Goal: Transaction & Acquisition: Book appointment/travel/reservation

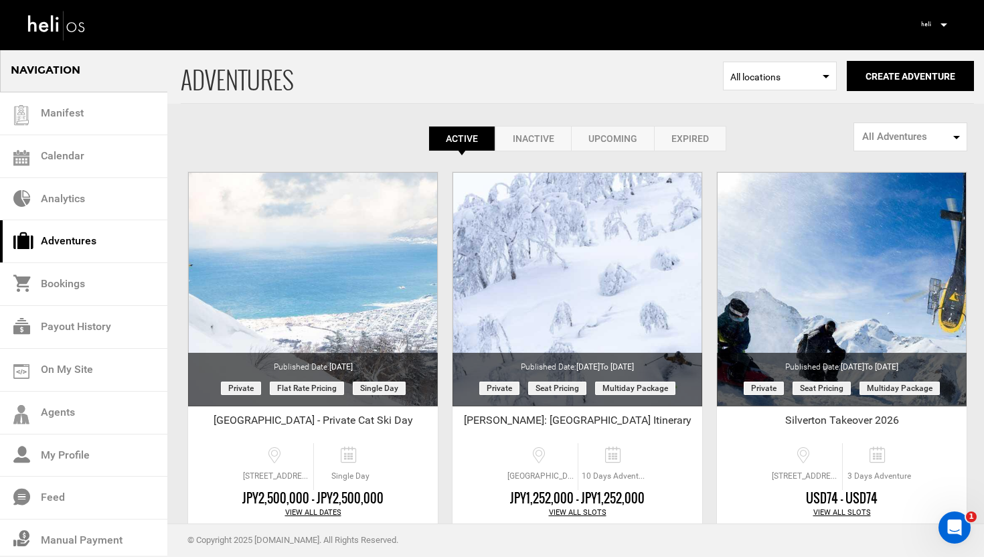
click at [531, 137] on link "Inactive" at bounding box center [533, 138] width 76 height 25
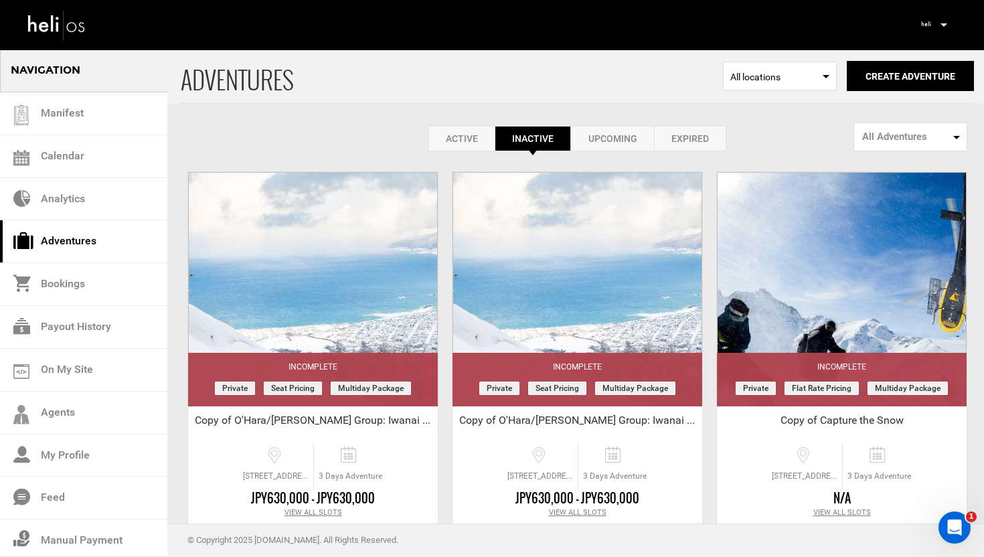
click at [454, 136] on link "Active" at bounding box center [461, 138] width 66 height 25
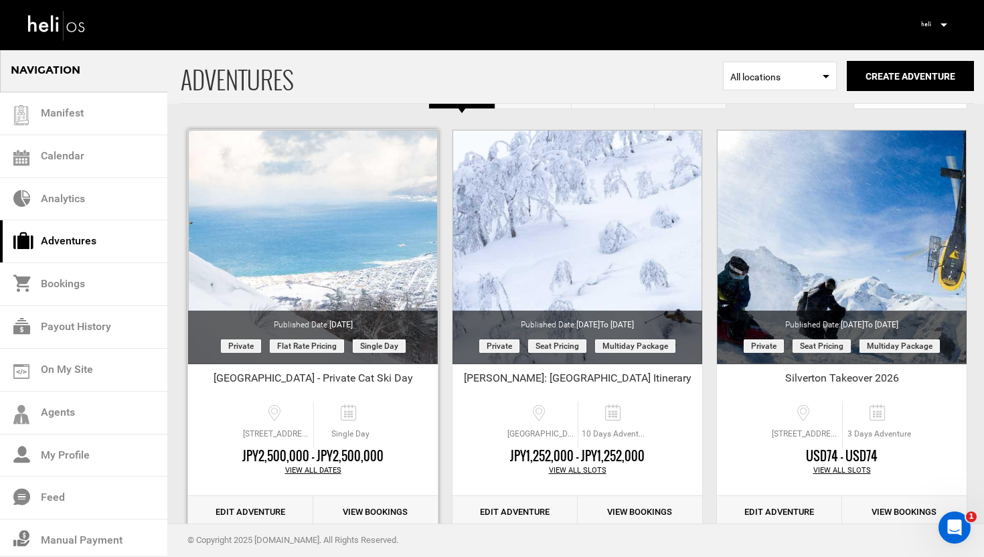
scroll to position [48, 0]
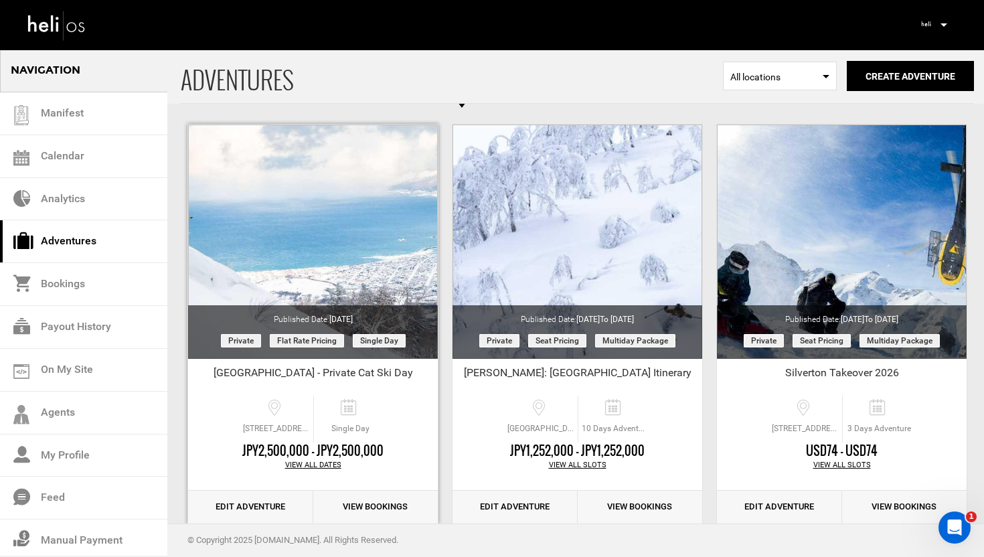
click at [224, 499] on link "Edit Adventure" at bounding box center [250, 507] width 125 height 33
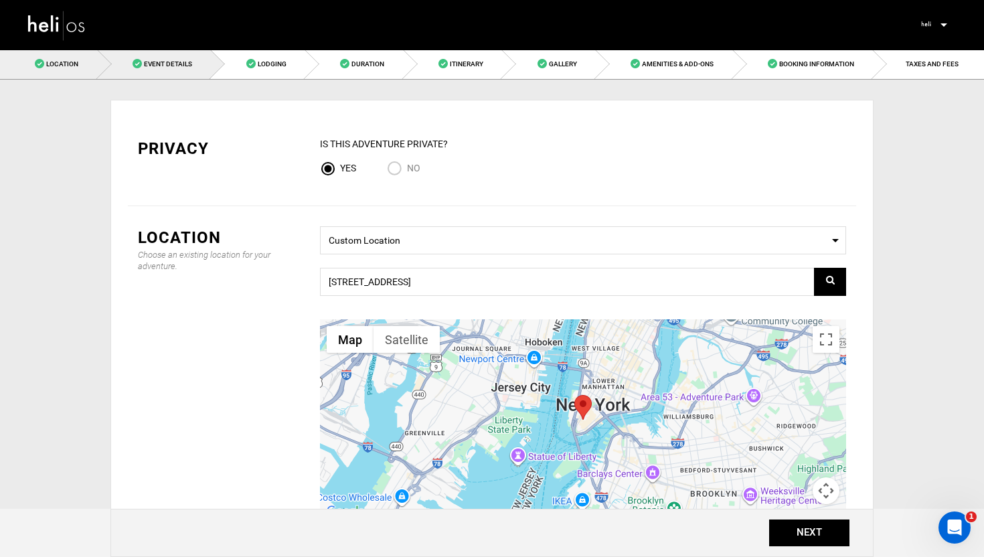
click at [191, 67] on span "Event Details" at bounding box center [168, 63] width 48 height 7
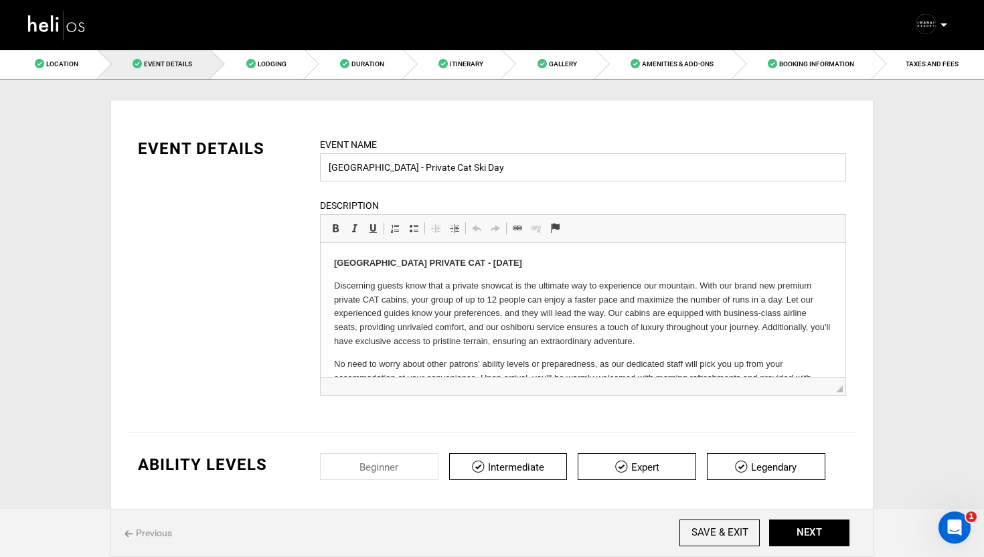
click at [389, 165] on input "[GEOGRAPHIC_DATA] - Private Cat Ski Day" at bounding box center [583, 167] width 526 height 28
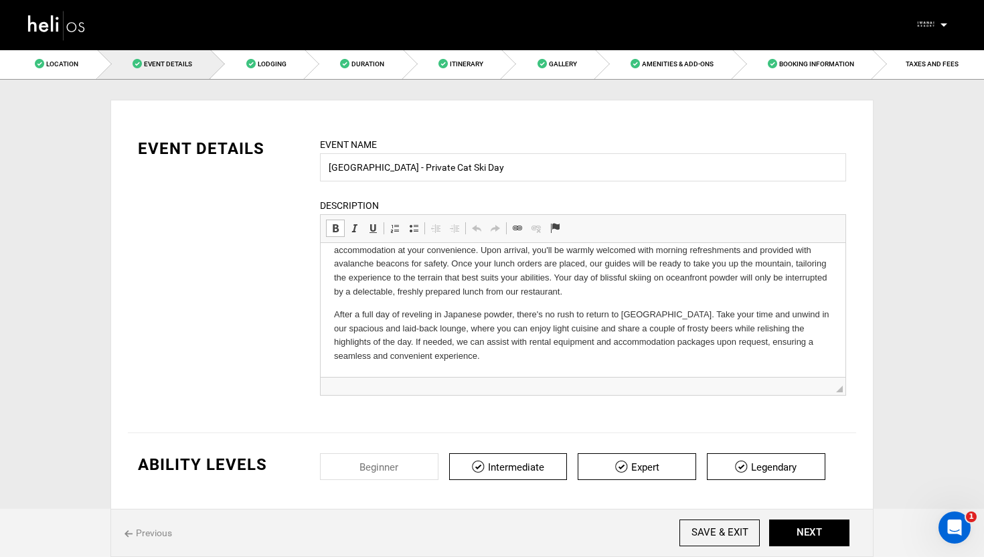
click at [440, 359] on p "After a full day of reveling in Japanese powder, there's no rush to return to N…" at bounding box center [583, 336] width 498 height 56
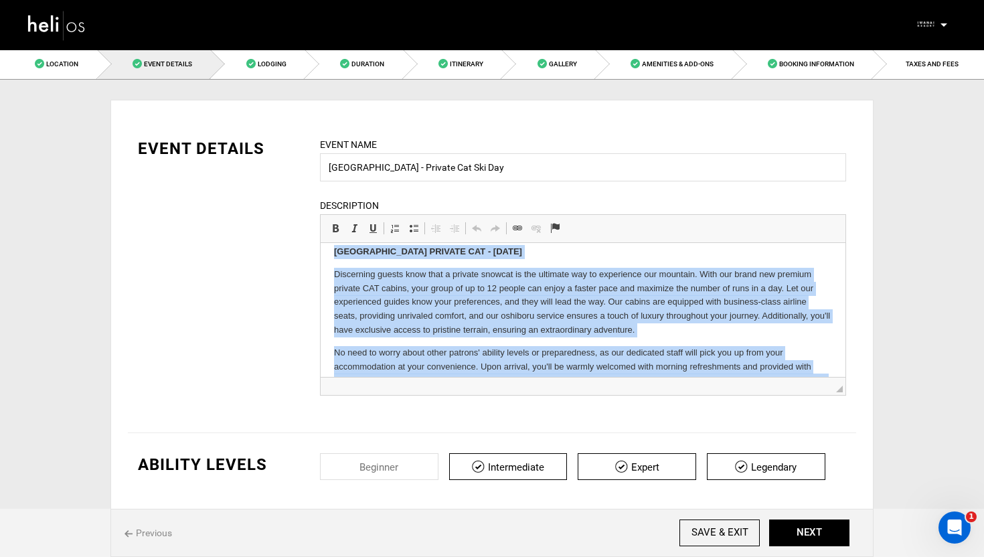
scroll to position [0, 0]
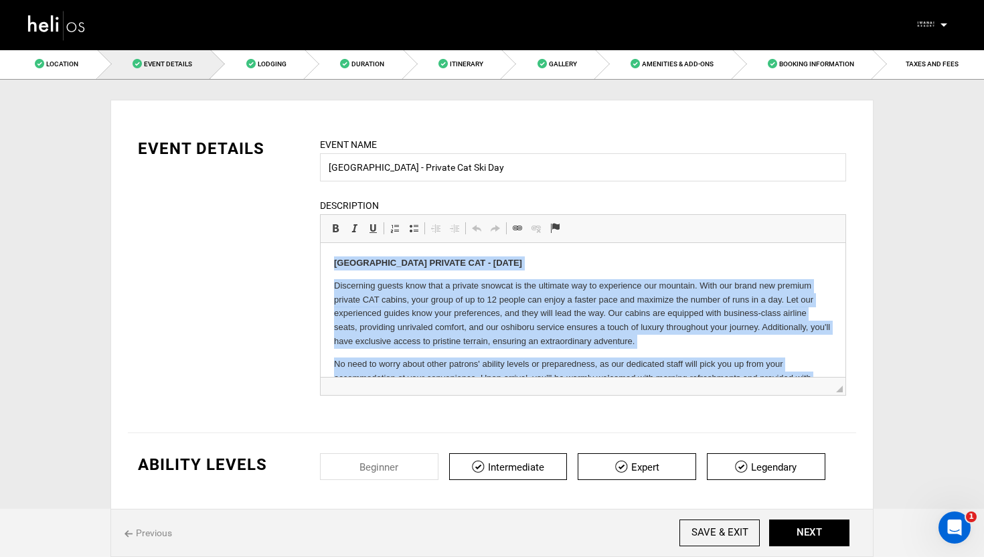
drag, startPoint x: 448, startPoint y: 357, endPoint x: 335, endPoint y: 234, distance: 167.2
click at [335, 243] on html "Iwanai Resort PRIVATE CAT - December 30 Discerning guests know that a private s…" at bounding box center [583, 374] width 525 height 262
copy body "Iwanai Resort PRIVATE CAT - December 30 Discerning guests know that a private s…"
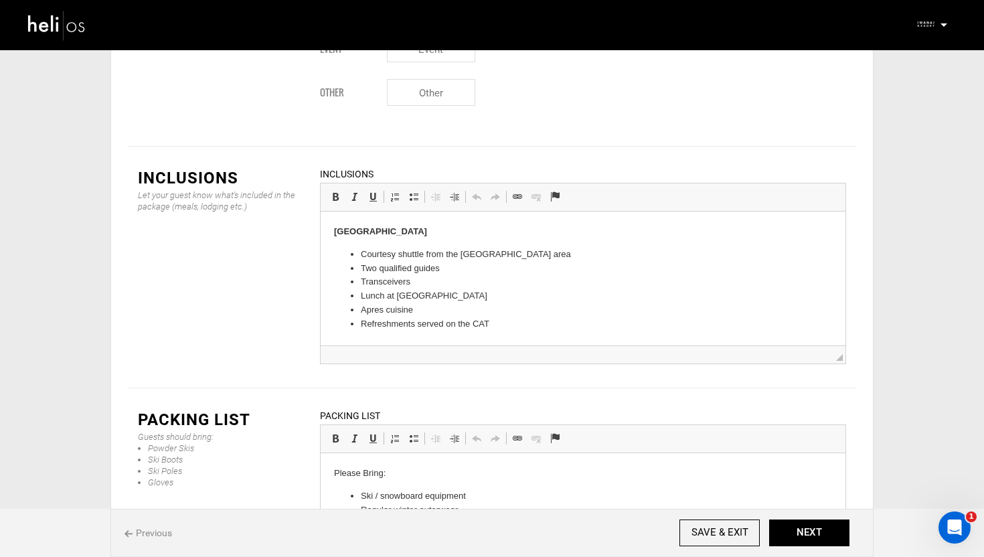
scroll to position [1646, 0]
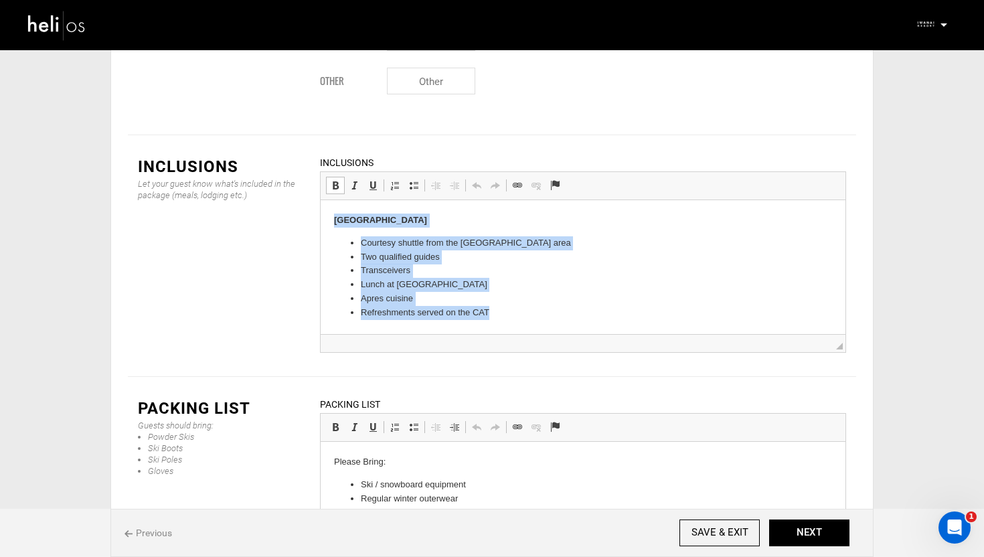
drag, startPoint x: 517, startPoint y: 317, endPoint x: 310, endPoint y: 219, distance: 229.0
click at [321, 219] on html "Iwanai Resort Courtesy shuttle from the Niseko area Two qualified guides Transc…" at bounding box center [583, 266] width 525 height 133
copy body "Iwanai Resort Courtesy shuttle from the Niseko area Two qualified guides Transc…"
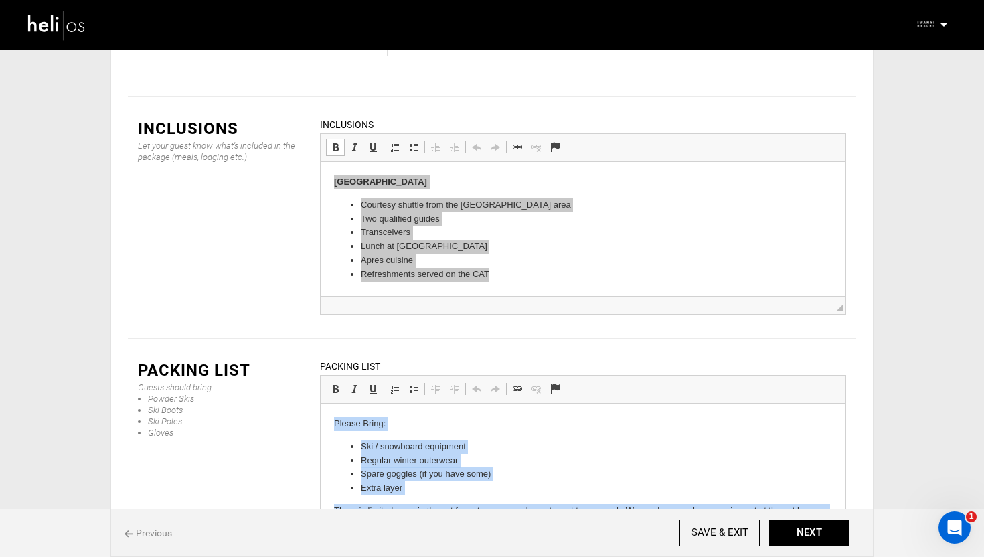
drag, startPoint x: 699, startPoint y: 529, endPoint x: 331, endPoint y: 426, distance: 382.3
click at [331, 426] on html "Please Bring: Ski / snowboard equipment Regular winter outerwear Spare goggles …" at bounding box center [583, 475] width 525 height 142
copy body "Please Bring: Ski / snowboard equipment Regular winter outerwear Spare goggles …"
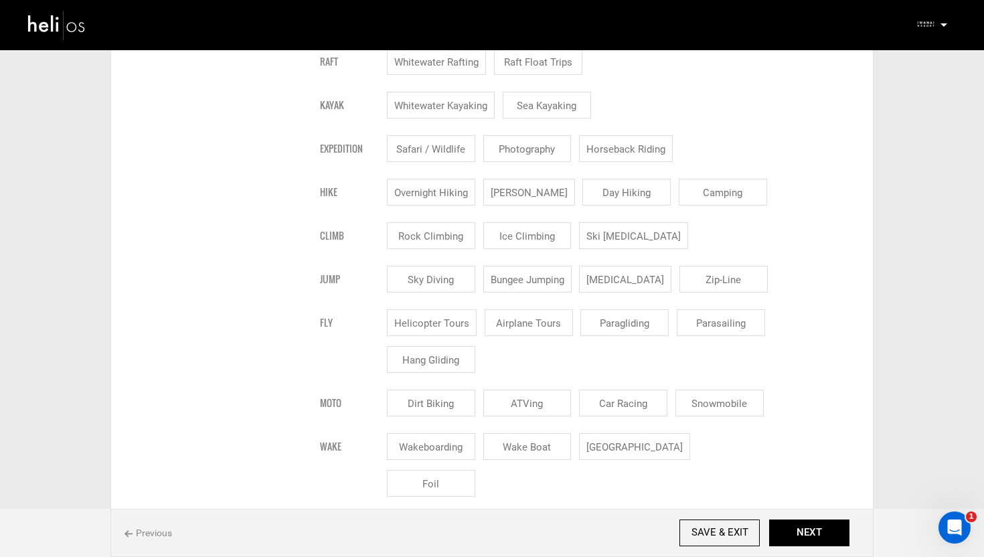
scroll to position [740, 0]
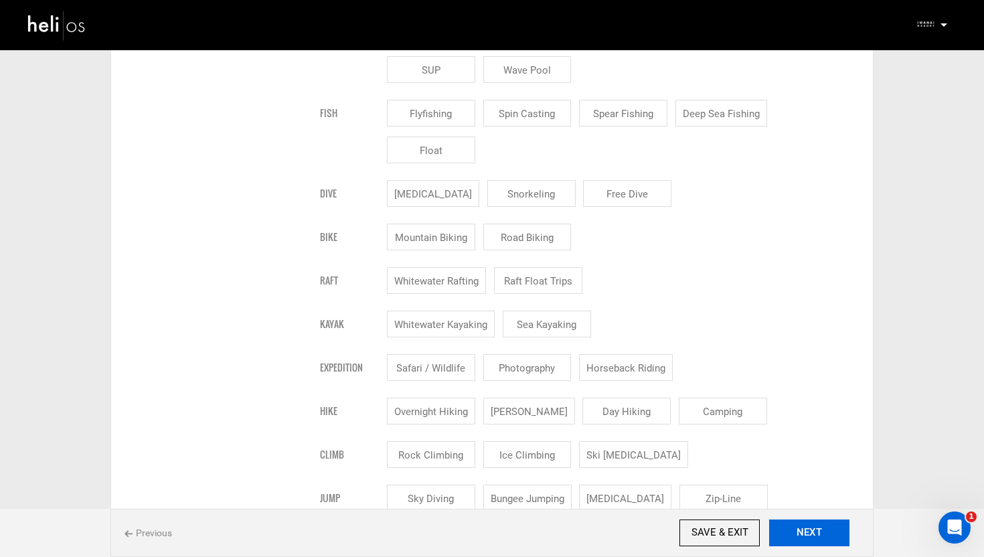
click at [808, 521] on button "NEXT" at bounding box center [809, 532] width 80 height 27
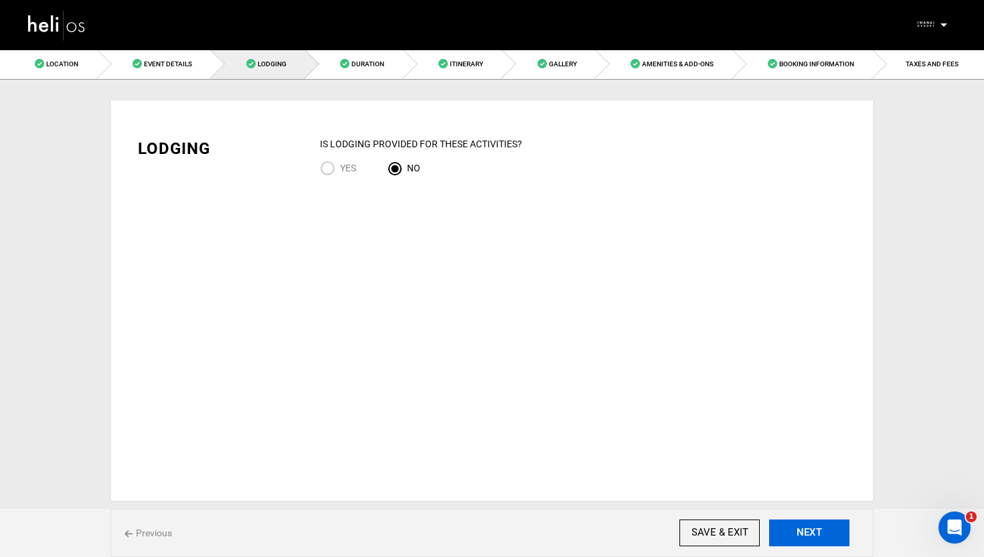
click at [799, 525] on button "NEXT" at bounding box center [809, 532] width 80 height 27
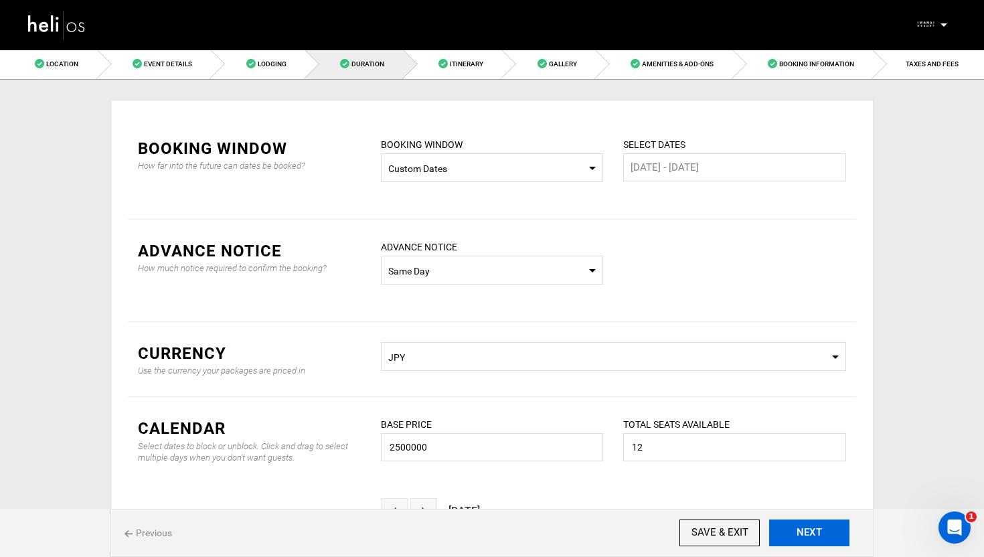
click at [803, 529] on button "NEXT" at bounding box center [809, 532] width 80 height 27
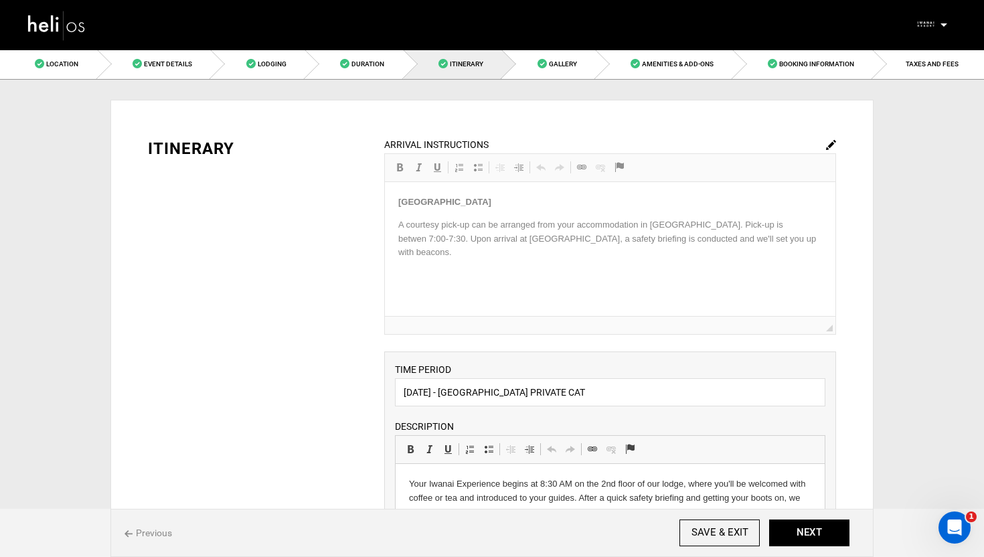
click at [829, 141] on img at bounding box center [831, 145] width 10 height 10
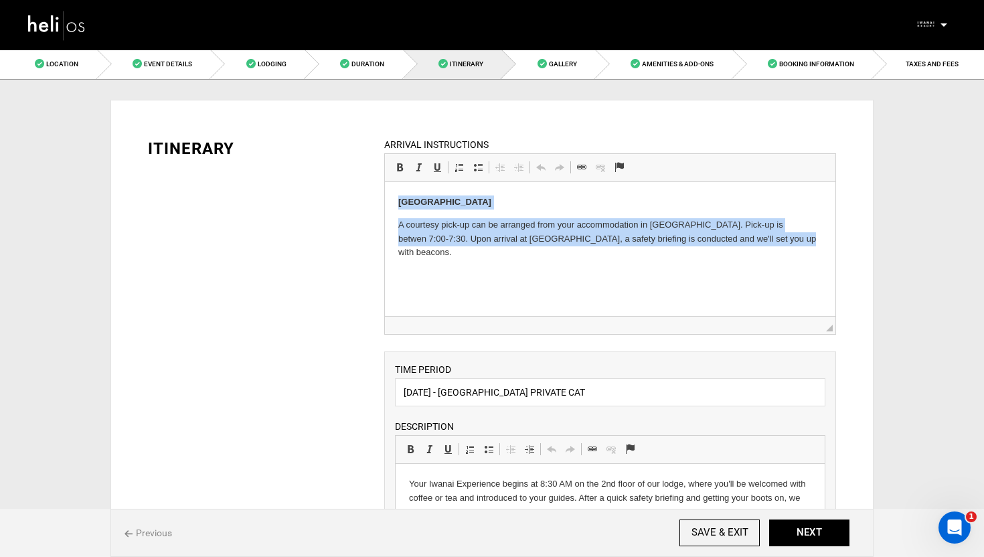
drag, startPoint x: 759, startPoint y: 248, endPoint x: 392, endPoint y: 200, distance: 370.5
click at [392, 200] on html "Iwanai Resort A courtesy pick-up can be arranged from your accommodation in Nis…" at bounding box center [609, 227] width 450 height 91
copy body "Iwanai Resort A courtesy pick-up can be arranged from your accommodation in Nis…"
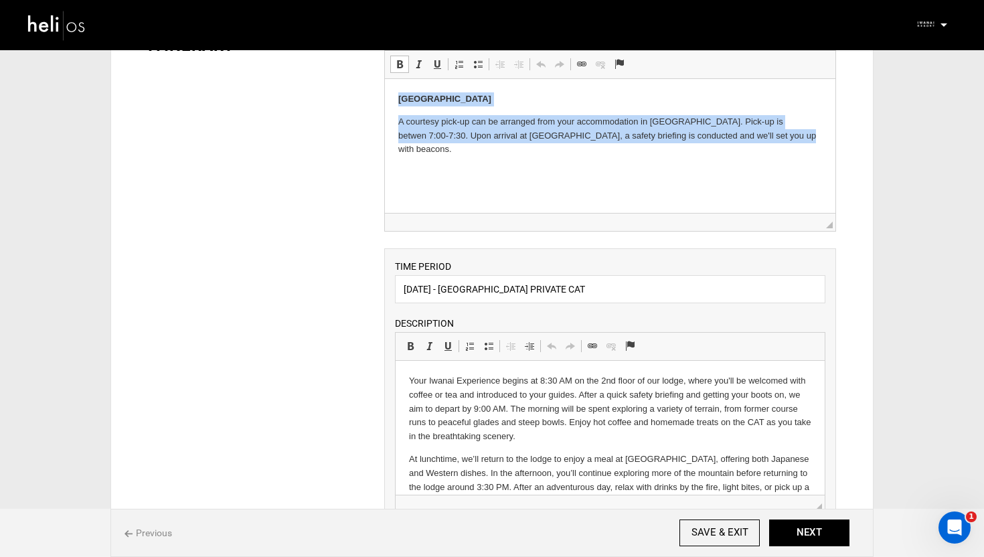
scroll to position [232, 0]
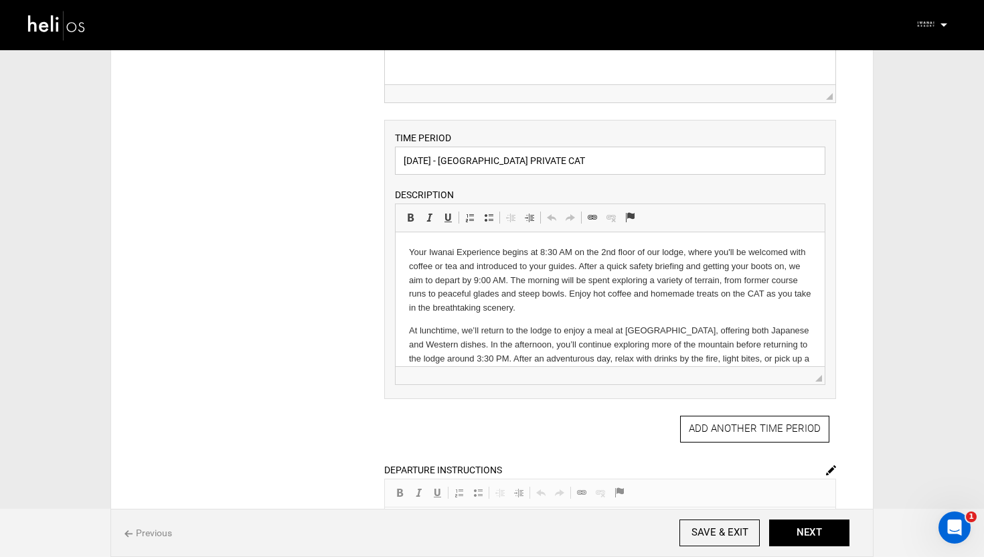
click at [507, 161] on input "December 30 - Iwanai Resort PRIVATE CAT" at bounding box center [610, 161] width 430 height 28
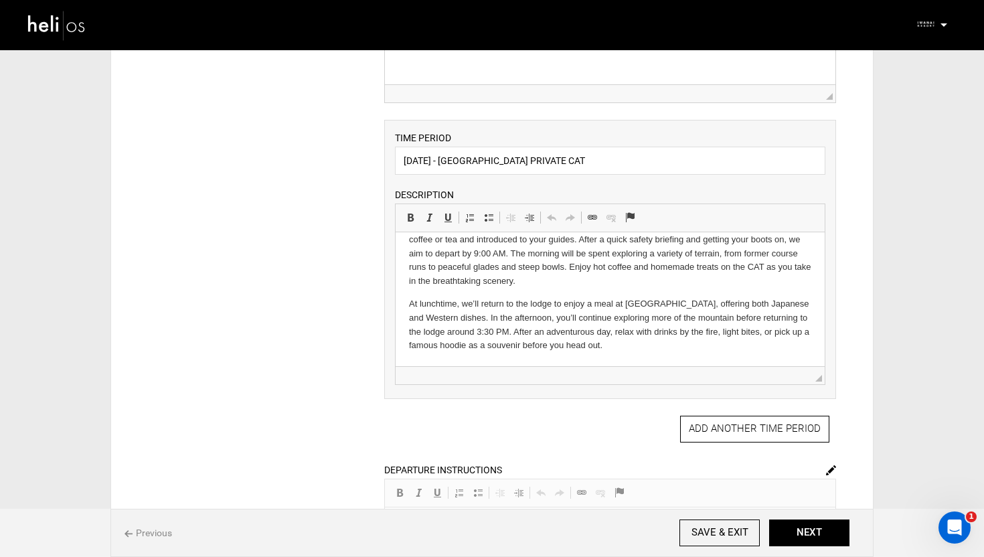
click at [610, 343] on p "At lunchtime, we’ll return to the lodge to enjoy a meal at [GEOGRAPHIC_DATA], o…" at bounding box center [609, 325] width 402 height 56
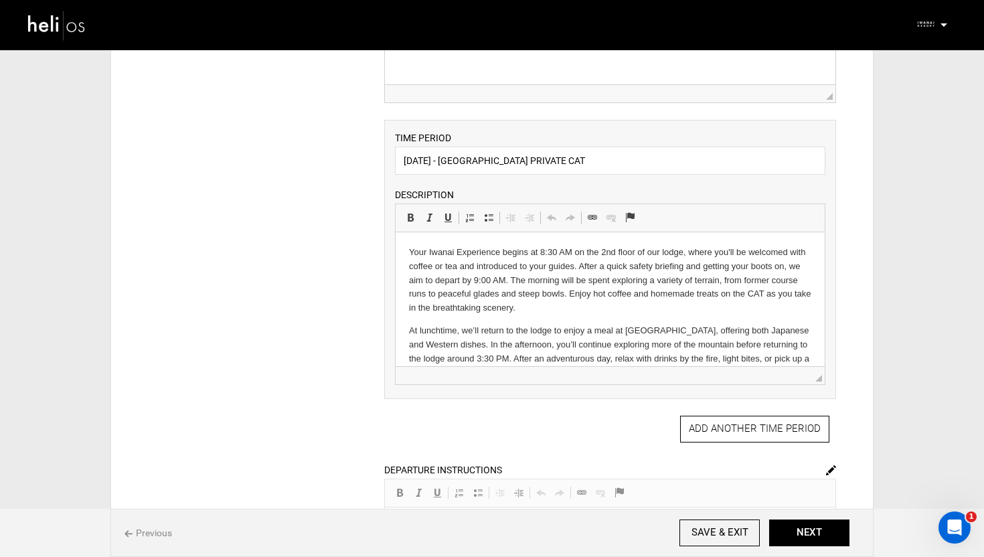
drag, startPoint x: 629, startPoint y: 346, endPoint x: 425, endPoint y: 199, distance: 251.7
click at [425, 232] on html "Your Iwanai Experience begins at 8:30 AM on the 2nd floor of our lodge, where y…" at bounding box center [609, 312] width 429 height 161
copy body "Your Iwanai Experience begins at 8:30 AM on the 2nd floor of our lodge, where y…"
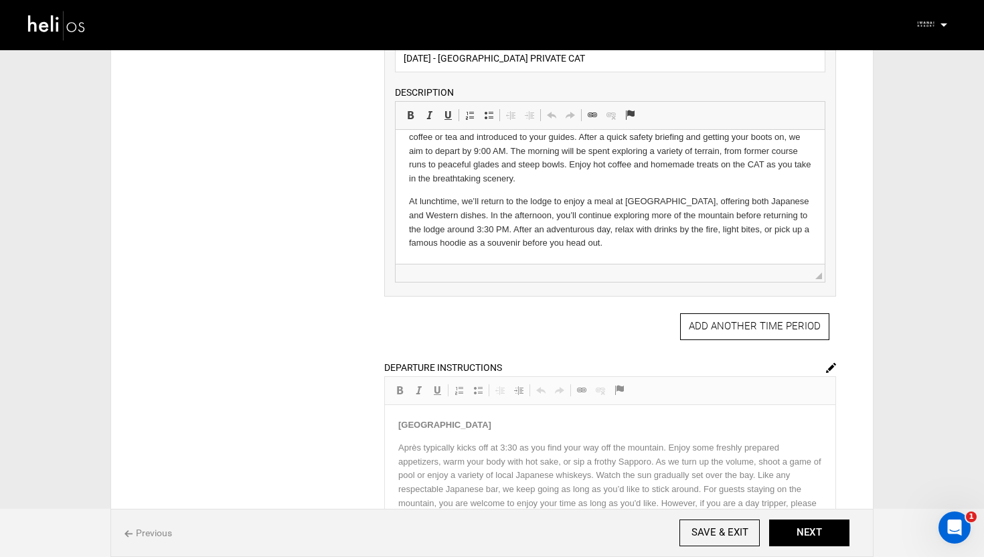
scroll to position [474, 0]
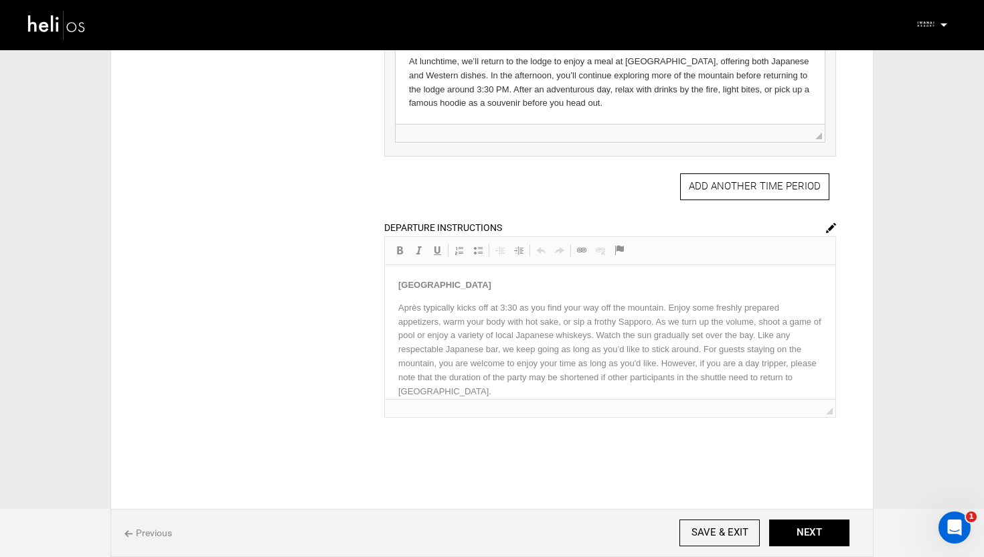
click at [833, 228] on img at bounding box center [831, 228] width 10 height 10
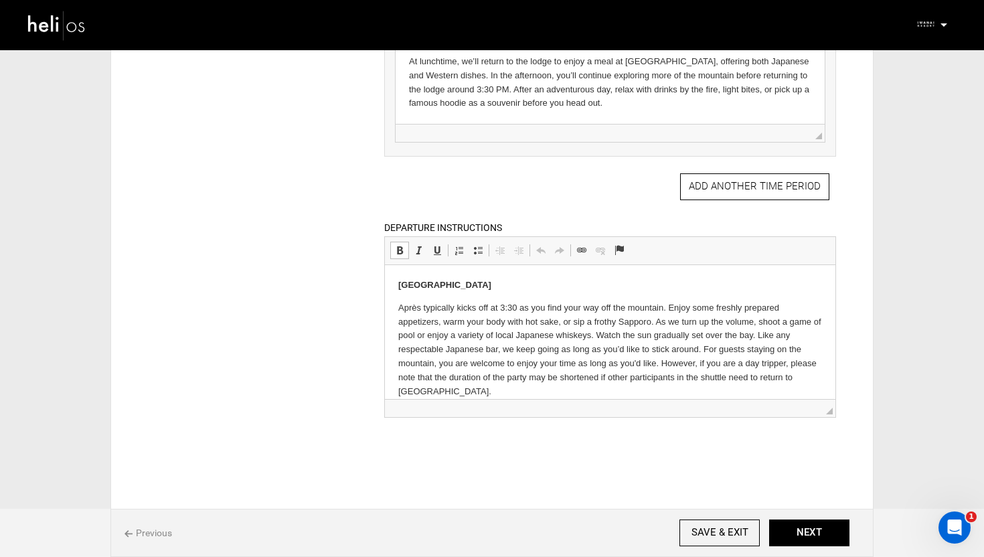
scroll to position [0, 0]
click at [446, 385] on p "Après typically kicks off at 3:30 as you find your way off the mountain. Enjoy …" at bounding box center [610, 350] width 424 height 98
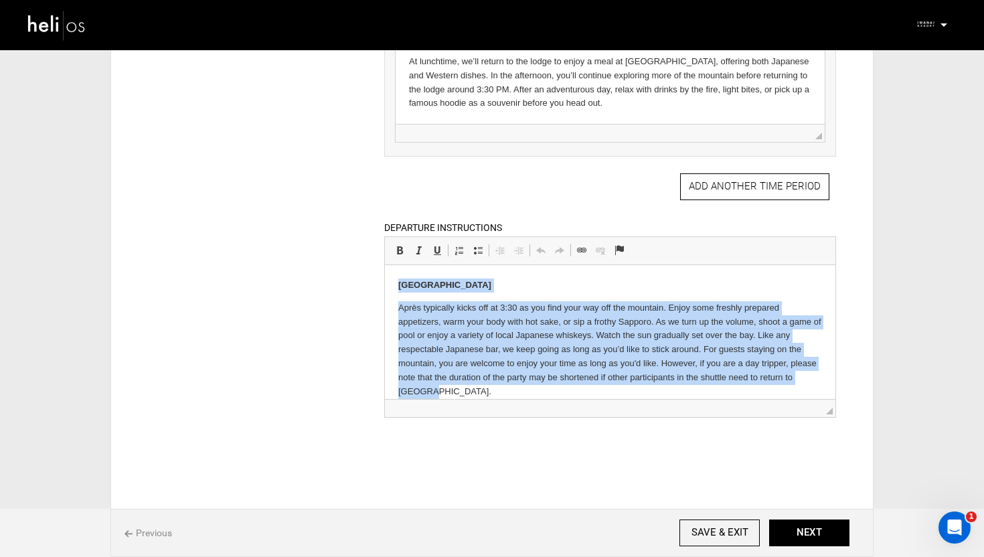
drag, startPoint x: 440, startPoint y: 387, endPoint x: 373, endPoint y: 282, distance: 124.4
click at [384, 282] on html "Iwanai Resort Après typically kicks off at 3:30 as you find your way off the mo…" at bounding box center [609, 338] width 450 height 147
copy body "Iwanai Resort Après typically kicks off at 3:30 as you find your way off the mo…"
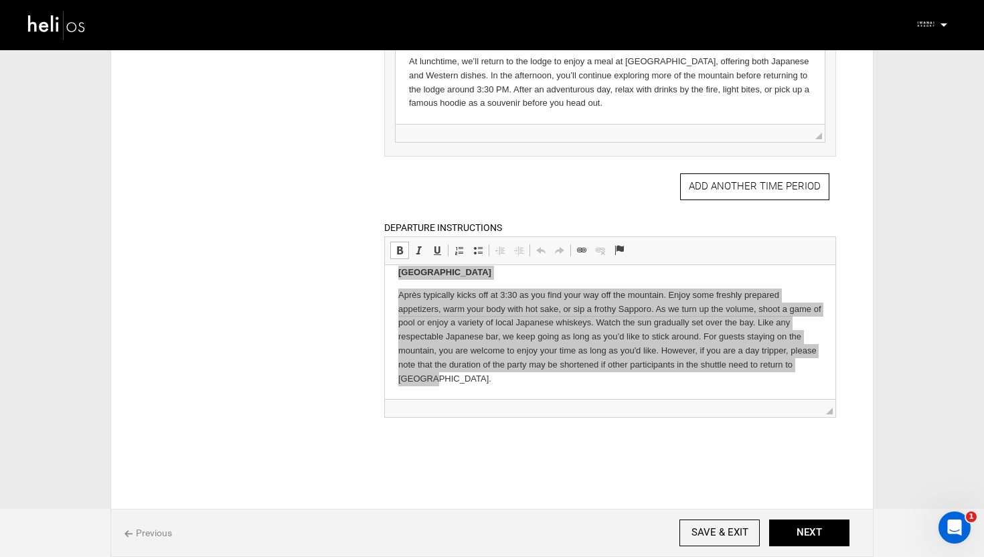
click at [361, 323] on div "ITINERARY ARRIVAL INSTRUCTIONS Rich Text Editor, editor13 Editor toolbars Basic…" at bounding box center [492, 72] width 728 height 858
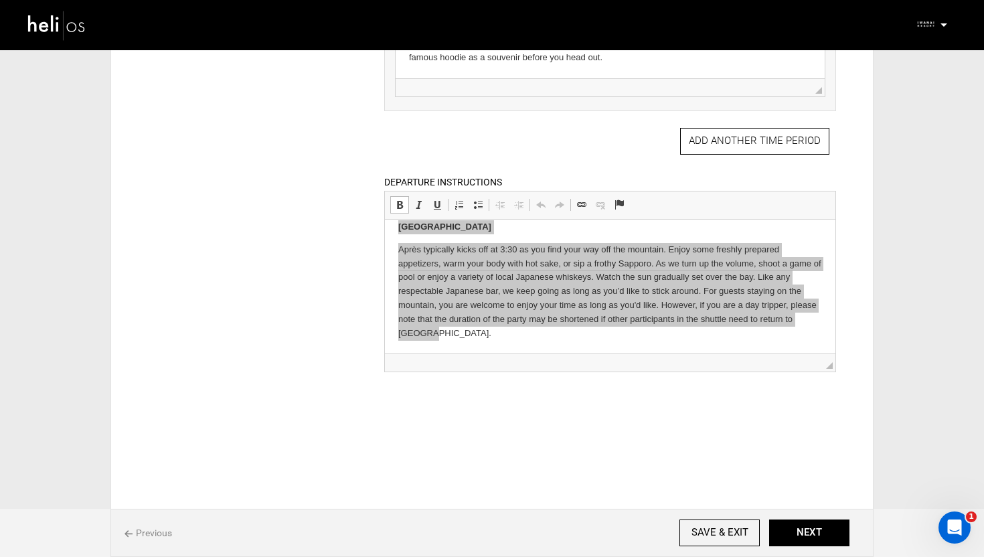
scroll to position [535, 0]
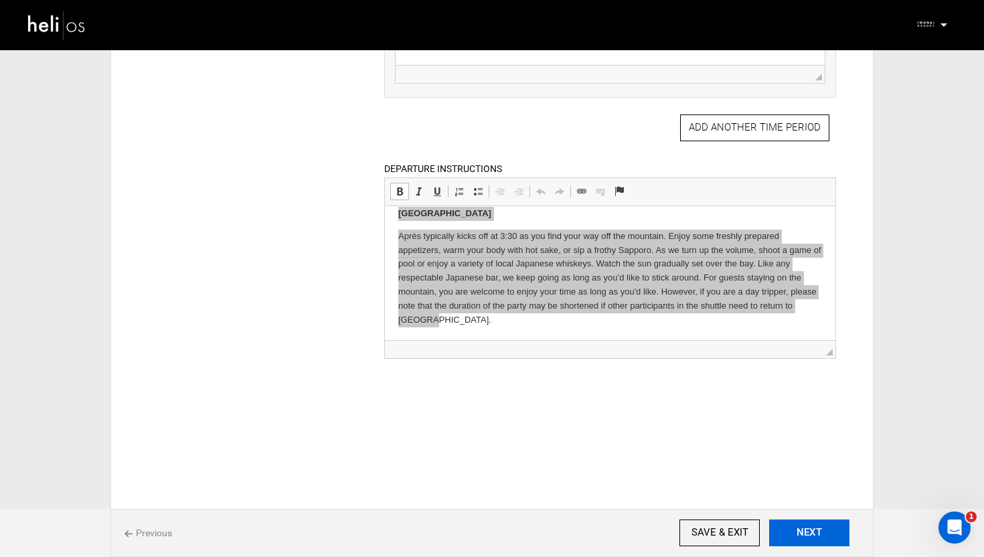
click at [804, 537] on button "NEXT" at bounding box center [809, 532] width 80 height 27
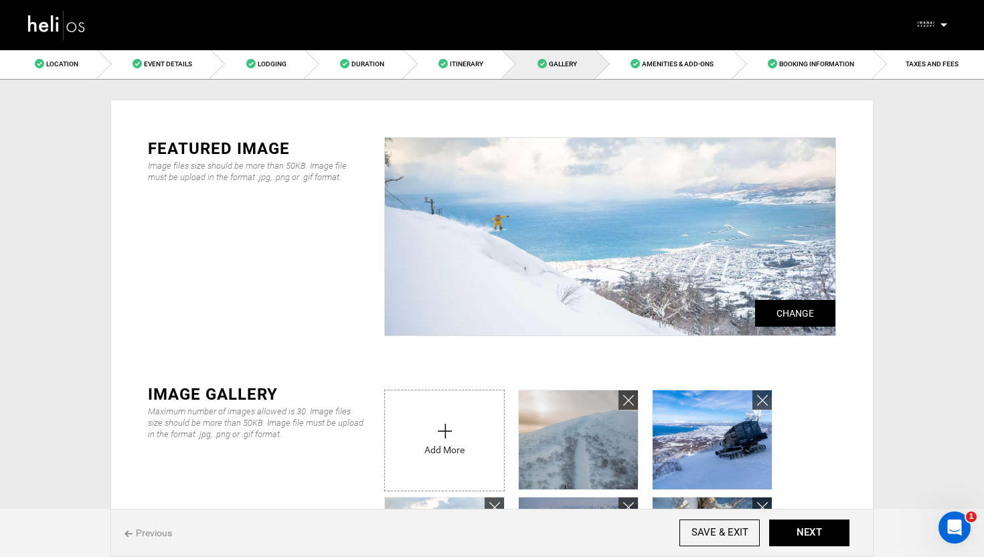
scroll to position [352, 0]
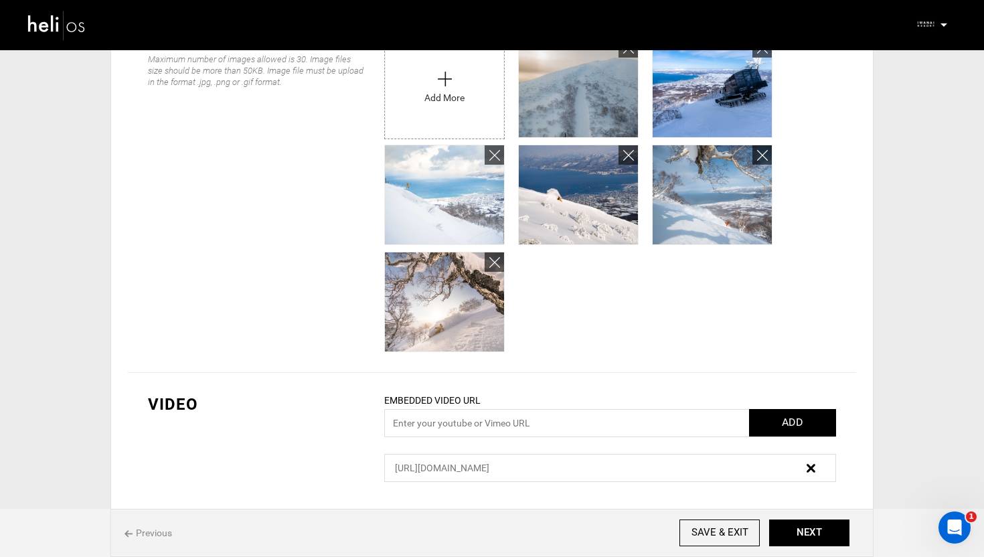
click at [489, 467] on span "https://youtu.be/S0q1DTqsXhw?feature=shared" at bounding box center [442, 468] width 94 height 11
copy div "https://youtu.be/S0q1DTqsXhw?feature=shared"
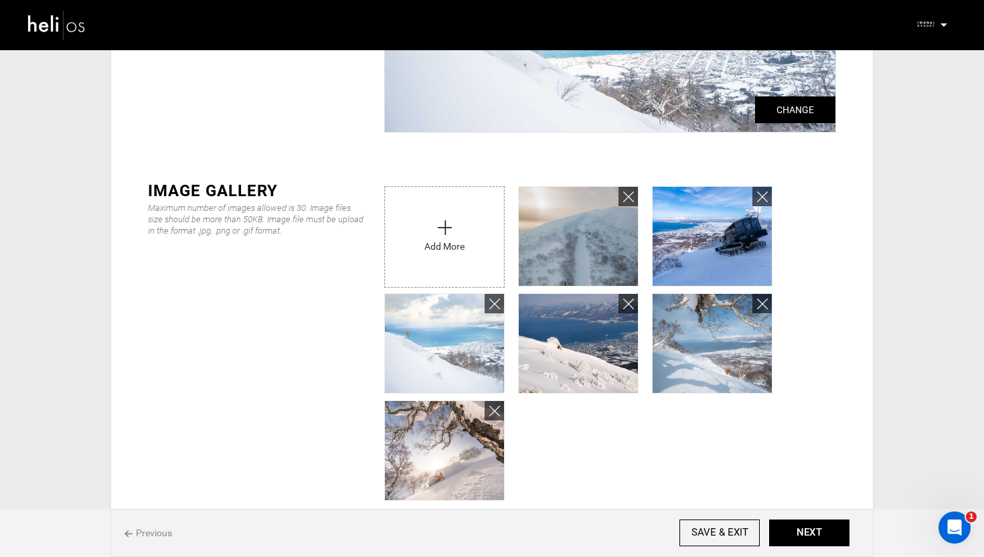
scroll to position [0, 0]
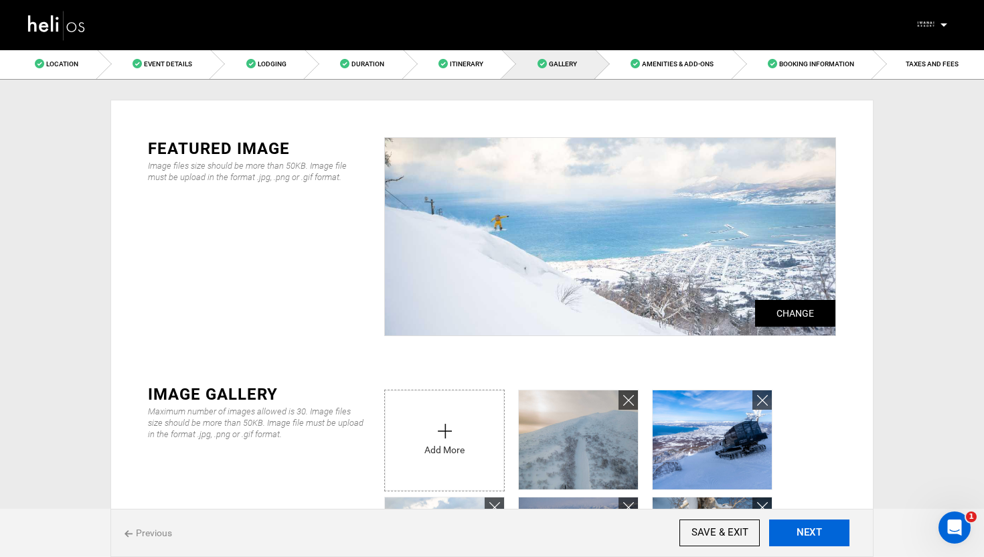
click at [815, 541] on button "NEXT" at bounding box center [809, 532] width 80 height 27
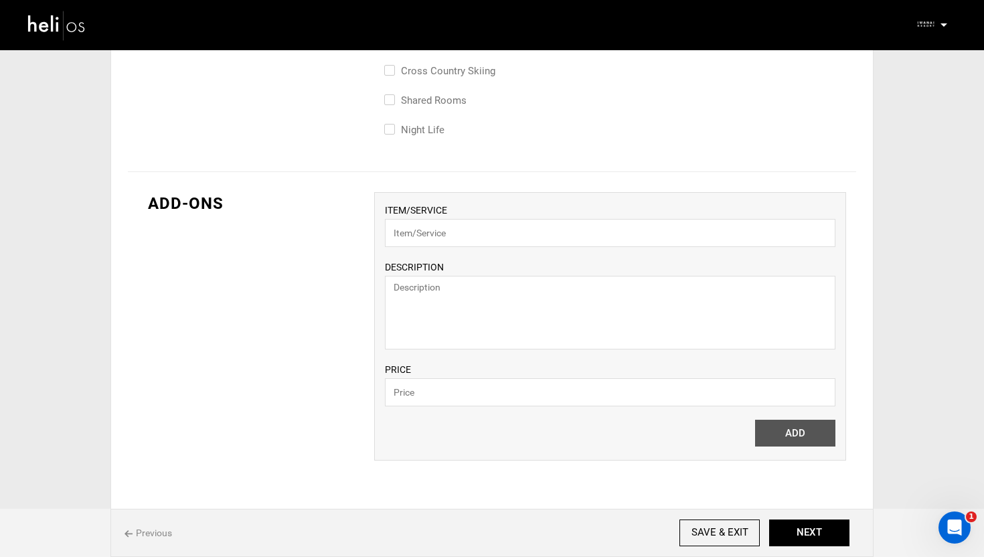
scroll to position [935, 0]
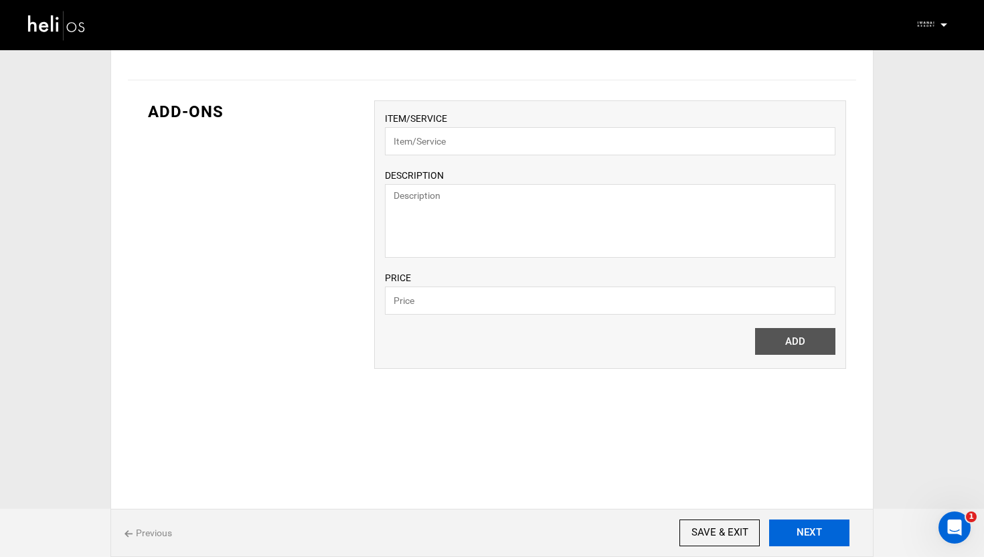
click at [807, 522] on button "NEXT" at bounding box center [809, 532] width 80 height 27
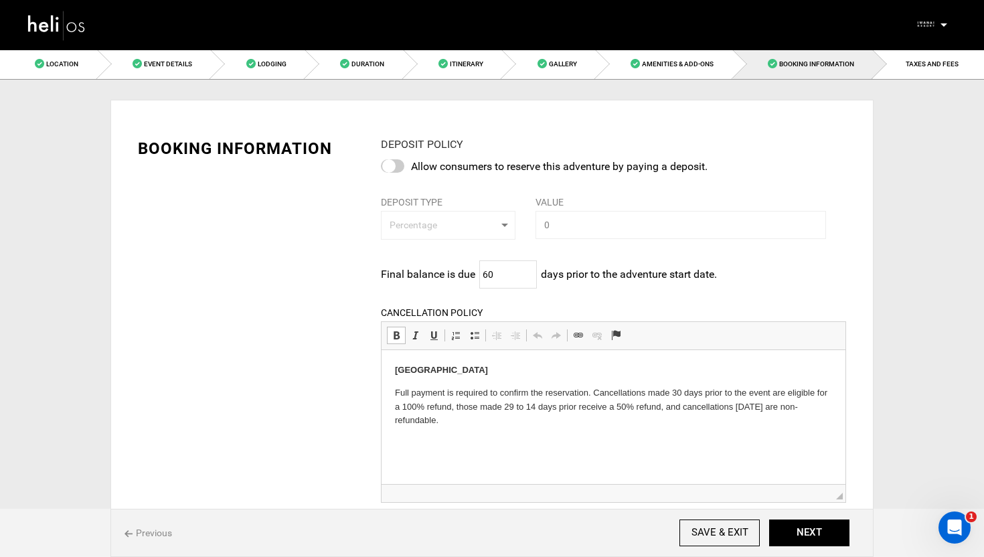
click at [471, 421] on p "Full payment is required to confirm the reservation. Cancellations made 30 days…" at bounding box center [612, 406] width 437 height 41
drag, startPoint x: 463, startPoint y: 415, endPoint x: 377, endPoint y: 356, distance: 104.5
click at [381, 356] on html "Iwanai Resort Full payment is required to confirm the reservation. Cancellation…" at bounding box center [613, 394] width 464 height 91
copy body "Iwanai Resort Full payment is required to confirm the reservation. Cancellation…"
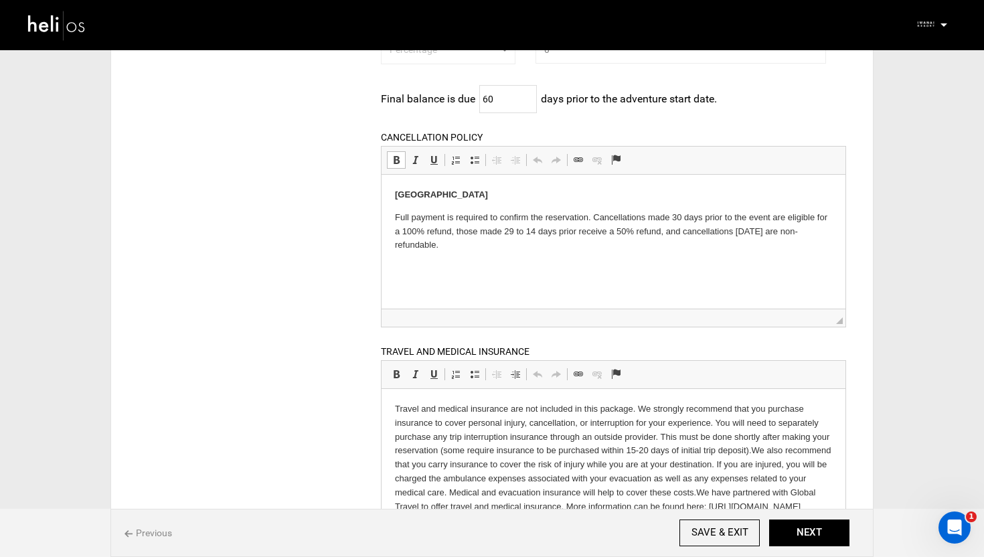
scroll to position [406, 0]
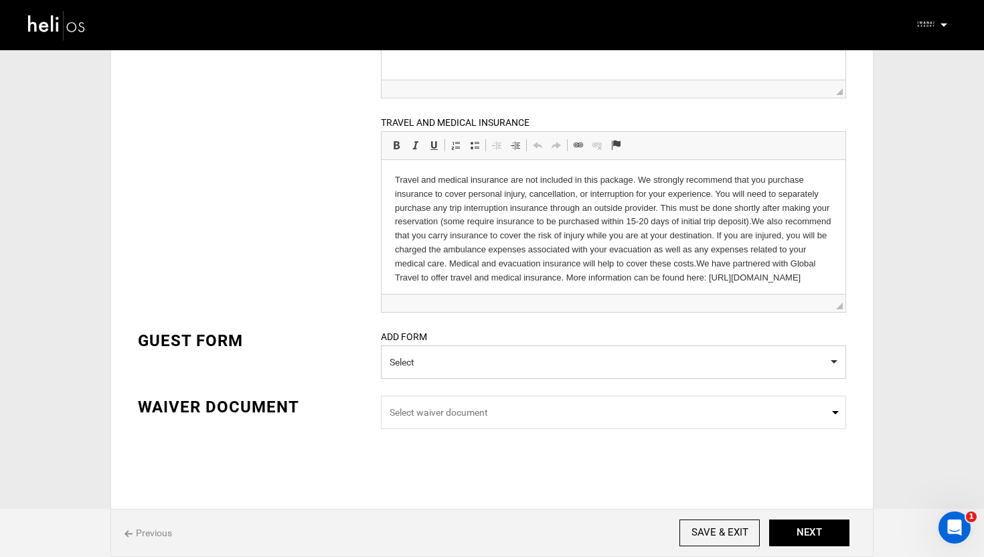
click at [588, 251] on p "Travel and medical insurance are not included in this package. We strongly reco…" at bounding box center [612, 228] width 437 height 111
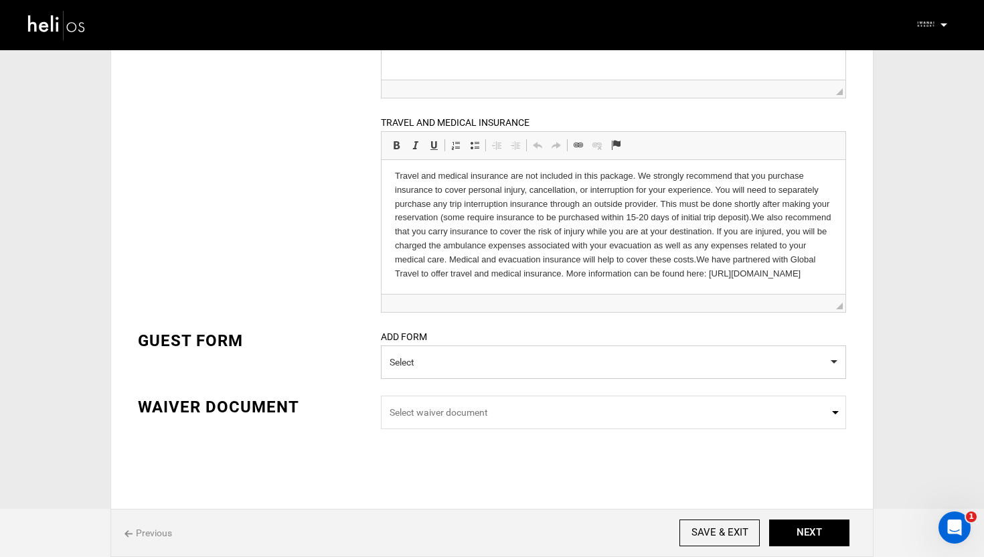
click at [576, 272] on p "Travel and medical insurance are not included in this package. We strongly reco…" at bounding box center [612, 224] width 437 height 111
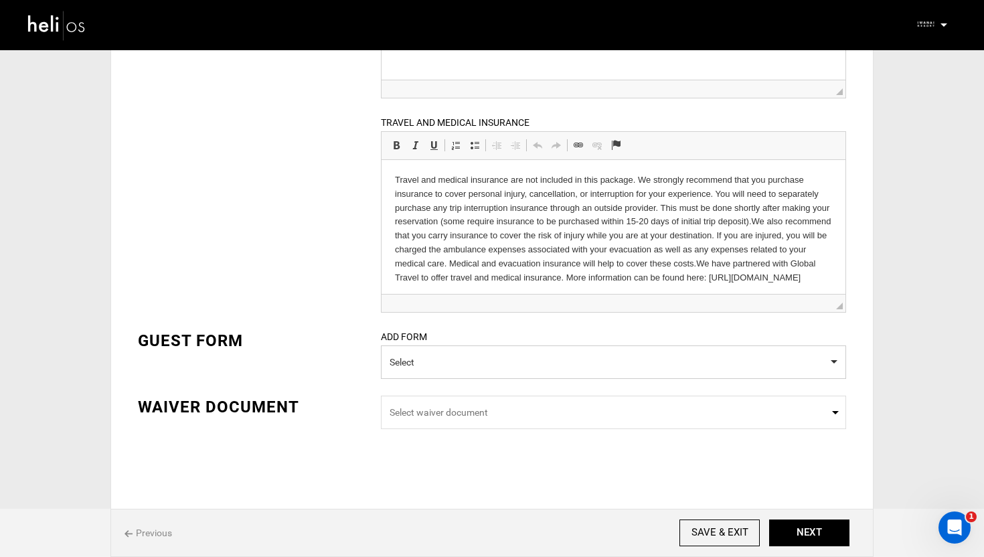
drag, startPoint x: 572, startPoint y: 274, endPoint x: 390, endPoint y: 158, distance: 215.8
click at [390, 159] on html "Travel and medical insurance are not included in this package. We strongly reco…" at bounding box center [613, 228] width 464 height 138
copy p "Travel and medical insurance are not included in this package. We strongly reco…"
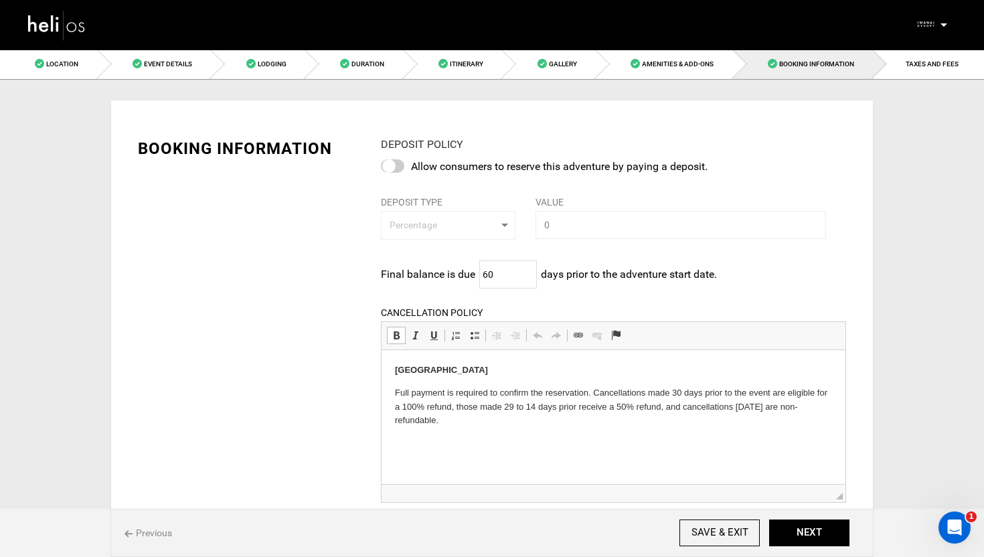
click at [69, 27] on img at bounding box center [57, 24] width 60 height 35
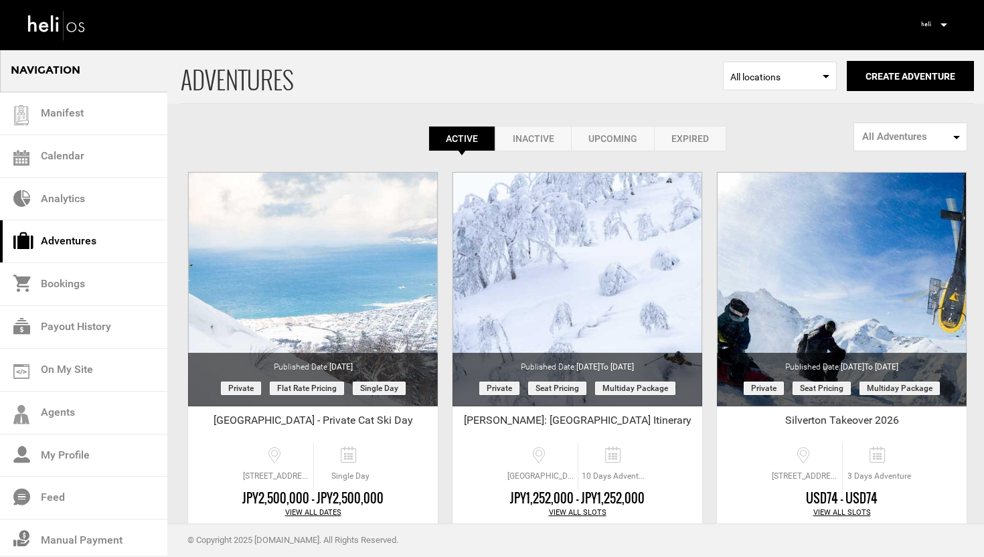
click at [947, 28] on div "Complete Your Profile Account Settings Change Password Logout" at bounding box center [933, 24] width 48 height 26
click at [942, 23] on icon at bounding box center [943, 24] width 7 height 3
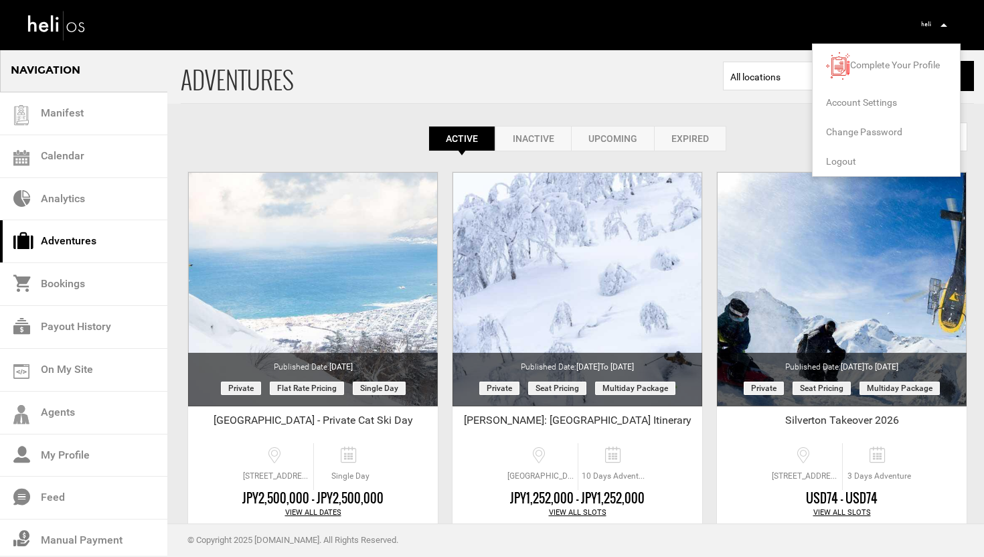
click at [846, 160] on span "Logout" at bounding box center [841, 161] width 30 height 11
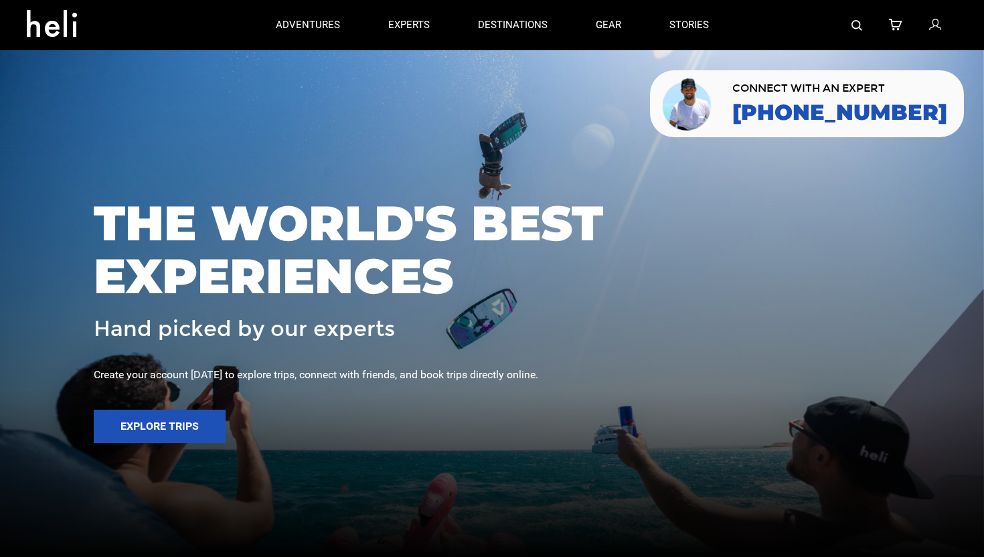
click at [939, 23] on icon at bounding box center [935, 25] width 12 height 17
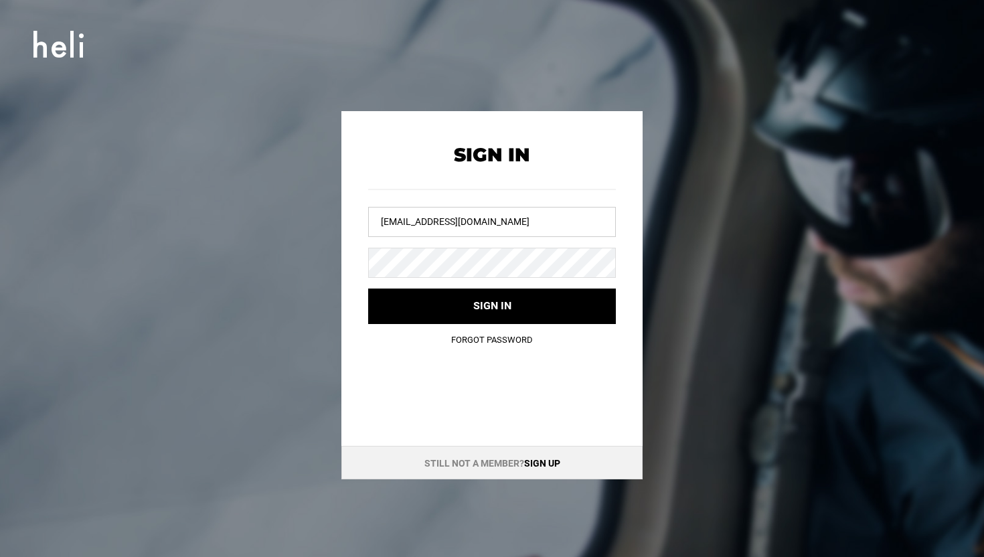
click at [456, 220] on input "[EMAIL_ADDRESS][DOMAIN_NAME]" at bounding box center [492, 222] width 248 height 30
type input "iwa"
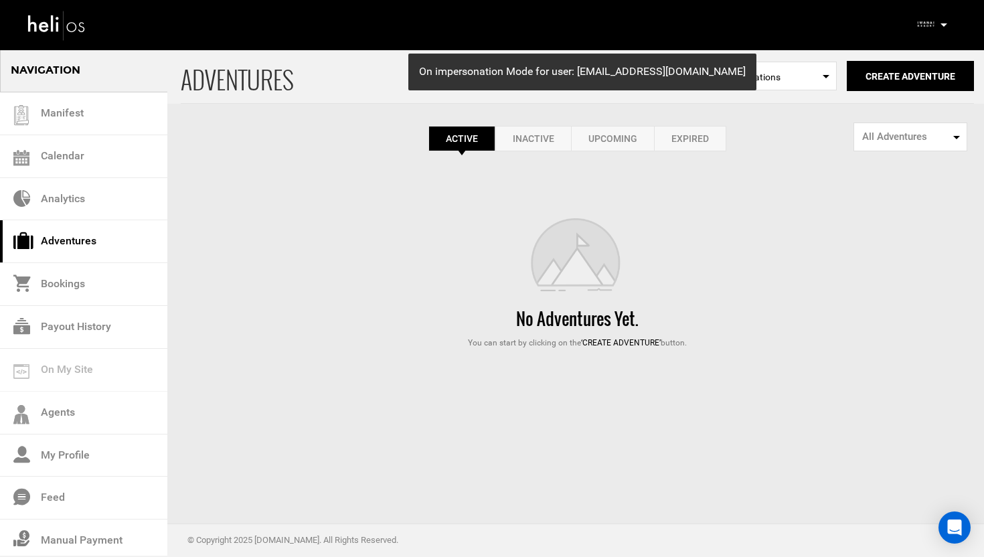
click at [528, 132] on link "Inactive" at bounding box center [533, 138] width 76 height 25
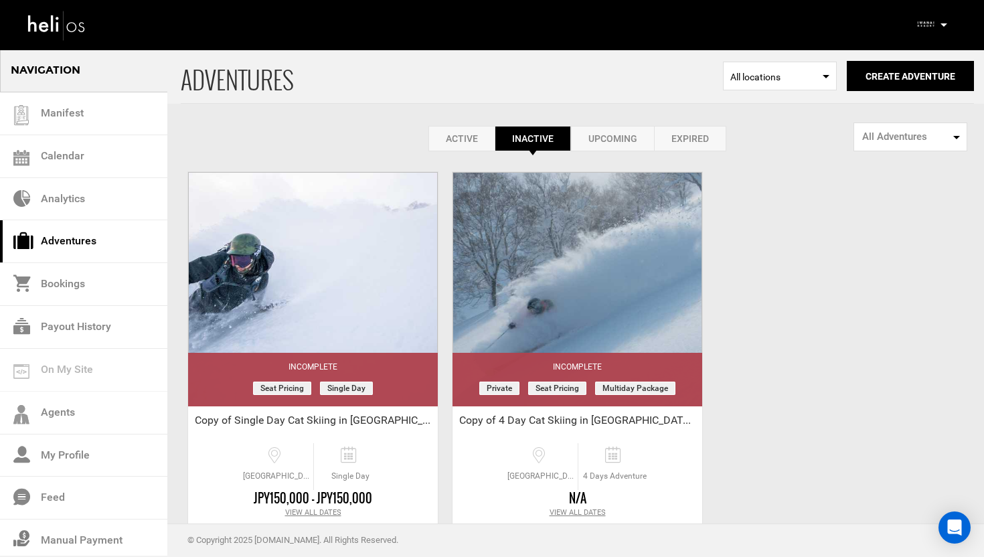
click at [592, 135] on link "Upcoming" at bounding box center [612, 138] width 83 height 25
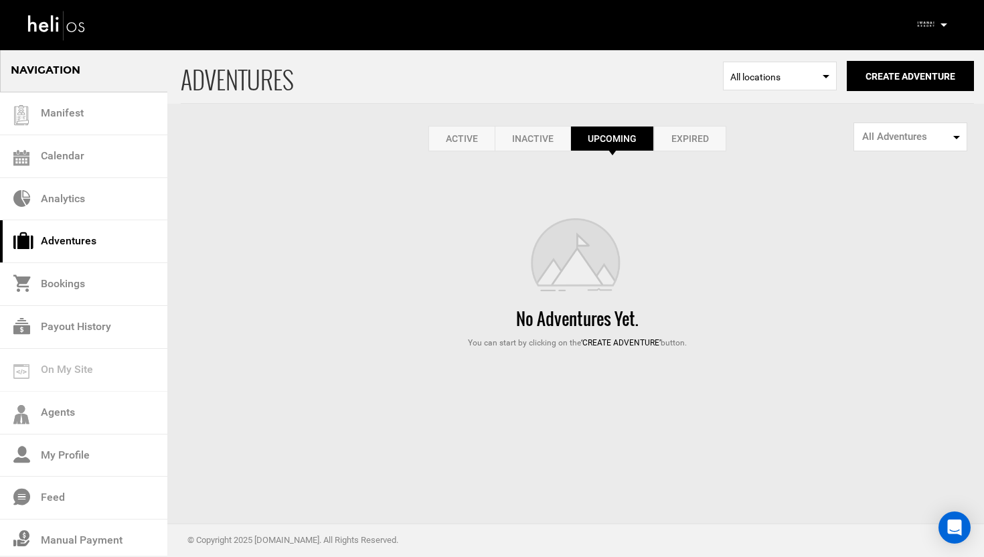
click at [691, 135] on link "Expired" at bounding box center [690, 138] width 72 height 25
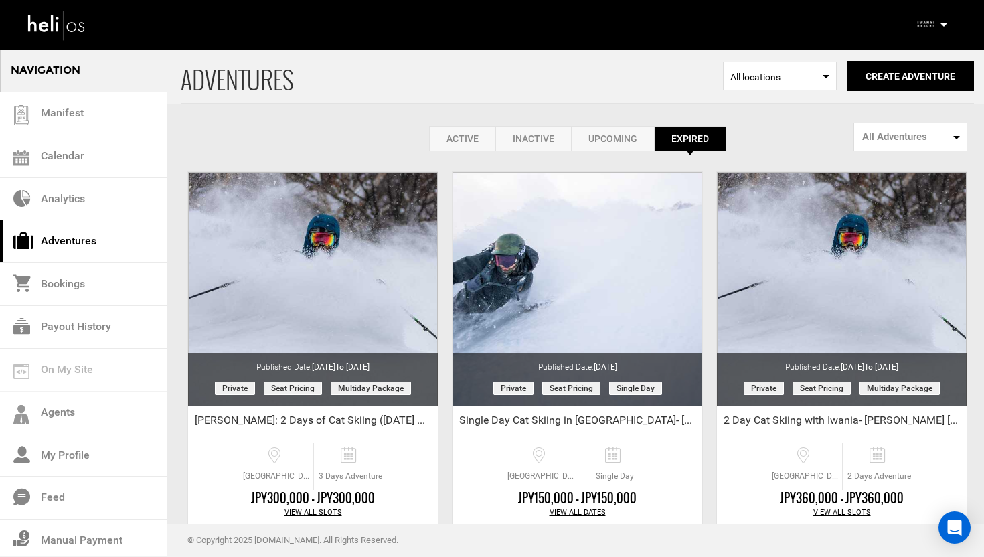
click at [471, 137] on link "Active" at bounding box center [462, 138] width 66 height 25
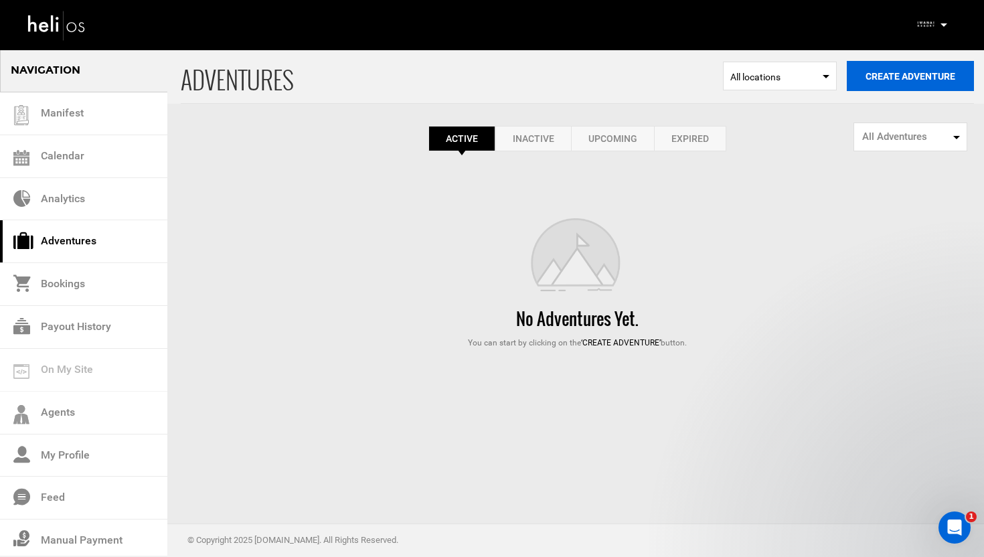
click at [892, 70] on button "Create Adventure" at bounding box center [910, 76] width 127 height 30
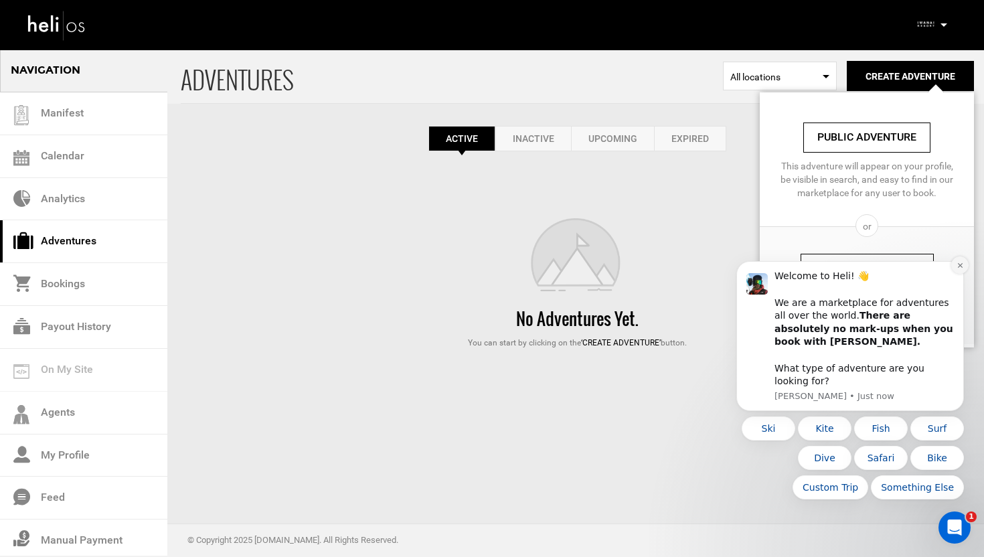
click at [958, 269] on icon "Dismiss notification" at bounding box center [959, 265] width 7 height 7
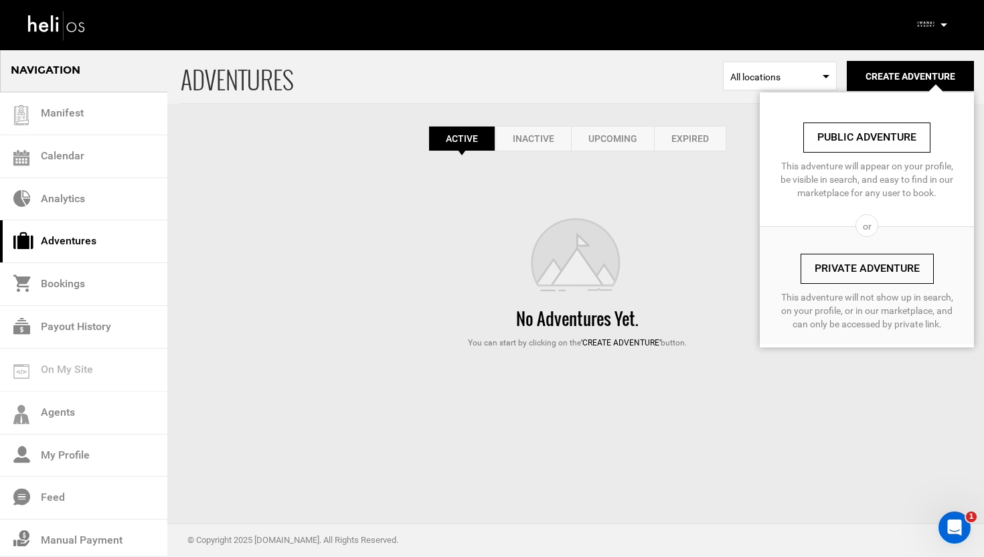
click at [879, 273] on link "Private Adventure" at bounding box center [867, 269] width 133 height 30
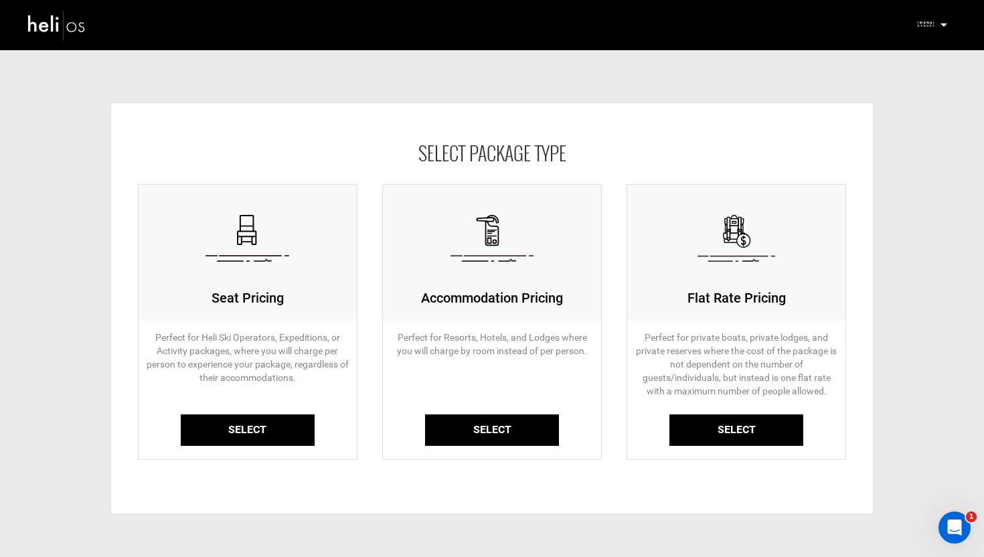
click at [735, 430] on link "Select" at bounding box center [736, 429] width 134 height 31
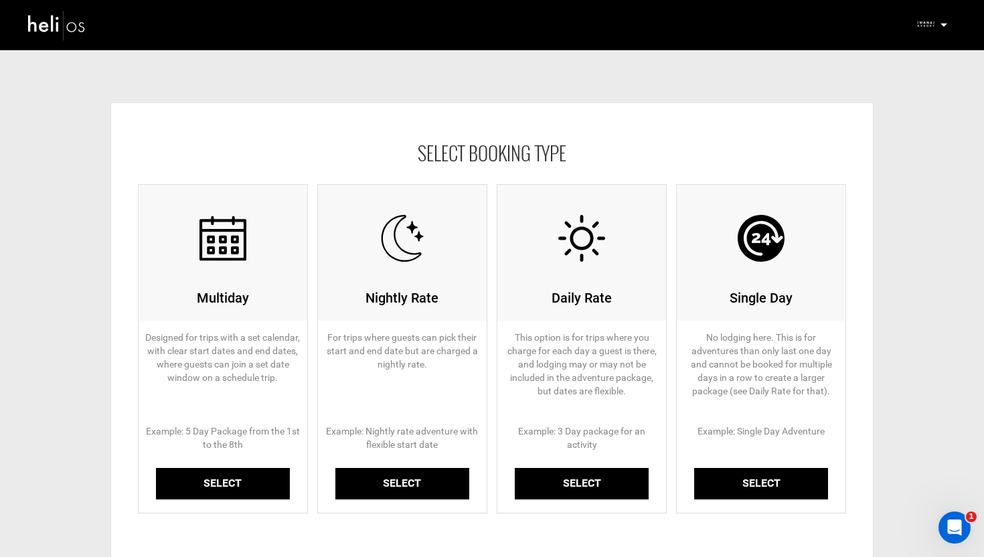
click at [756, 479] on link "Select" at bounding box center [761, 483] width 134 height 31
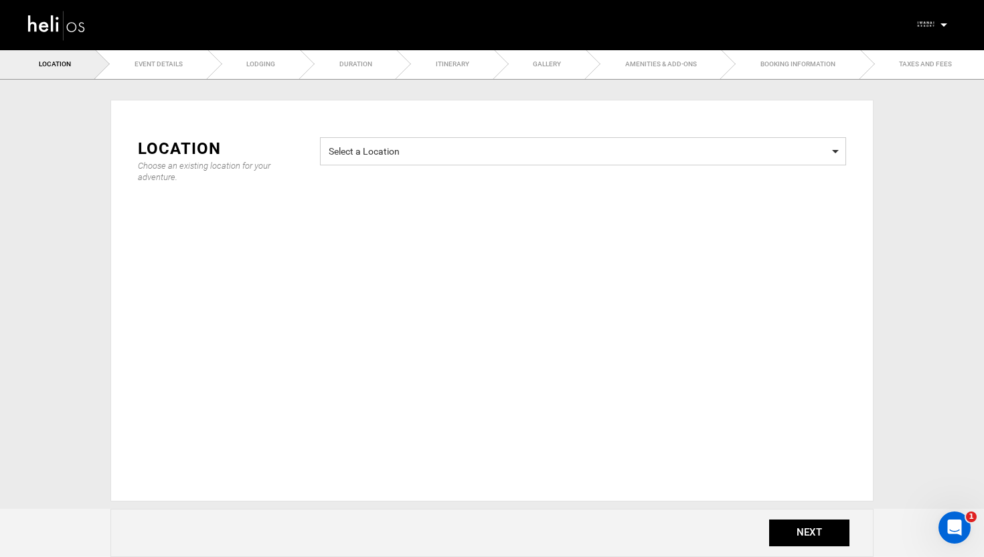
click at [376, 144] on span "Select a Location" at bounding box center [583, 149] width 509 height 17
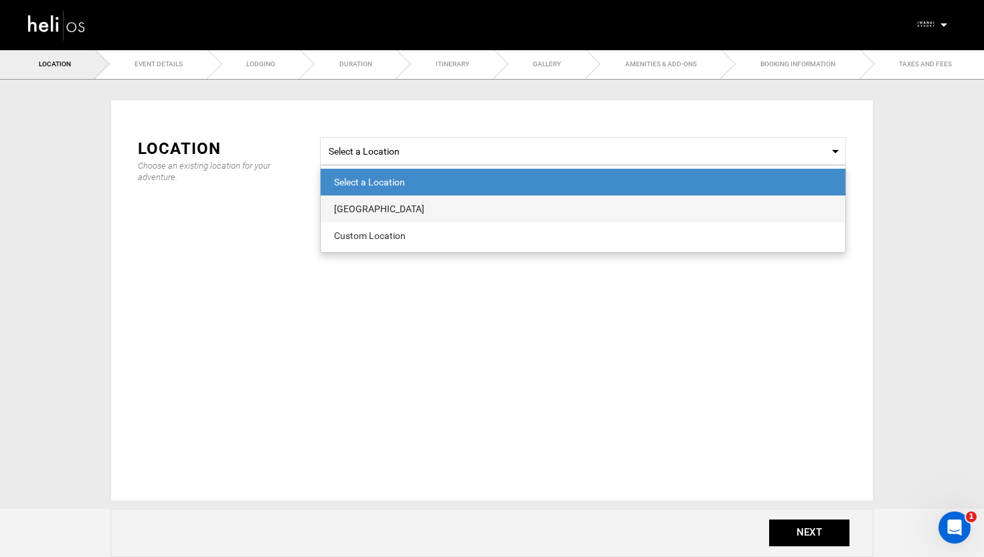
click at [375, 205] on div "Iwanai Resort" at bounding box center [583, 208] width 498 height 13
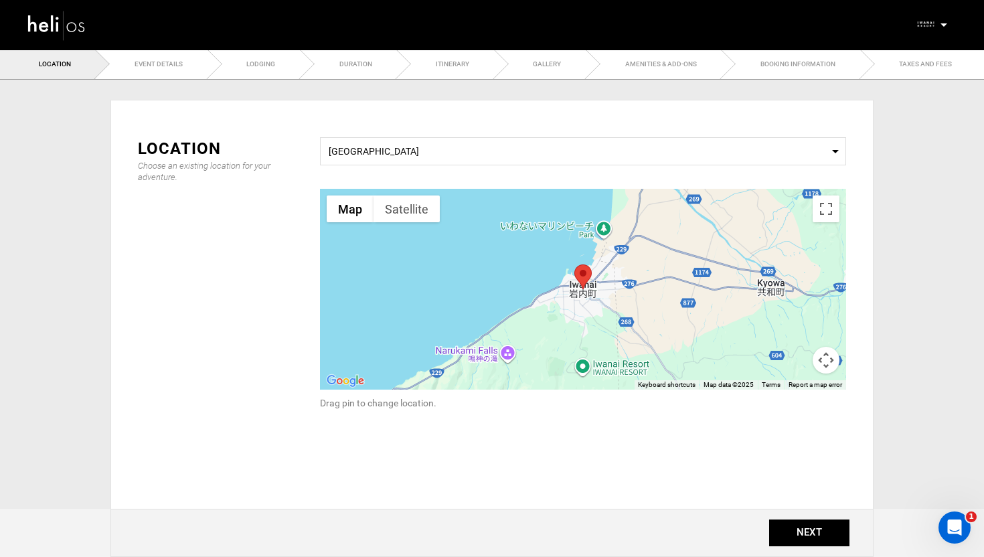
click at [596, 291] on div at bounding box center [583, 289] width 526 height 201
click at [807, 523] on button "NEXT" at bounding box center [809, 532] width 80 height 27
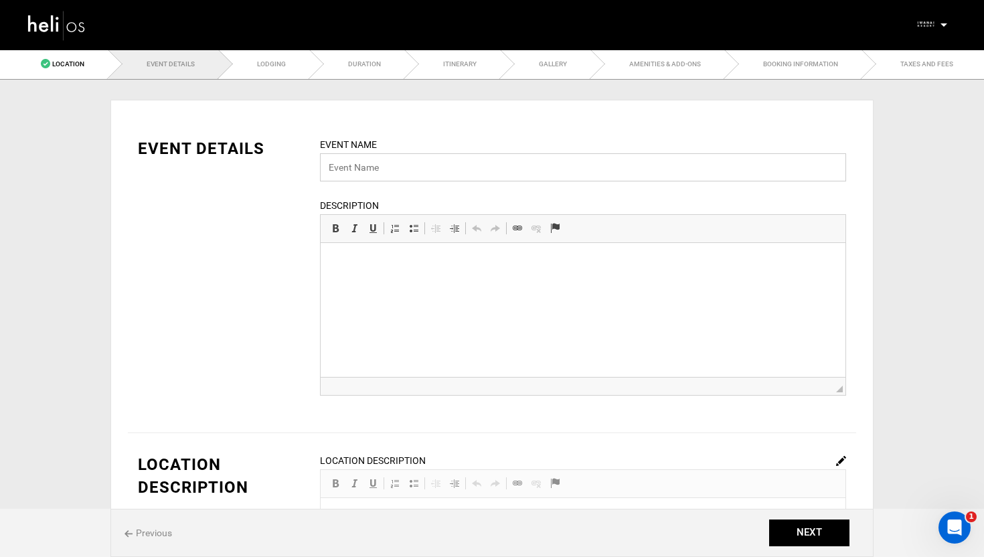
click at [474, 161] on input "text" at bounding box center [583, 167] width 526 height 28
paste input "[GEOGRAPHIC_DATA] - Private Cat Ski Day"
drag, startPoint x: 392, startPoint y: 172, endPoint x: 323, endPoint y: 173, distance: 69.6
click at [323, 173] on input "[GEOGRAPHIC_DATA] - Private Cat Ski Day" at bounding box center [583, 167] width 526 height 28
click at [386, 161] on input "[GEOGRAPHIC_DATA] - Private Cat Ski Day" at bounding box center [583, 167] width 526 height 28
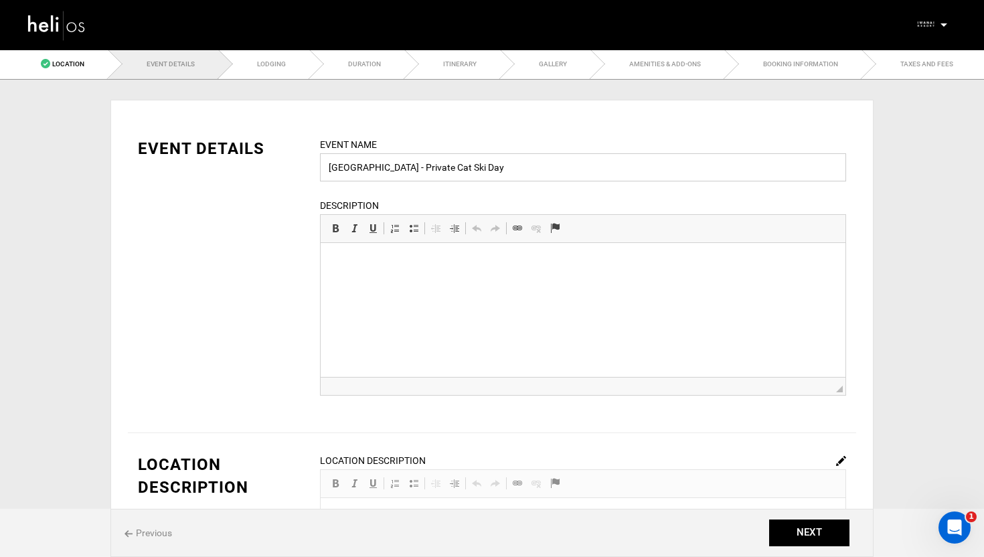
click at [527, 173] on input "[GEOGRAPHIC_DATA] - Private Cat Ski Day" at bounding box center [583, 167] width 526 height 28
type input "[GEOGRAPHIC_DATA] - Private Cat Ski Day"
click at [270, 244] on div "EVENT DETAILS Event Name Iwanai Resort - Private Cat Ski Day Event name can not…" at bounding box center [492, 274] width 728 height 275
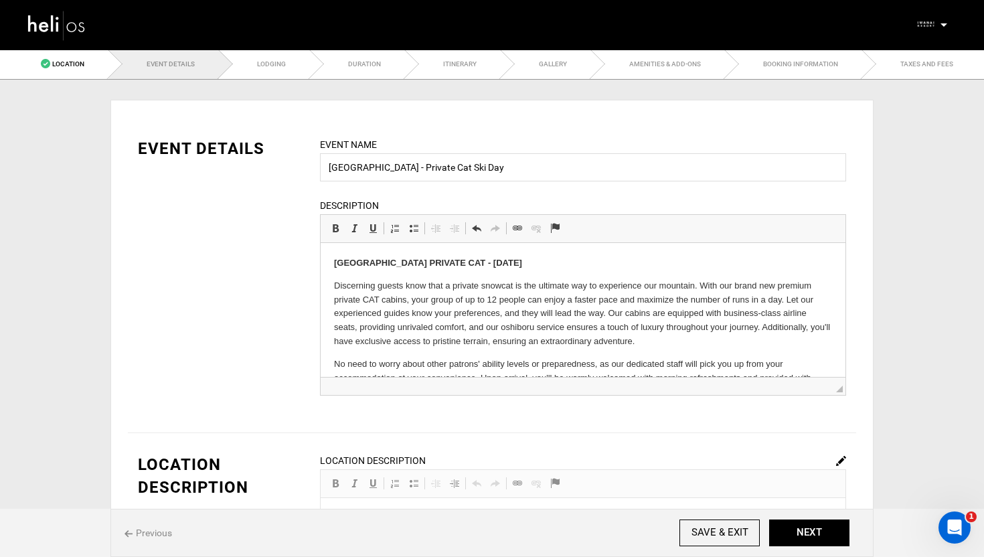
click at [277, 296] on div "EVENT DETAILS Event Name Iwanai Resort - Private Cat Ski Day Event name can not…" at bounding box center [492, 274] width 728 height 275
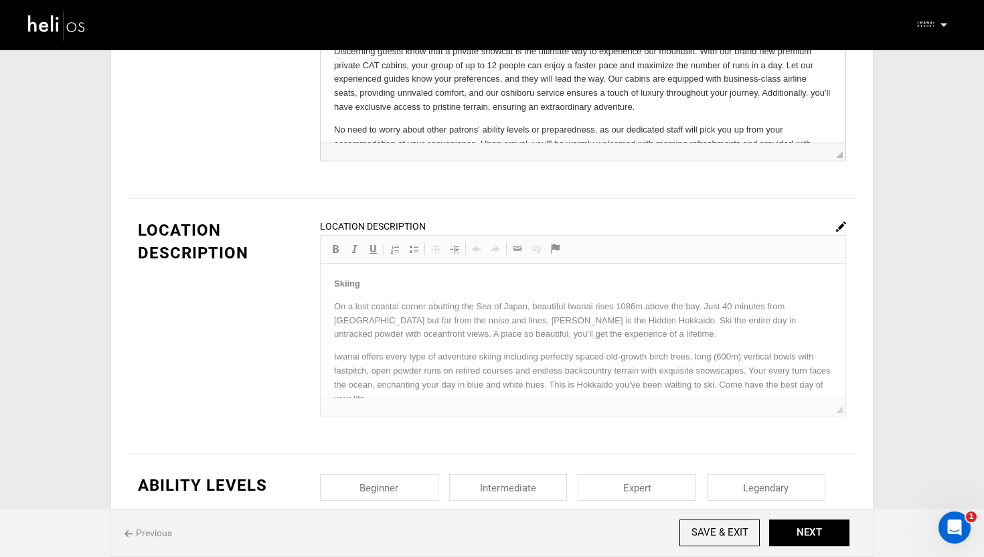
scroll to position [248, 0]
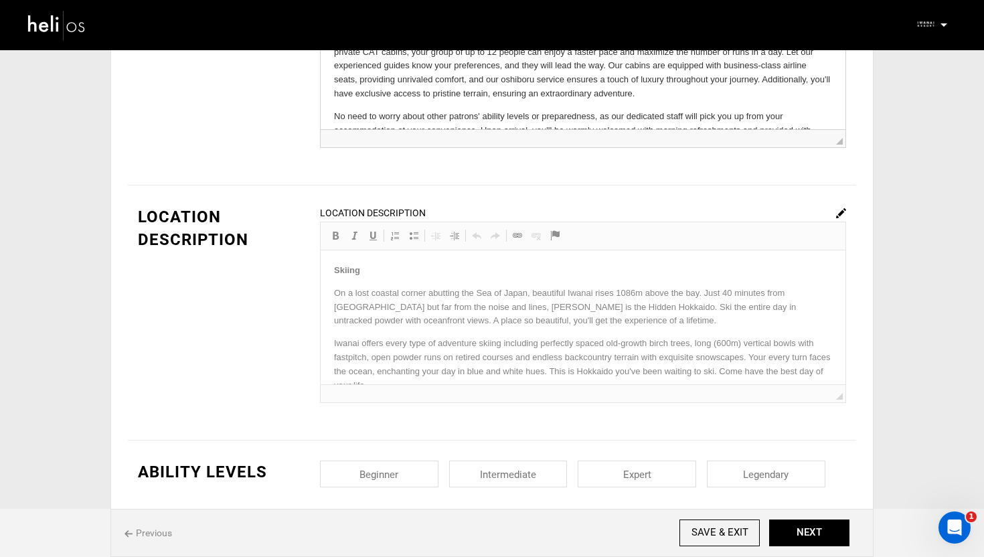
click at [839, 216] on img at bounding box center [841, 213] width 10 height 10
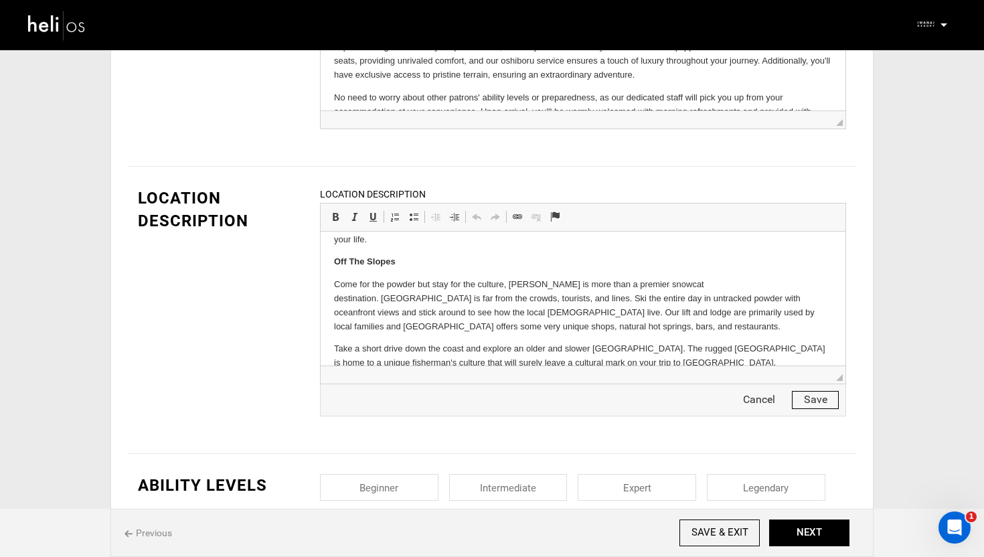
scroll to position [0, 0]
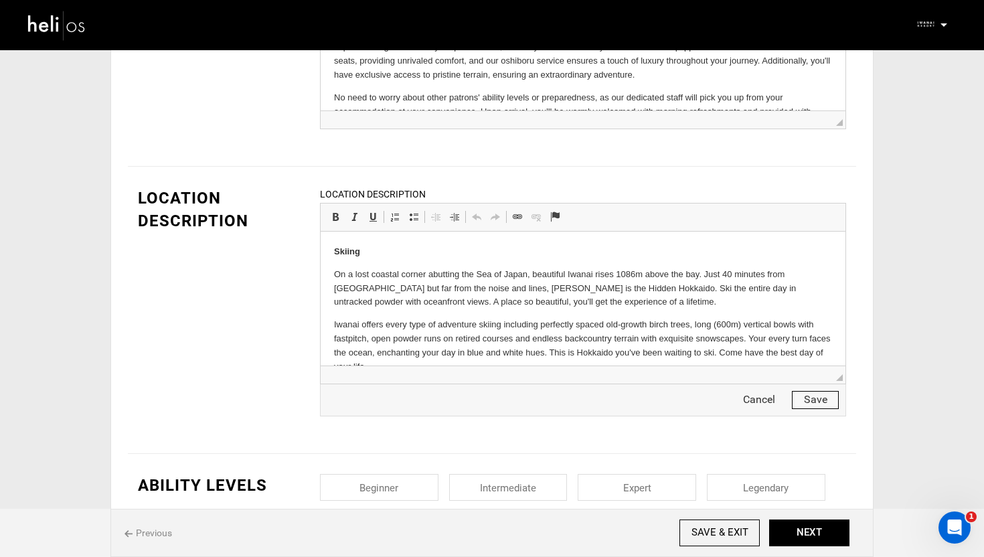
click at [809, 404] on button "Save" at bounding box center [815, 400] width 47 height 18
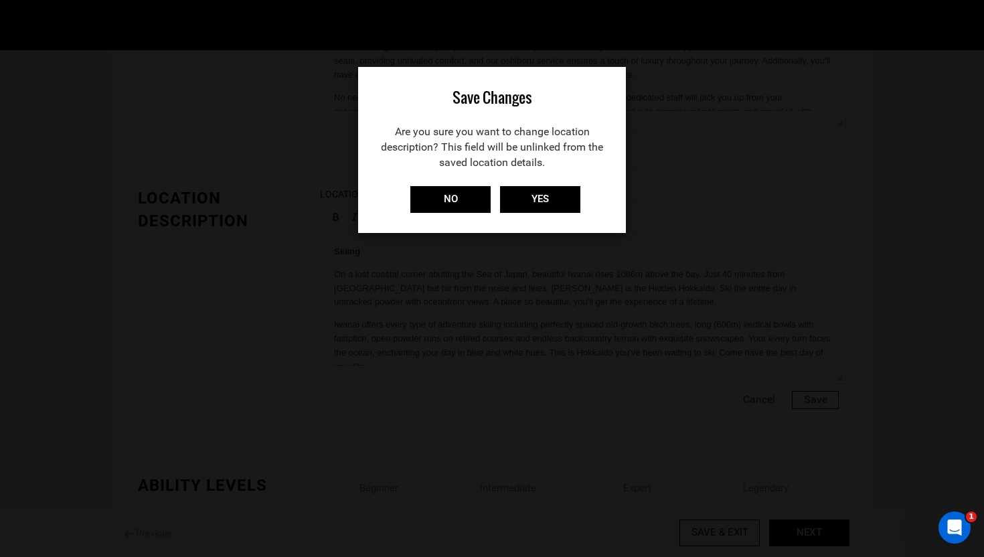
click at [539, 185] on div "Save Changes Are you sure you want to change location description? This field w…" at bounding box center [492, 150] width 268 height 166
click at [534, 195] on input "YES" at bounding box center [540, 199] width 80 height 27
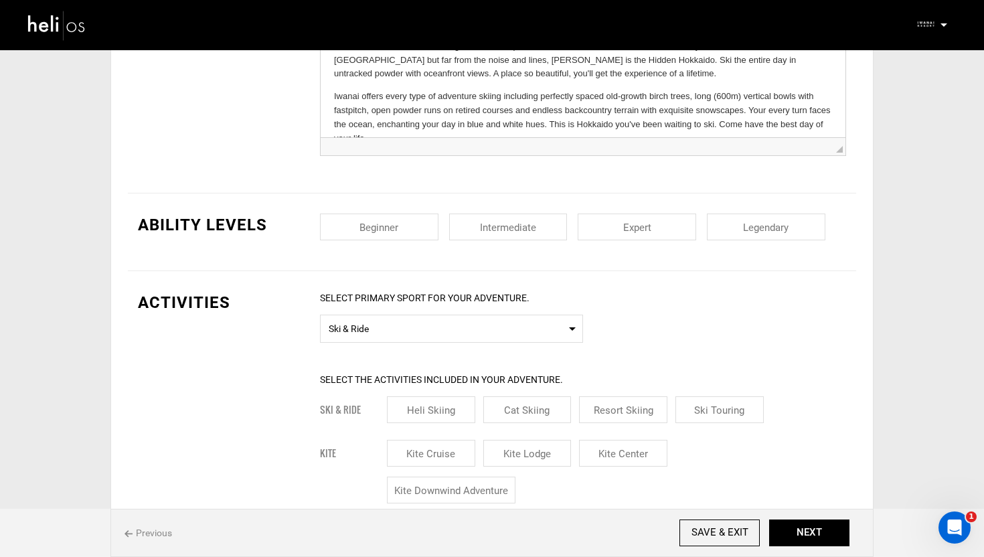
scroll to position [498, 0]
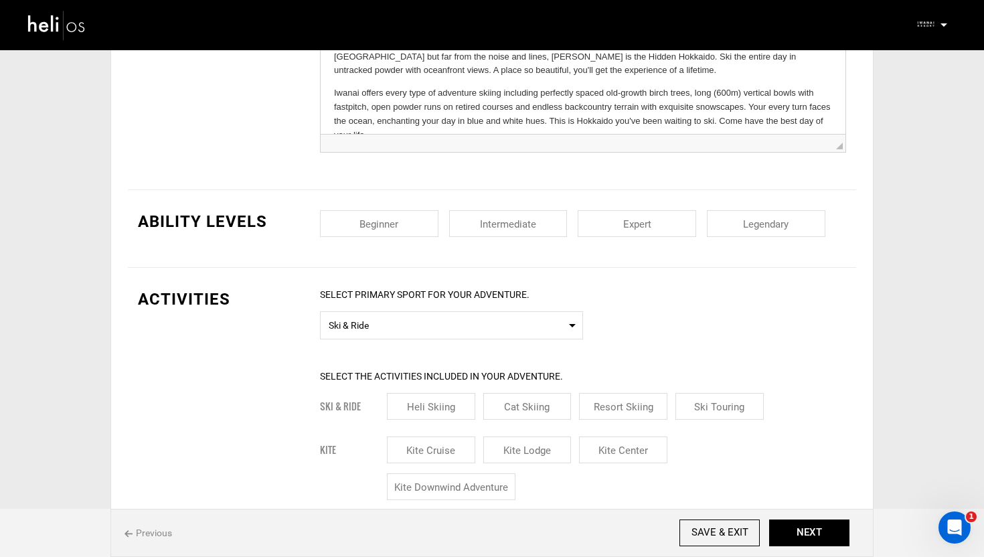
click at [515, 220] on input "checkbox" at bounding box center [508, 223] width 118 height 27
checkbox input "true"
click at [614, 220] on input "checkbox" at bounding box center [637, 223] width 118 height 27
checkbox input "true"
drag, startPoint x: 750, startPoint y: 228, endPoint x: 460, endPoint y: 61, distance: 335.2
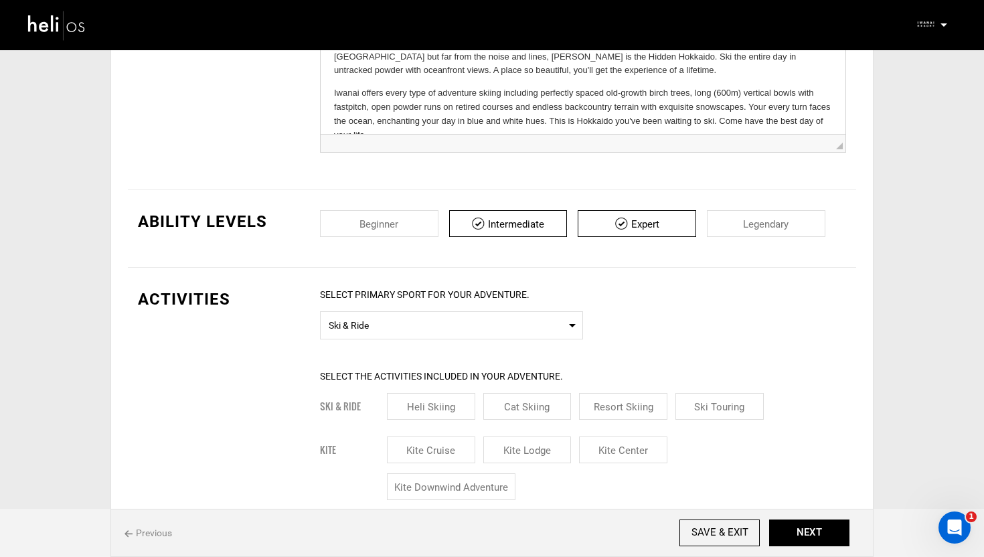
click at [750, 228] on input "checkbox" at bounding box center [766, 223] width 118 height 27
checkbox input "true"
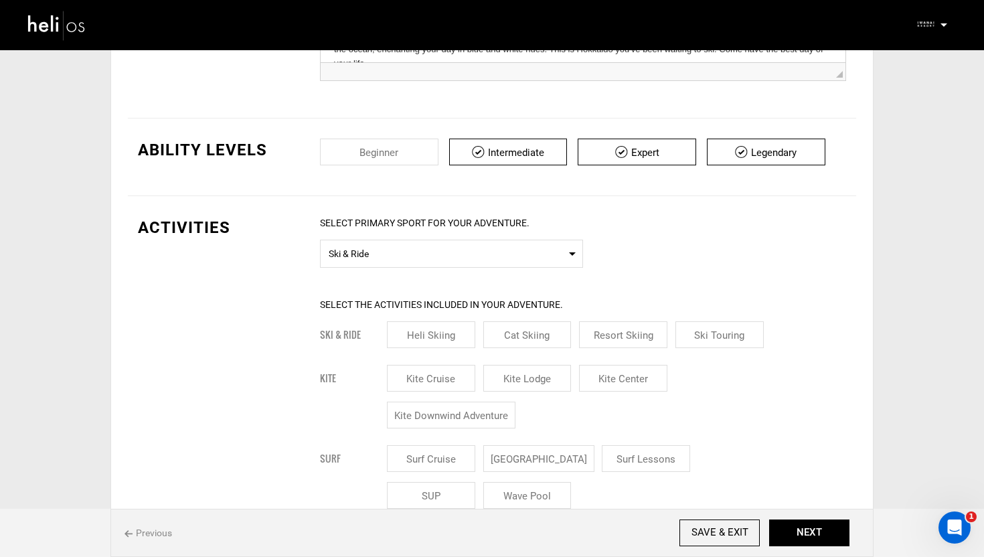
scroll to position [570, 0]
click at [411, 260] on span "Ski & Ride" at bounding box center [452, 251] width 246 height 17
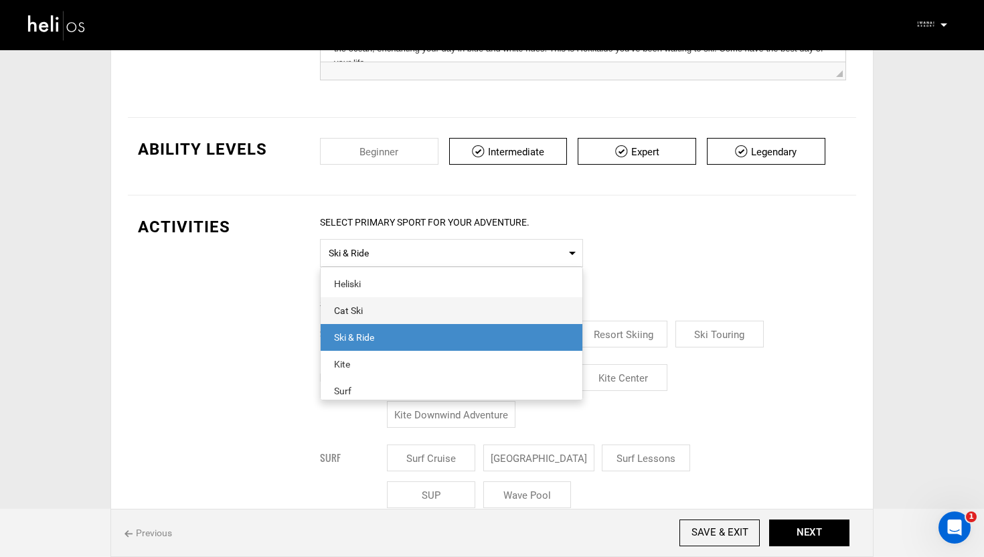
click at [358, 313] on div "Cat Ski" at bounding box center [451, 310] width 235 height 13
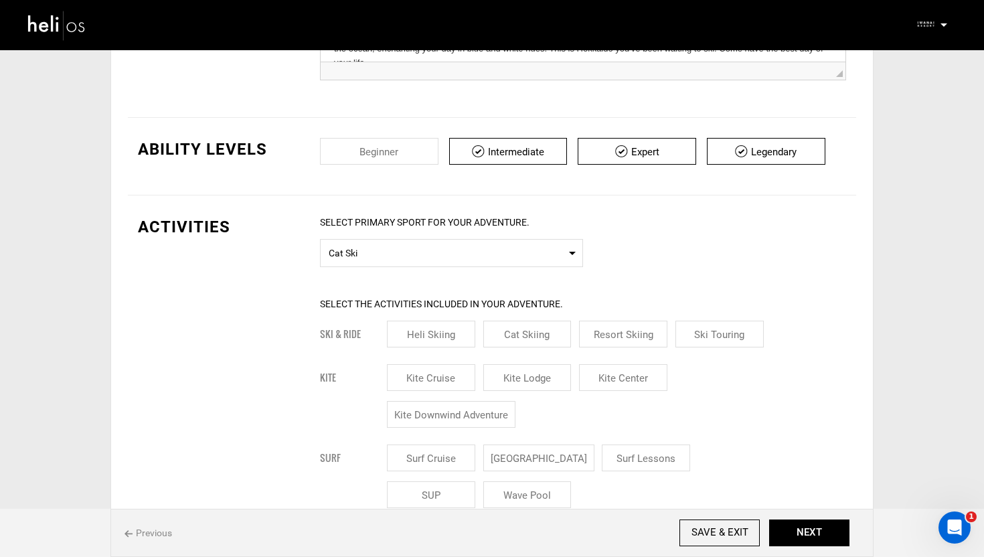
click at [533, 337] on input "Cat Skiing" at bounding box center [527, 334] width 88 height 27
checkbox input "true"
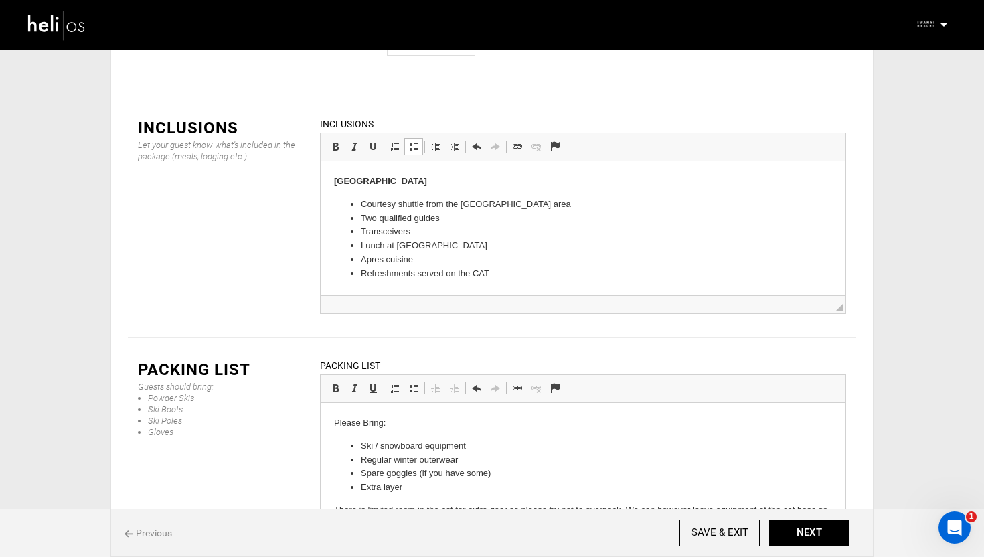
scroll to position [7, 0]
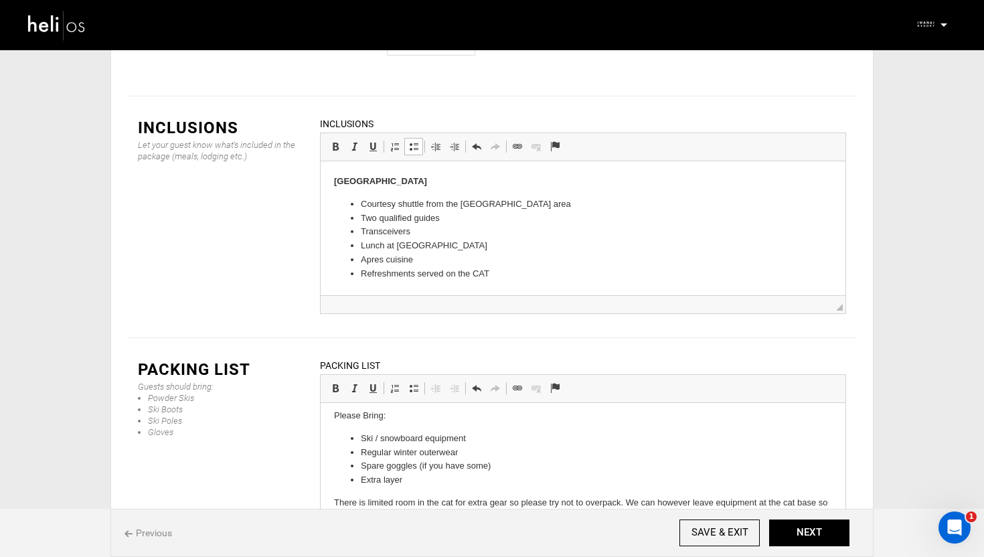
click at [297, 399] on div "Packing List Guests should bring: Powder Skis Ski Boots Ski Poles Gloves Packin…" at bounding box center [492, 458] width 728 height 201
click at [801, 525] on button "NEXT" at bounding box center [809, 532] width 80 height 27
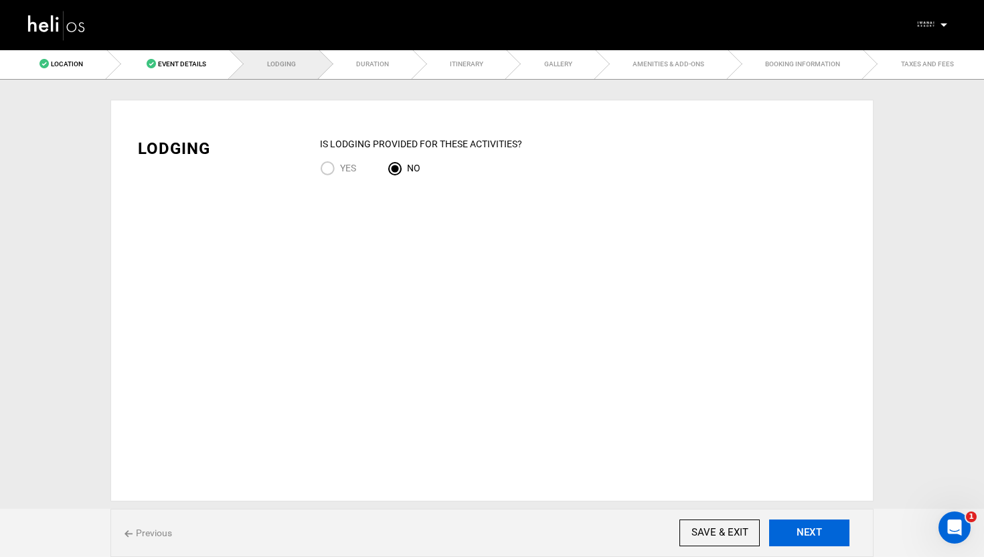
click at [810, 529] on button "NEXT" at bounding box center [809, 532] width 80 height 27
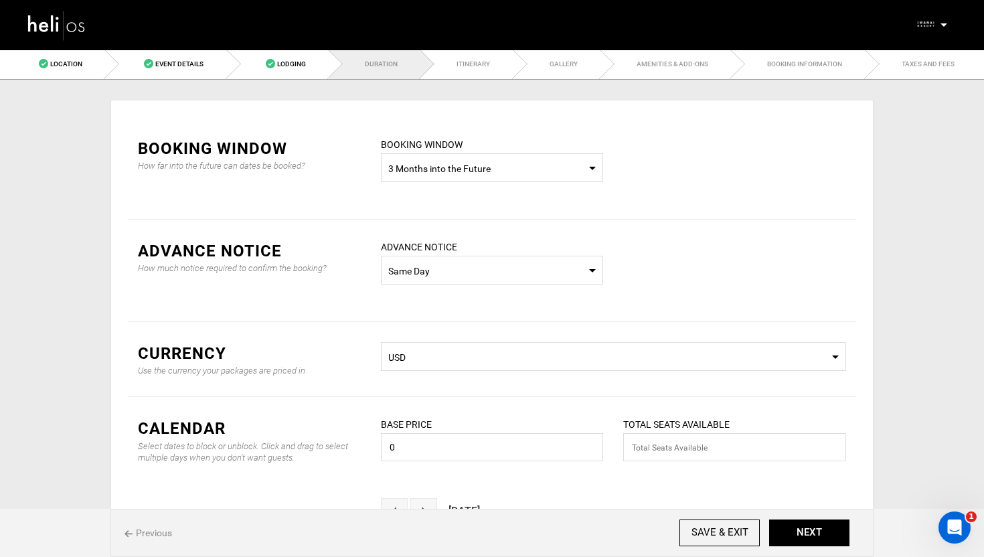
click at [456, 156] on span "Select Booking Window 3 Months into the Future" at bounding box center [492, 167] width 223 height 29
click at [427, 266] on div "Custom Dates" at bounding box center [492, 264] width 201 height 13
click at [711, 169] on input "text" at bounding box center [734, 167] width 223 height 28
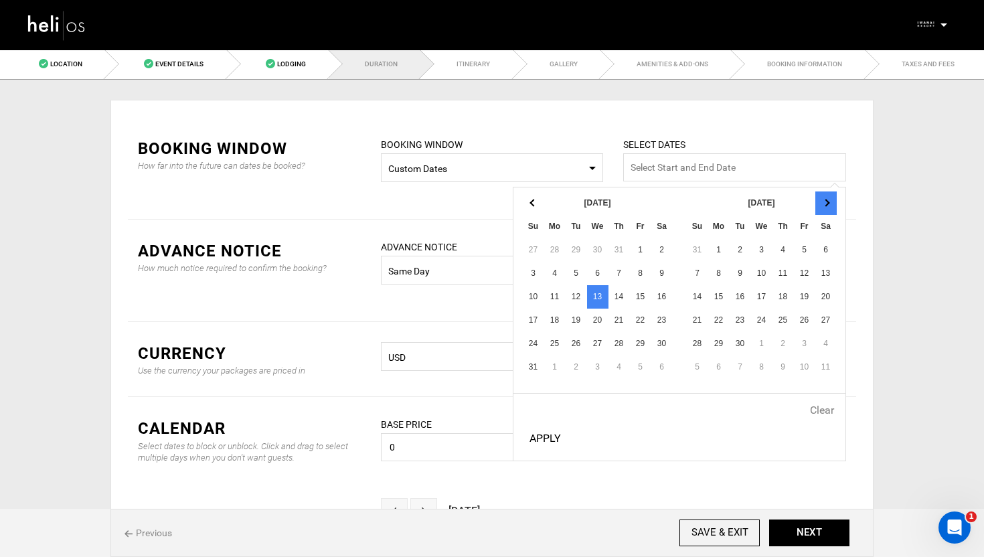
click at [833, 198] on th at bounding box center [825, 202] width 21 height 23
click at [541, 437] on button "Apply" at bounding box center [545, 438] width 42 height 33
type input "30 Dec - 30 Dec"
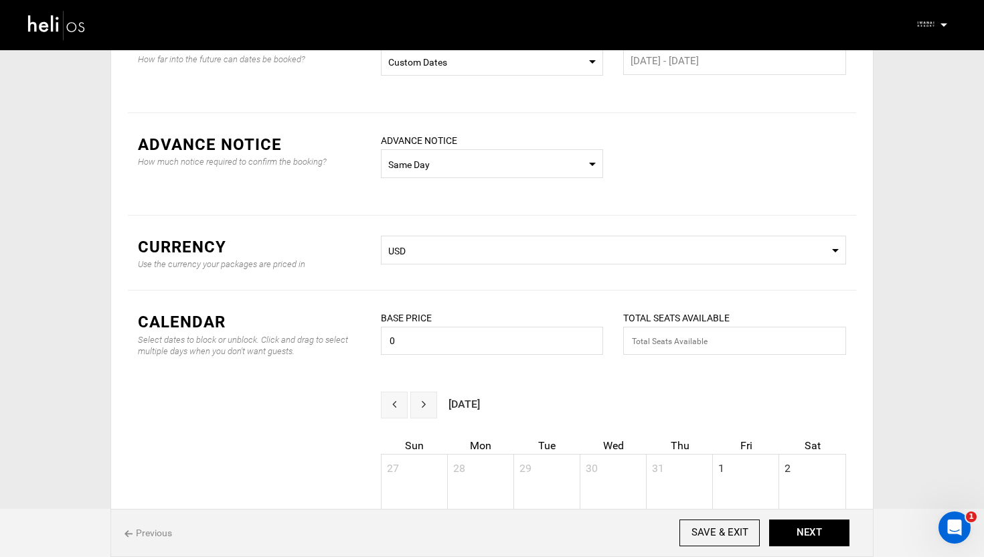
scroll to position [106, 0]
click at [440, 258] on span "USD" at bounding box center [613, 251] width 450 height 13
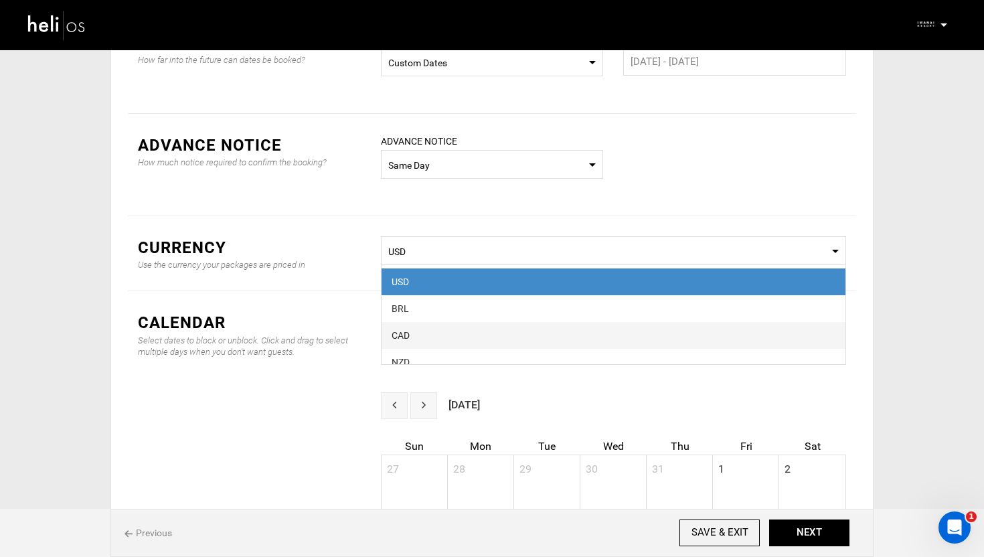
scroll to position [229, 0]
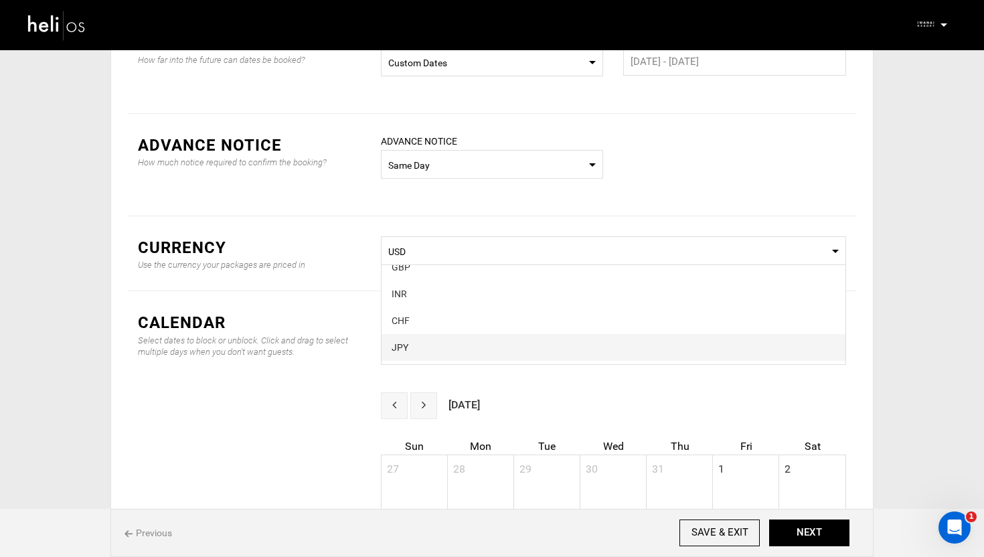
click at [413, 339] on span "JPY" at bounding box center [614, 347] width 464 height 27
click at [424, 345] on input "0" at bounding box center [492, 341] width 223 height 28
type input "2500000"
click at [411, 346] on input "2500000" at bounding box center [492, 341] width 223 height 28
click at [440, 345] on input "2500000" at bounding box center [492, 341] width 223 height 28
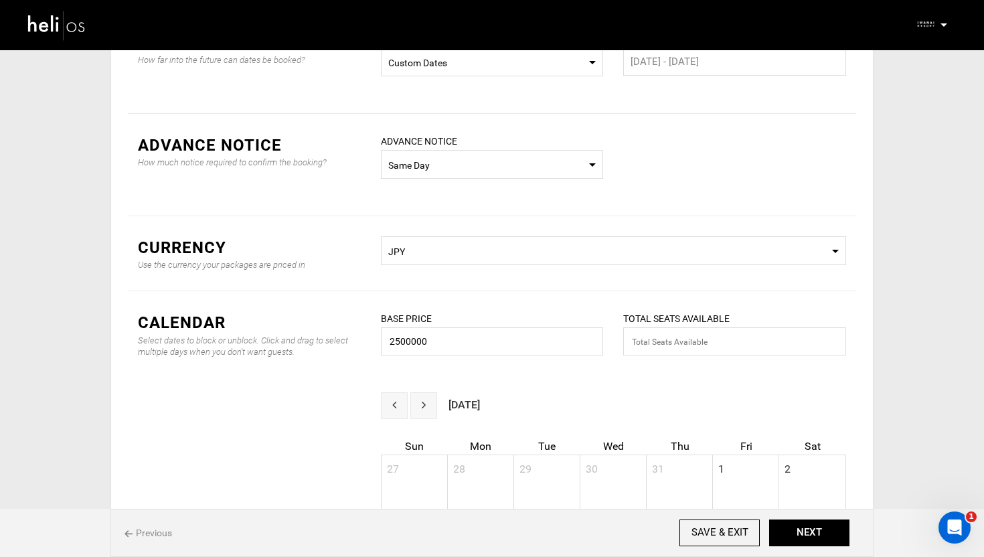
click at [365, 371] on div "CALENDAR Select dates to block or unblock. Click and drag to select multiple da…" at bounding box center [492, 341] width 728 height 101
click at [692, 346] on input "text" at bounding box center [734, 341] width 223 height 28
type input "12"
click at [366, 326] on div "CALENDAR Select dates to block or unblock. Click and drag to select multiple da…" at bounding box center [249, 334] width 243 height 46
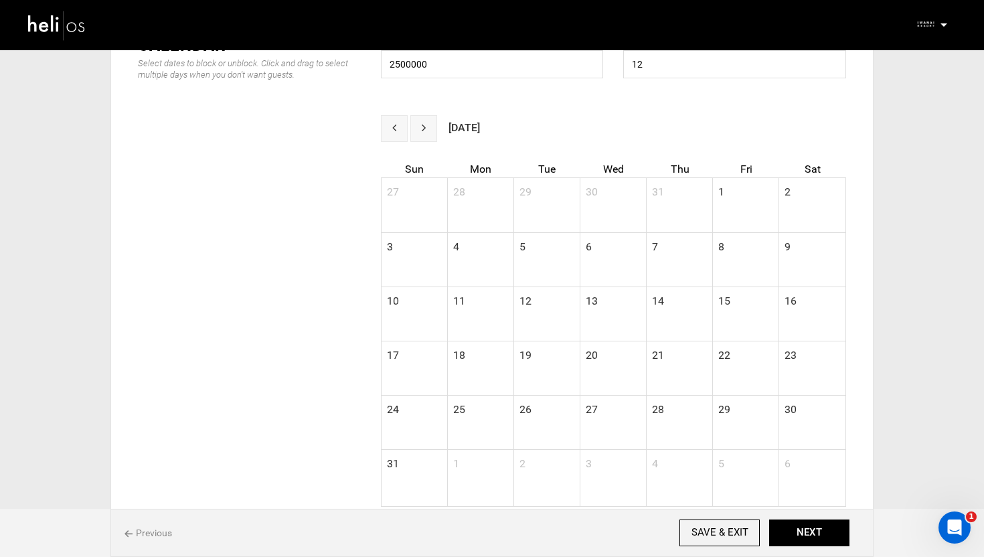
scroll to position [470, 0]
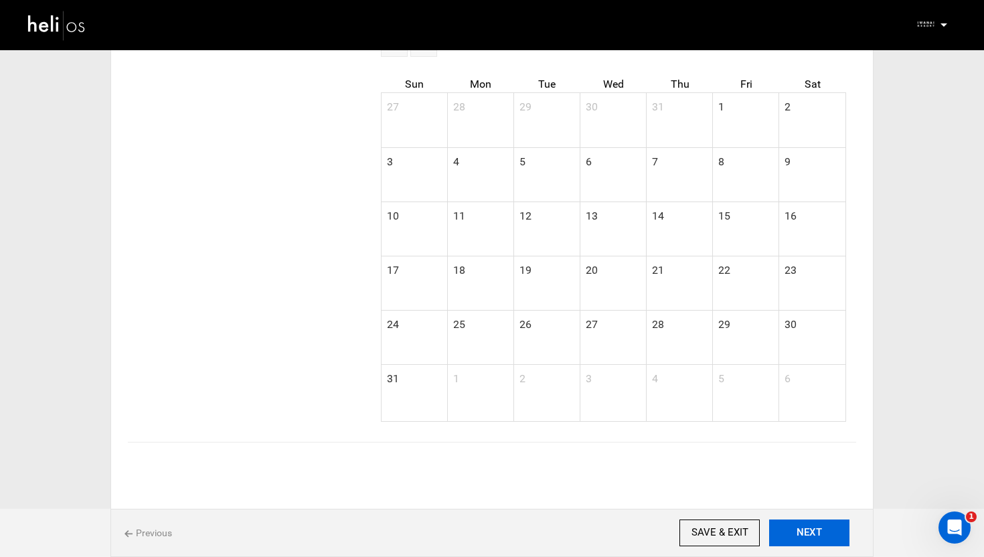
click at [802, 523] on button "NEXT" at bounding box center [809, 532] width 80 height 27
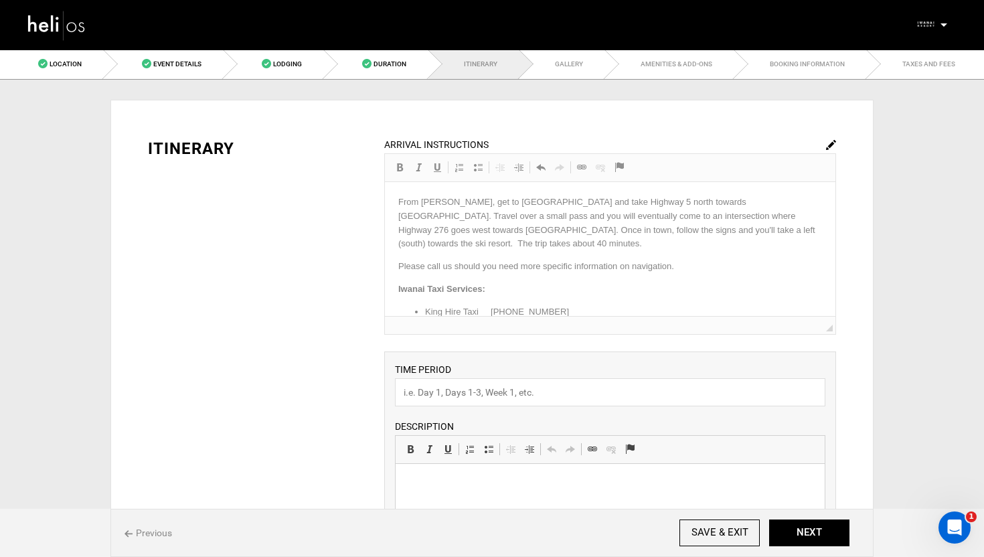
click at [828, 143] on img at bounding box center [831, 145] width 10 height 10
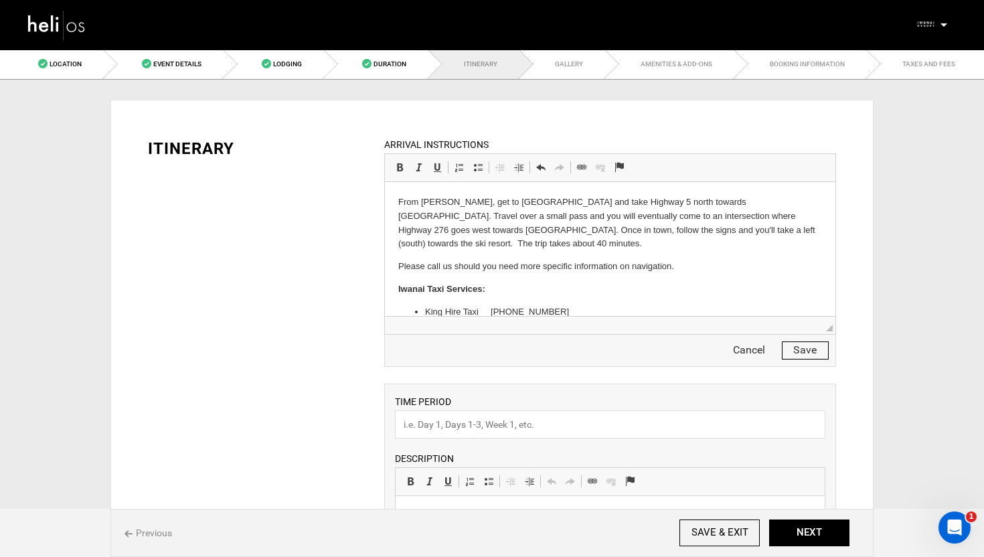
scroll to position [103, 0]
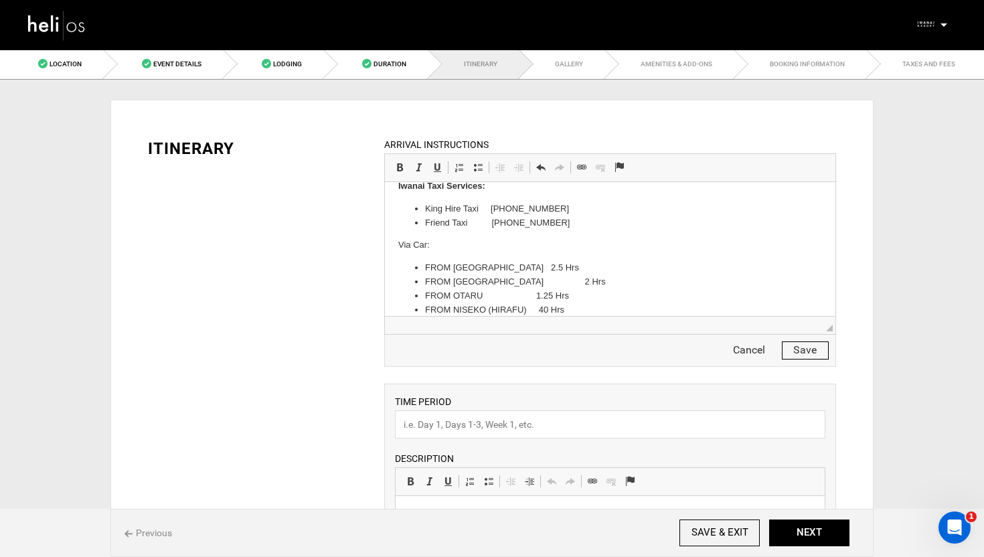
click at [618, 303] on li "FROM NISEKO (HIRAFU) 40 Hrs" at bounding box center [609, 310] width 370 height 14
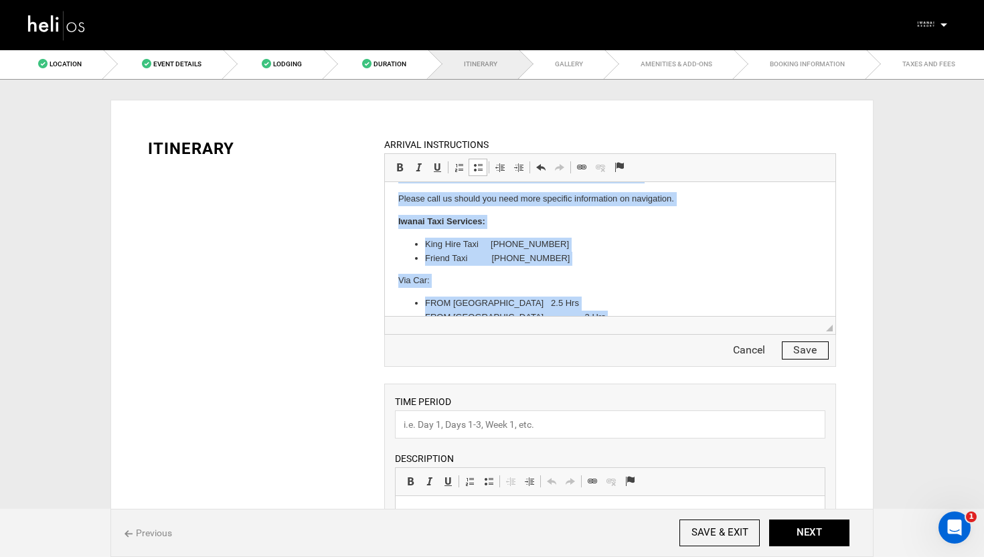
scroll to position [0, 0]
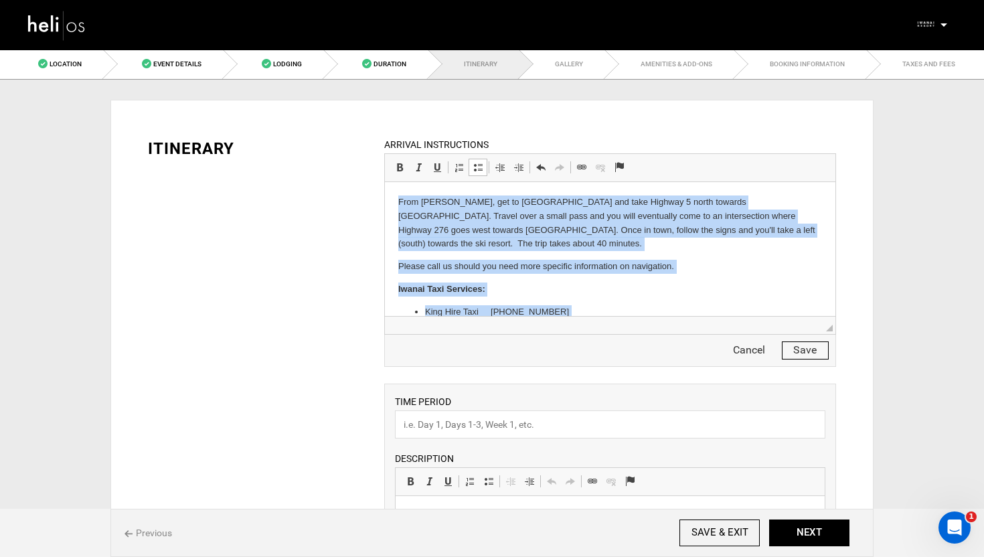
drag, startPoint x: 595, startPoint y: 297, endPoint x: 434, endPoint y: 176, distance: 201.7
click at [434, 182] on html "From Niseko Hirafu, get to Kutchan and take Highway 5 north towards Otaru. Trav…" at bounding box center [609, 307] width 450 height 251
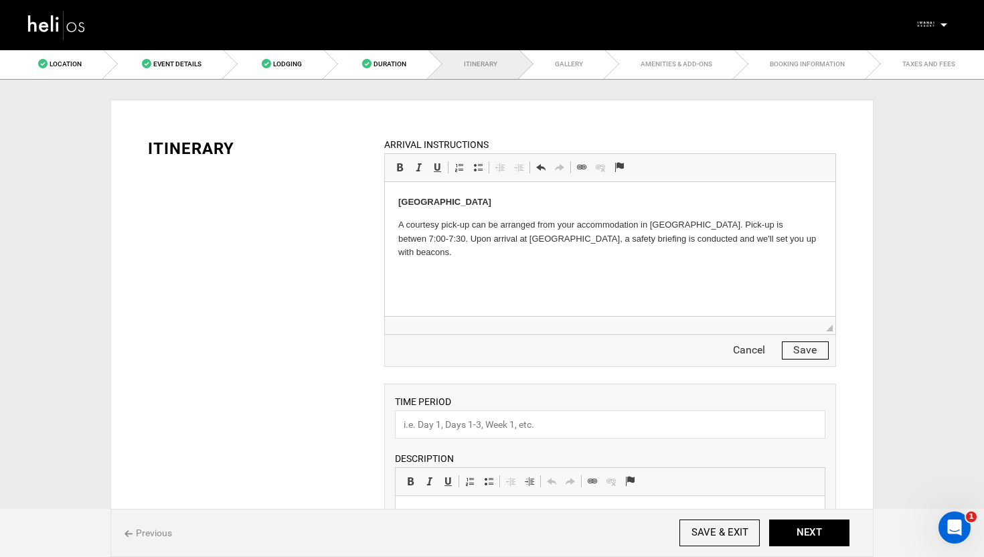
click at [803, 353] on button "Save" at bounding box center [805, 350] width 47 height 18
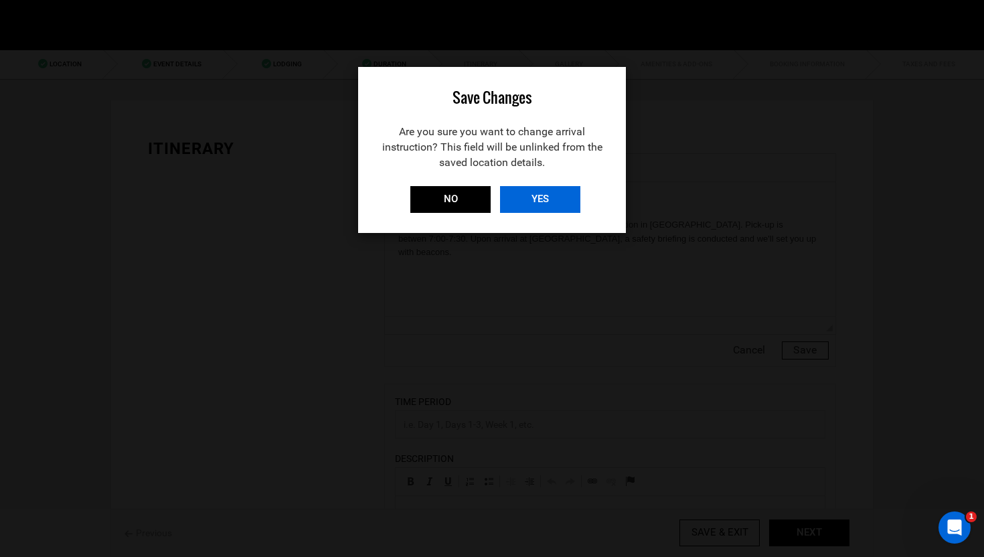
click at [548, 203] on input "YES" at bounding box center [540, 199] width 80 height 27
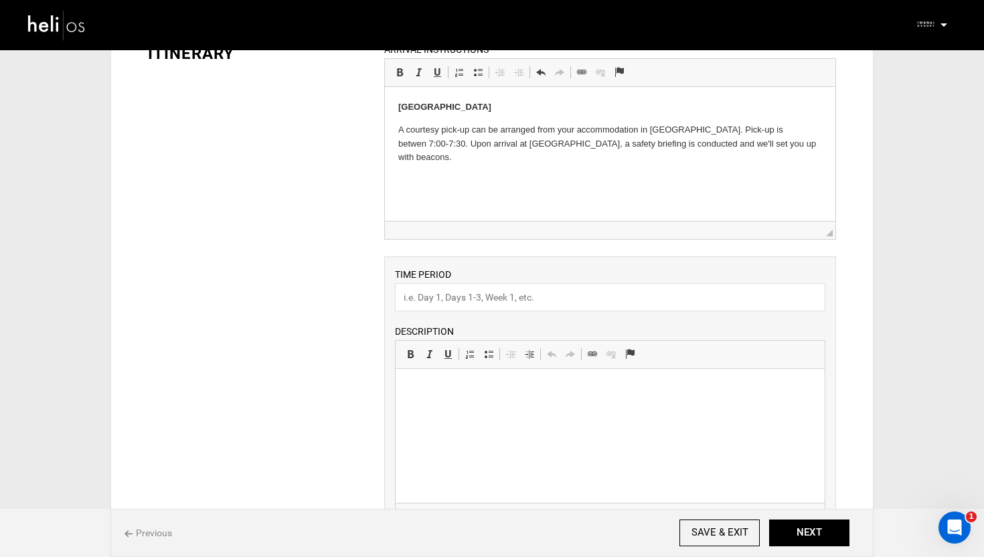
scroll to position [114, 0]
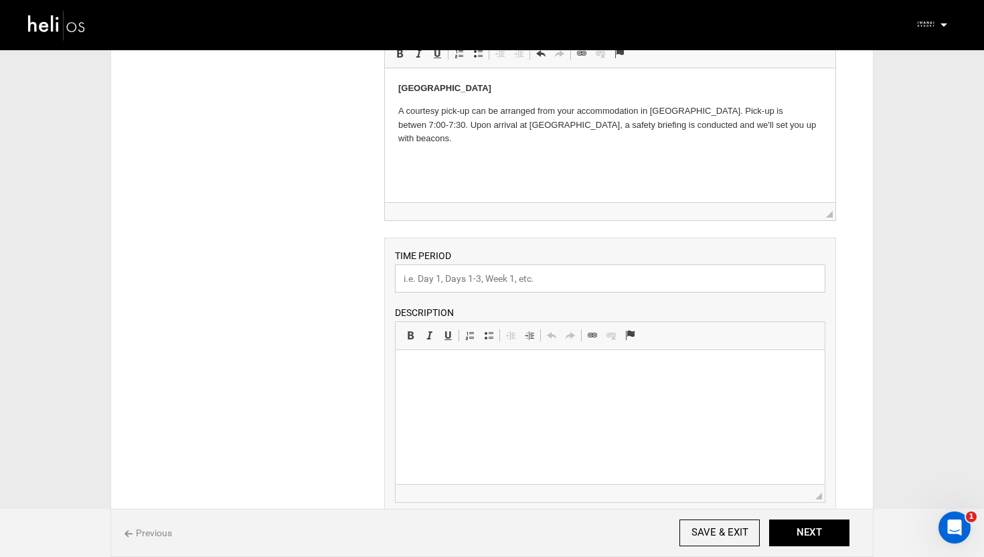
click at [469, 282] on input "text" at bounding box center [610, 278] width 430 height 28
paste input "December 30 - Iwanai Resort PRIVATE CAT"
type input "December 30 - Iwanai Resort PRIVATE CAT"
click at [329, 283] on div "ITINERARY ARRIVAL INSTRUCTIONS Rich Text Editor, editor13 Editor toolbars Basic…" at bounding box center [492, 477] width 728 height 949
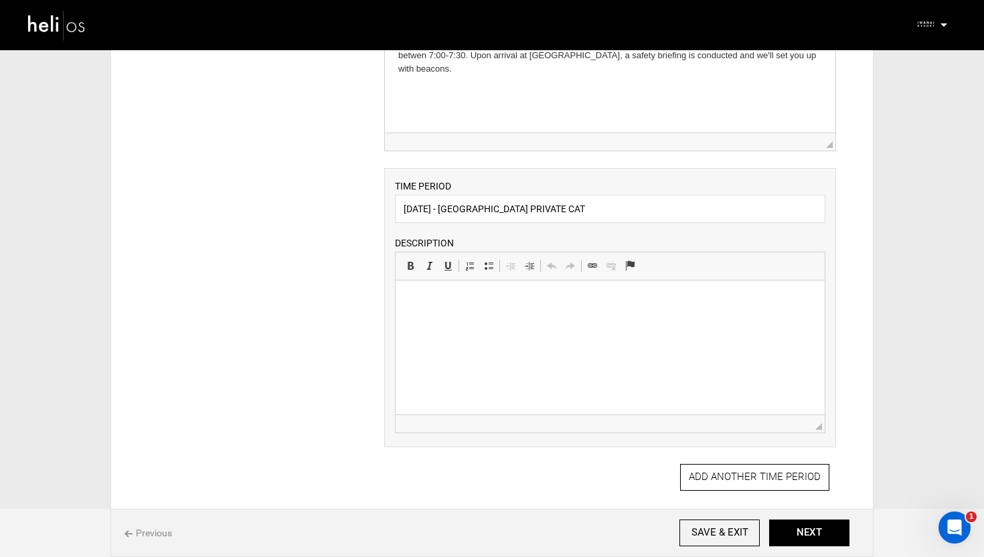
scroll to position [212, 0]
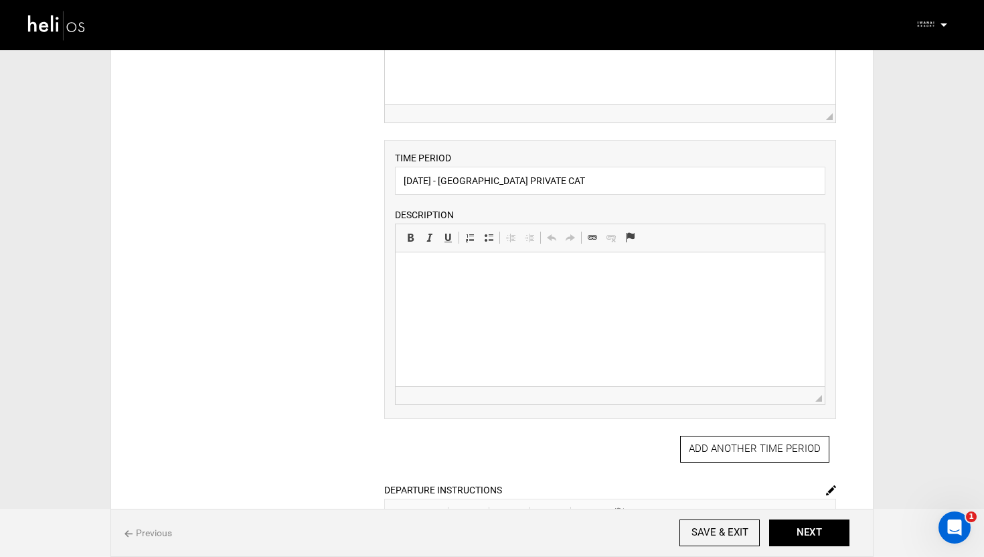
click at [485, 270] on p at bounding box center [609, 273] width 402 height 14
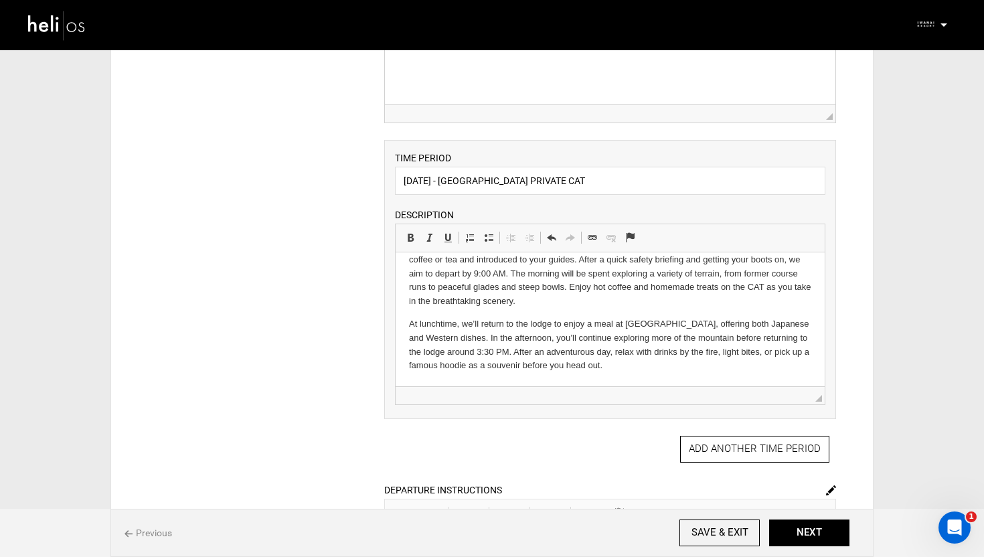
scroll to position [0, 0]
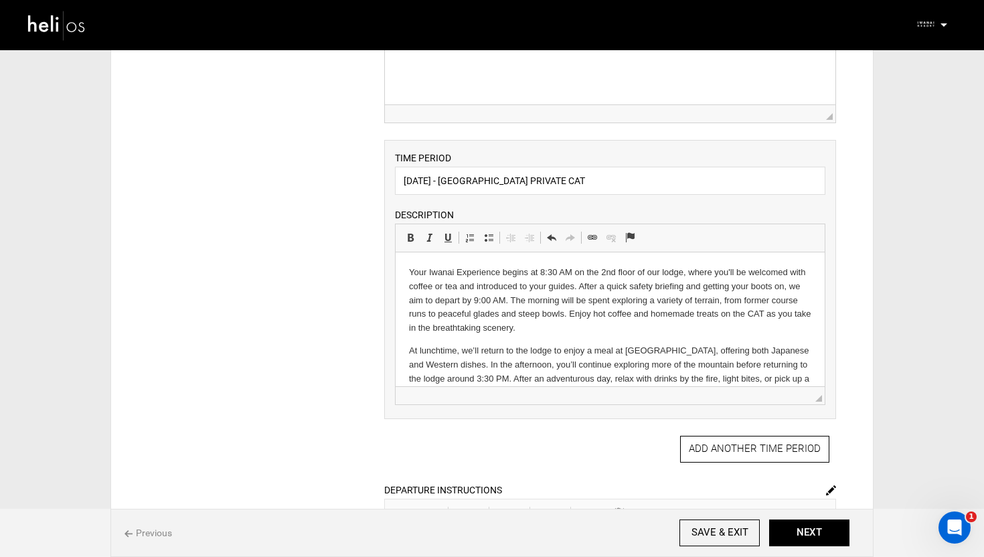
click at [310, 323] on div "ITINERARY ARRIVAL INSTRUCTIONS Rich Text Editor, editor13 Editor toolbars Basic…" at bounding box center [492, 380] width 728 height 949
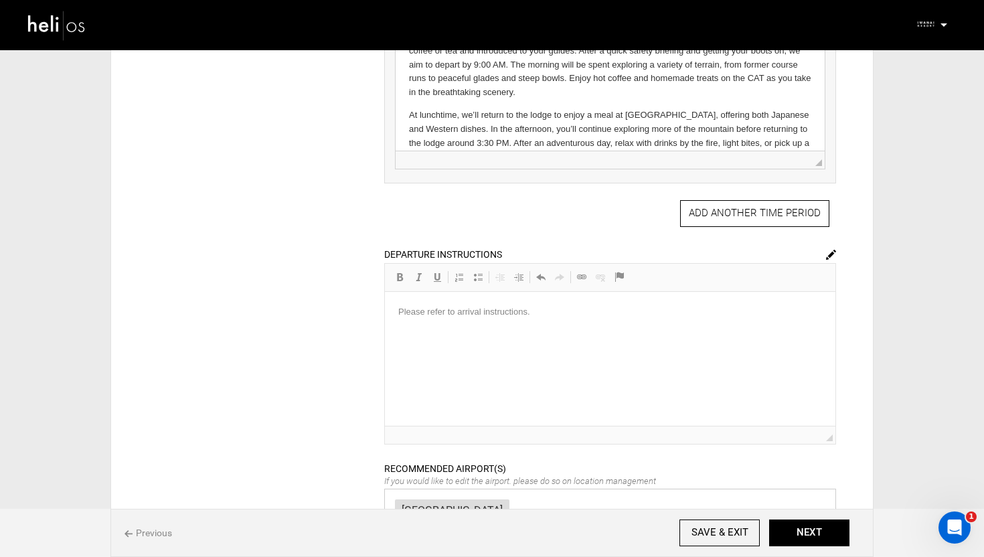
scroll to position [451, 0]
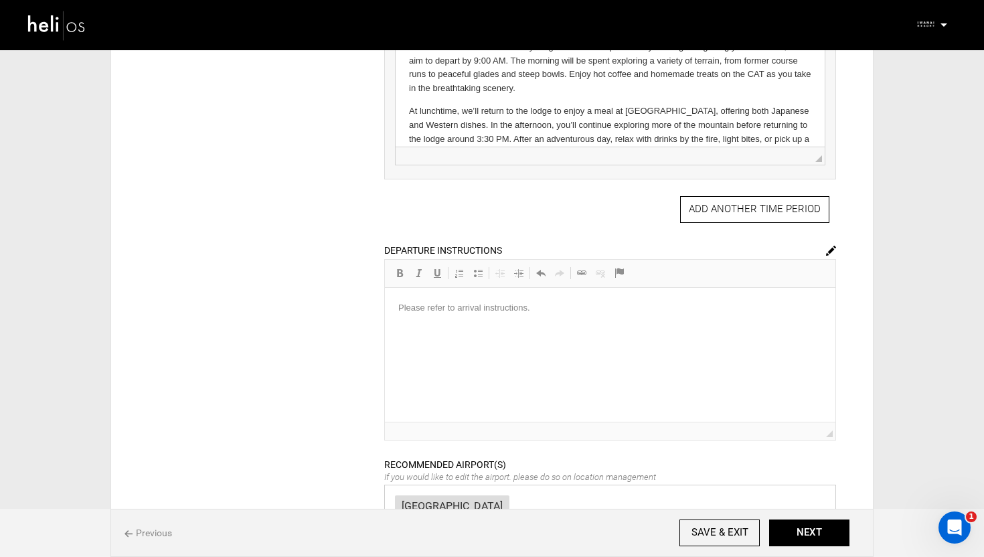
click at [470, 307] on div "DEPARTURE INSTRUCTIONS Rich Text Editor, editor14 Editor toolbars Basic Styles …" at bounding box center [610, 341] width 452 height 197
click at [823, 246] on div "DEPARTURE INSTRUCTIONS Rich Text Editor, editor14 Editor toolbars Basic Styles …" at bounding box center [610, 341] width 452 height 197
click at [827, 256] on label at bounding box center [831, 249] width 10 height 13
click at [829, 252] on img at bounding box center [831, 251] width 10 height 10
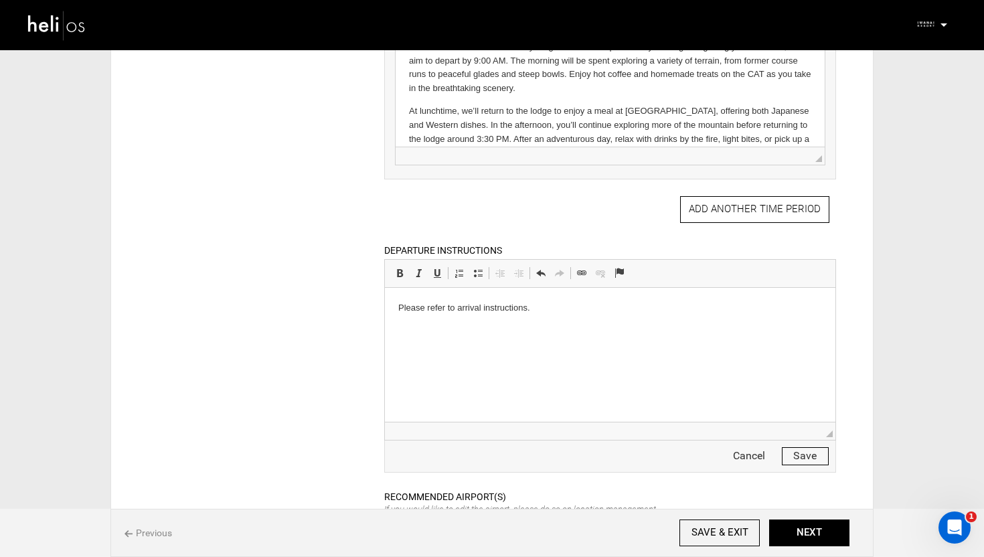
click at [541, 309] on p "Please refer to arrival instructions." at bounding box center [610, 308] width 424 height 14
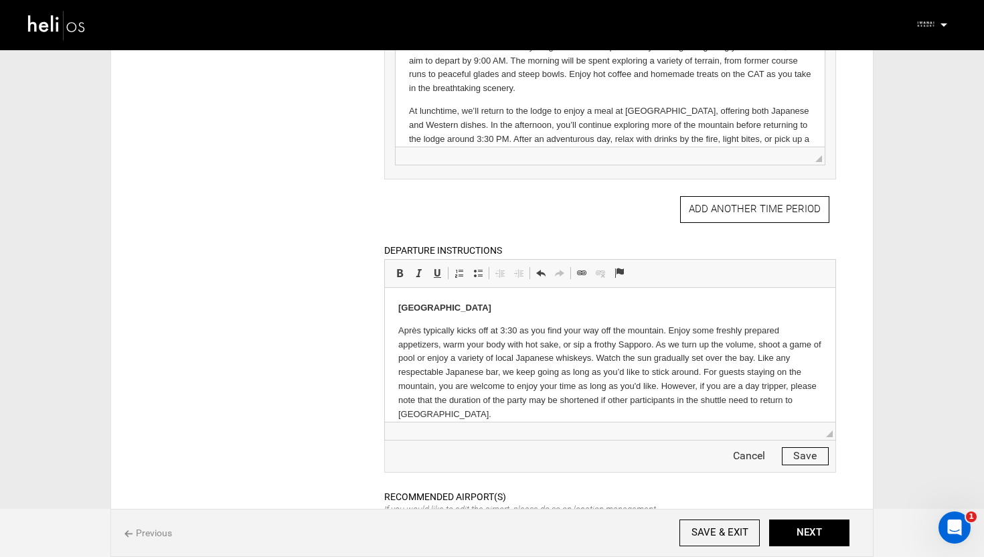
scroll to position [13, 0]
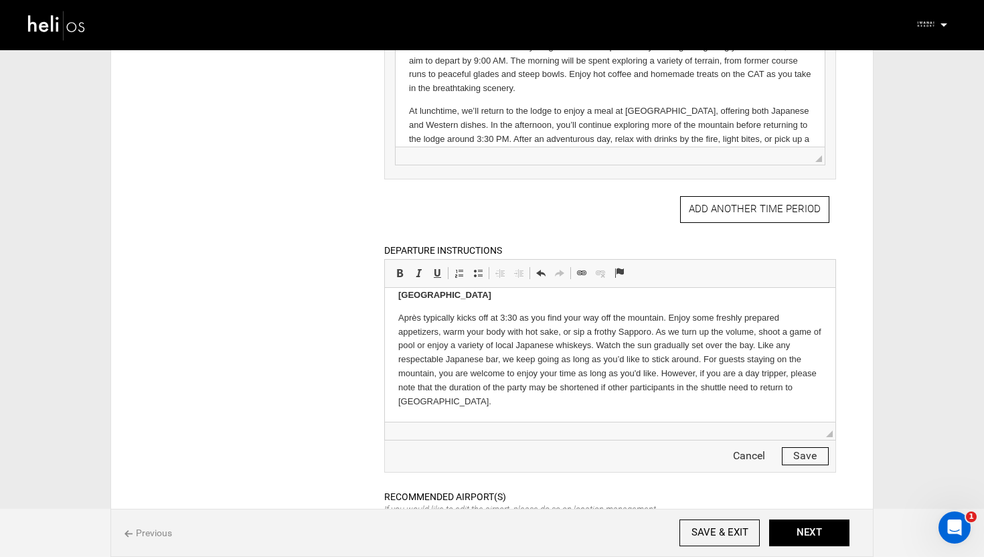
click at [804, 458] on button "Save" at bounding box center [805, 456] width 47 height 18
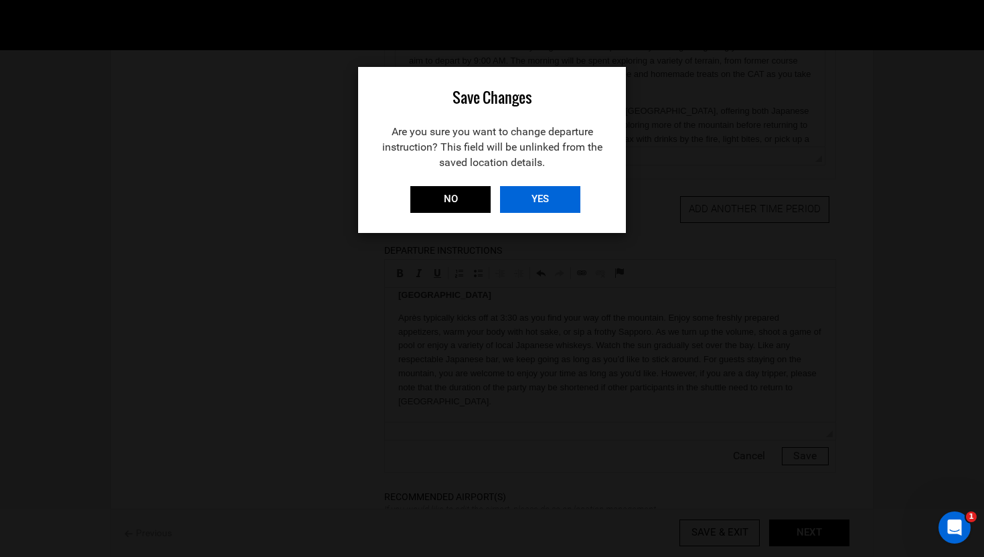
click at [556, 197] on input "YES" at bounding box center [540, 199] width 80 height 27
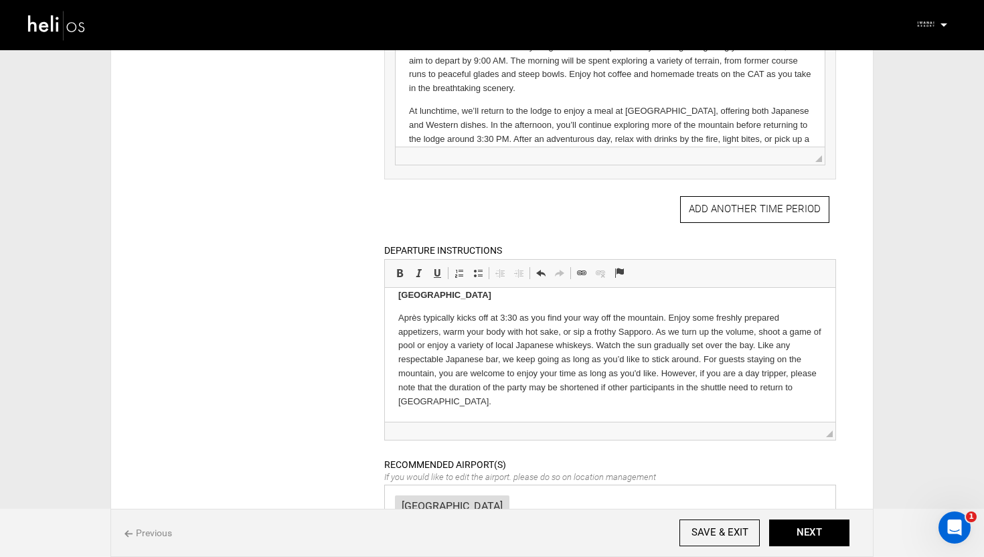
scroll to position [626, 0]
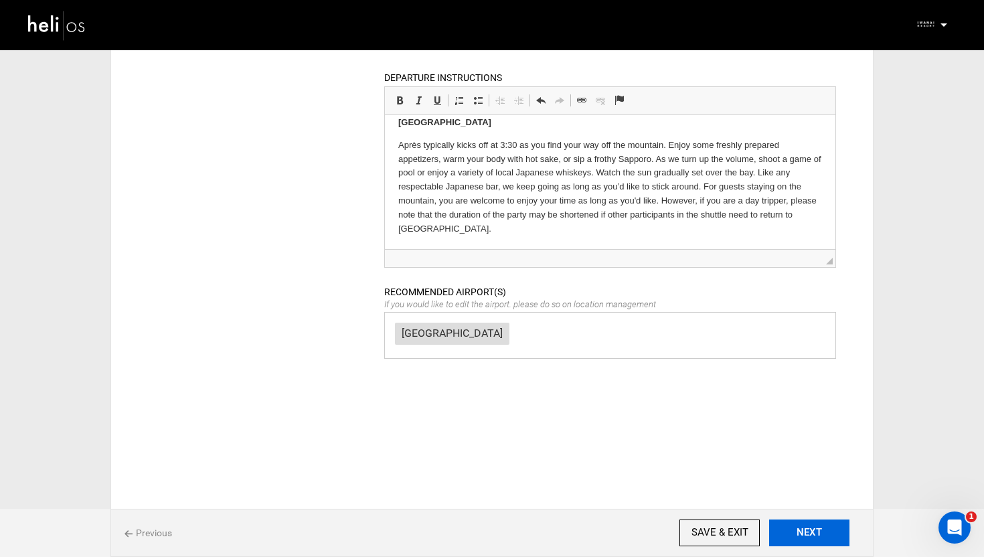
click at [830, 527] on button "NEXT" at bounding box center [809, 532] width 80 height 27
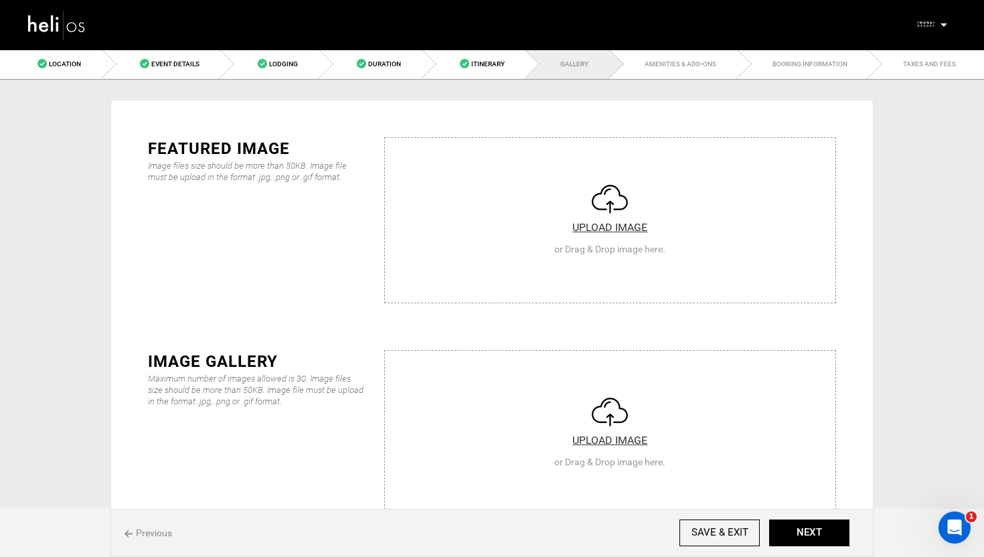
click at [623, 217] on input "file" at bounding box center [610, 218] width 450 height 161
type input "C:\fakepath\Iwanai 1.jpeg"
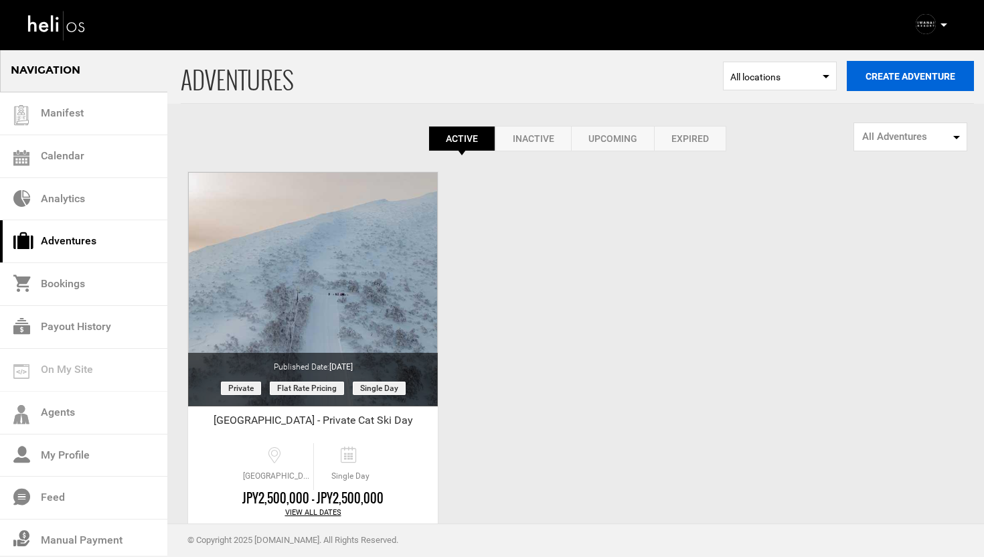
click at [906, 81] on button "Create Adventure" at bounding box center [910, 76] width 127 height 30
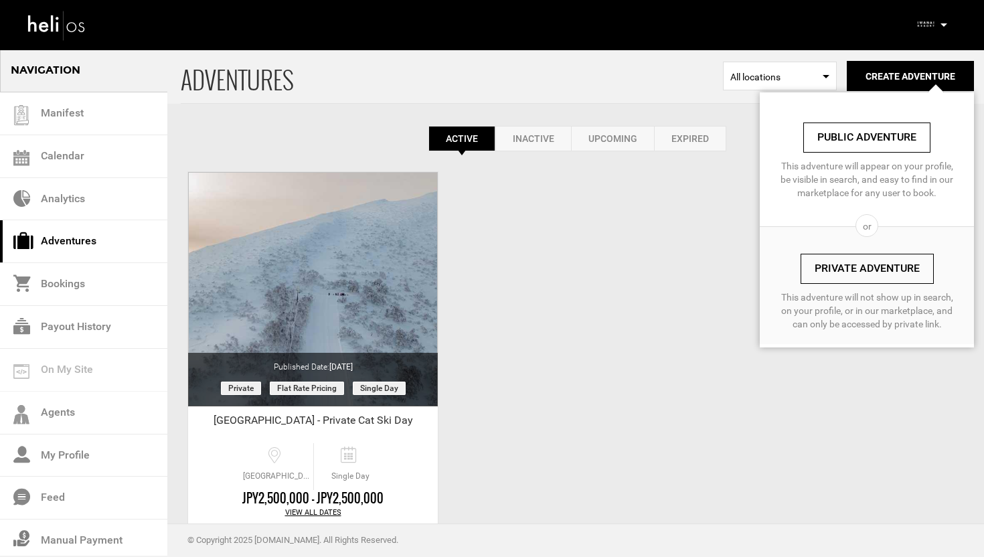
click at [869, 272] on link "Private Adventure" at bounding box center [867, 269] width 133 height 30
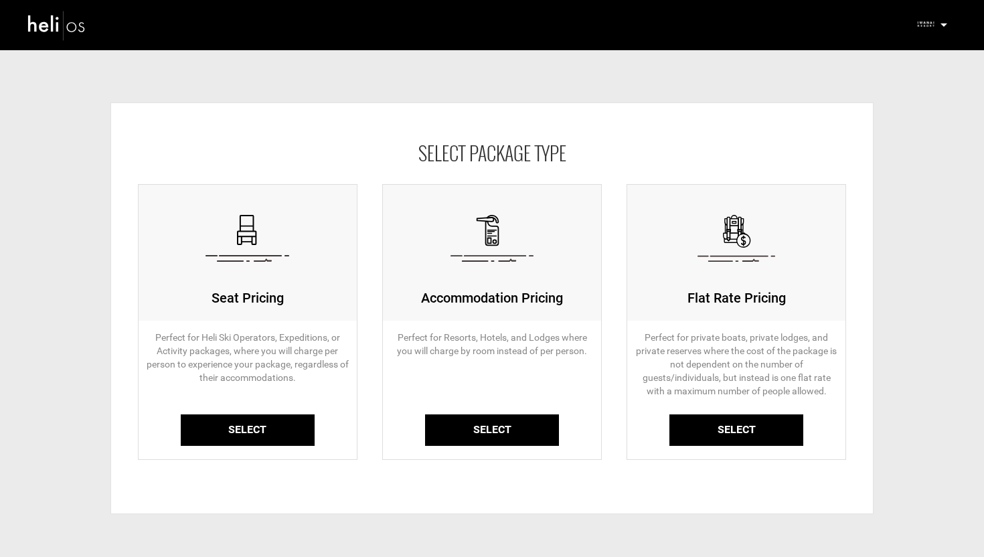
click at [740, 436] on link "Select" at bounding box center [736, 429] width 134 height 31
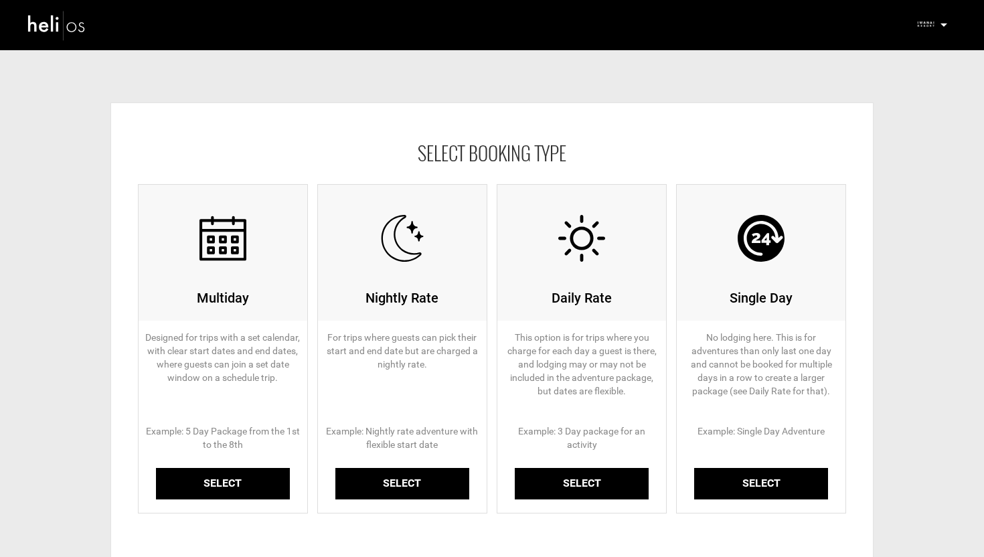
click at [59, 28] on img at bounding box center [57, 24] width 60 height 35
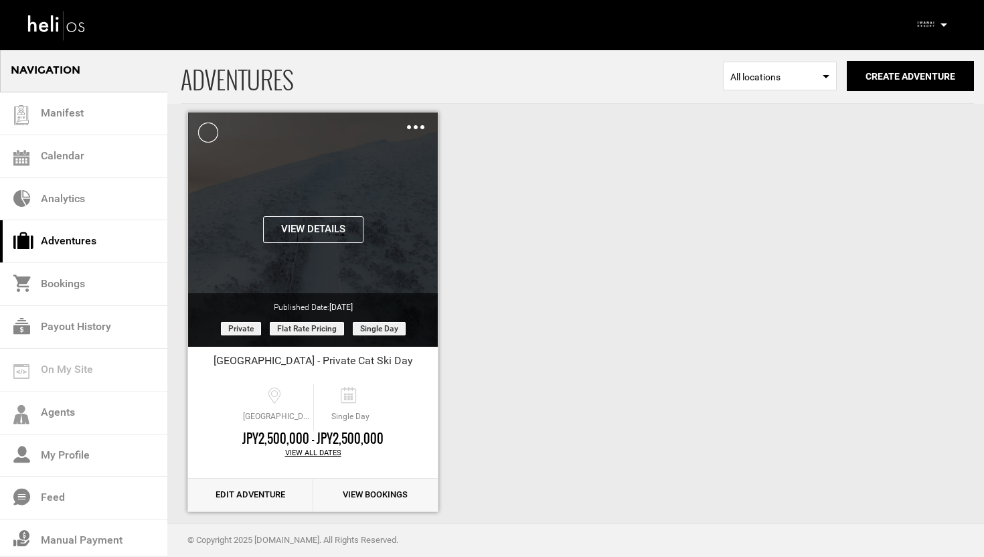
scroll to position [61, 0]
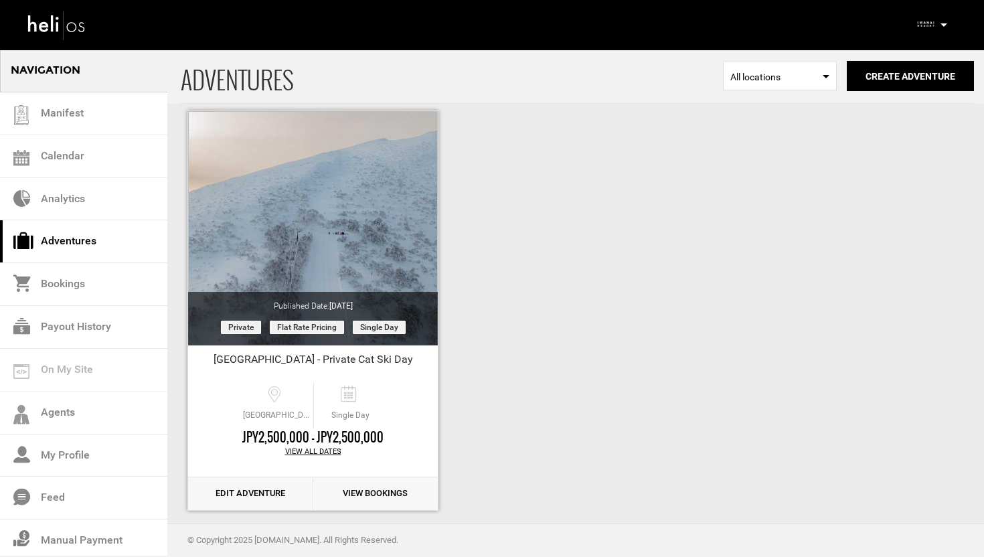
click at [247, 493] on link "Edit Adventure" at bounding box center [250, 493] width 125 height 33
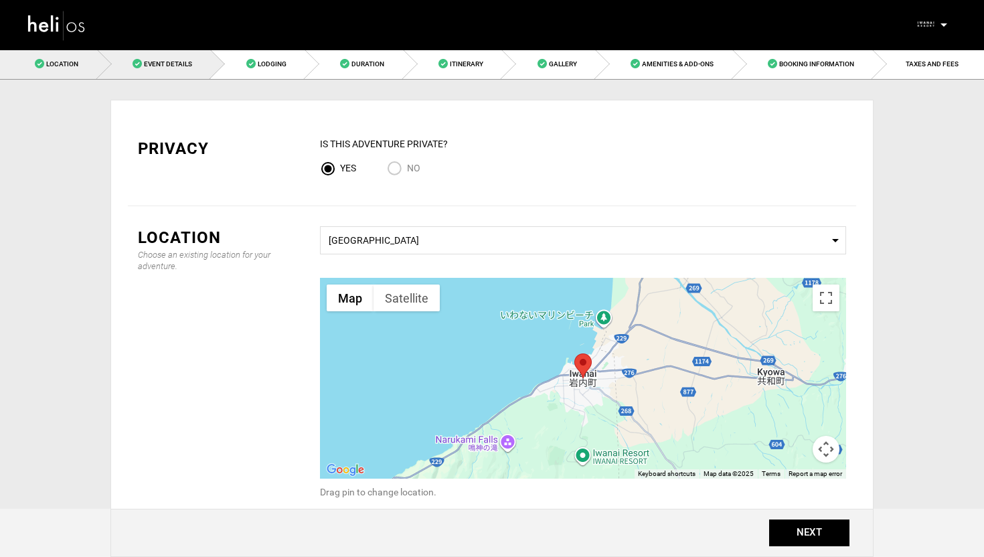
click at [173, 69] on link "Event Details" at bounding box center [155, 64] width 114 height 30
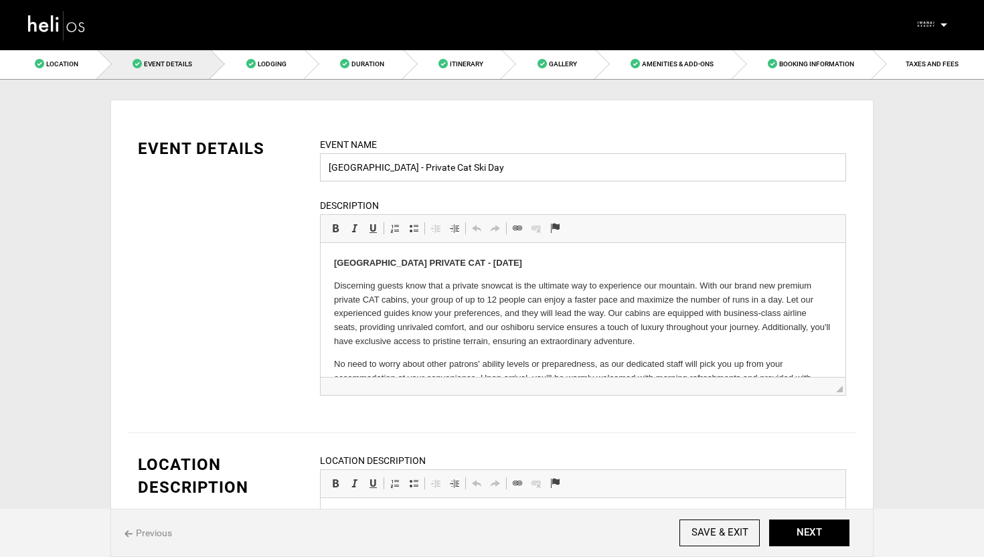
click at [394, 171] on input "[GEOGRAPHIC_DATA] - Private Cat Ski Day" at bounding box center [583, 167] width 526 height 28
click at [489, 173] on input "[GEOGRAPHIC_DATA] - Private Cat Ski Day" at bounding box center [583, 167] width 526 height 28
click at [473, 172] on input "Iwanai Resort - Private Cat Ski Day DECEMBER 30th" at bounding box center [583, 167] width 526 height 28
click at [561, 162] on input "Iwanai Resort - Private Cat Ski Day (DECEMBER 30th" at bounding box center [583, 167] width 526 height 28
type input "Iwanai Resort - Private Cat Ski Day (DECEMBER 30th)"
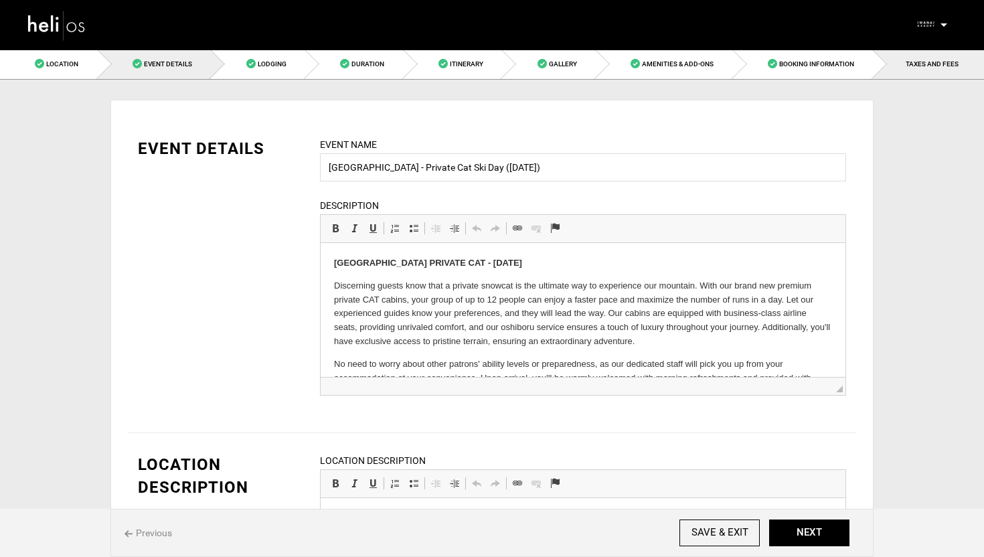
click at [938, 59] on link "TAXES AND FEES" at bounding box center [928, 64] width 111 height 30
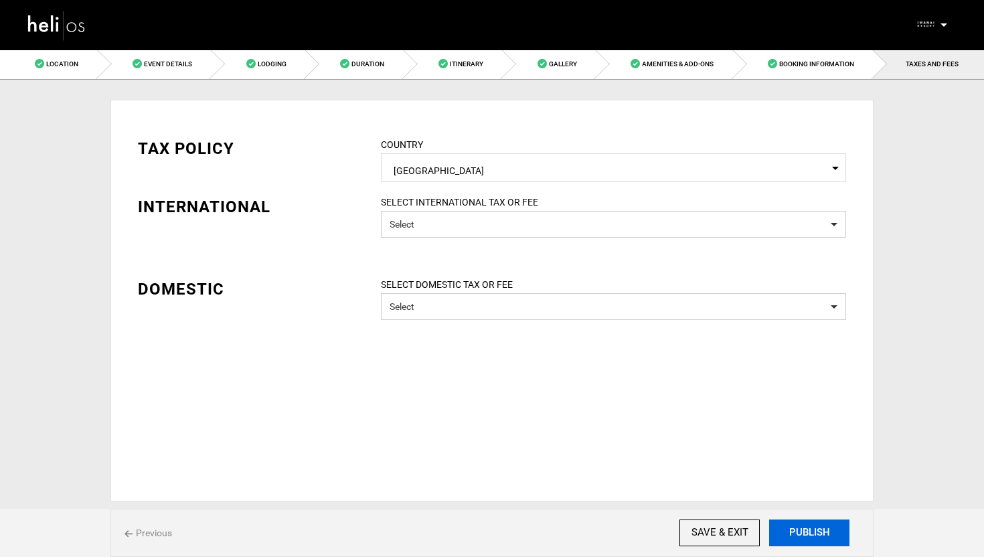
click at [811, 532] on button "PUBLISH" at bounding box center [809, 532] width 80 height 27
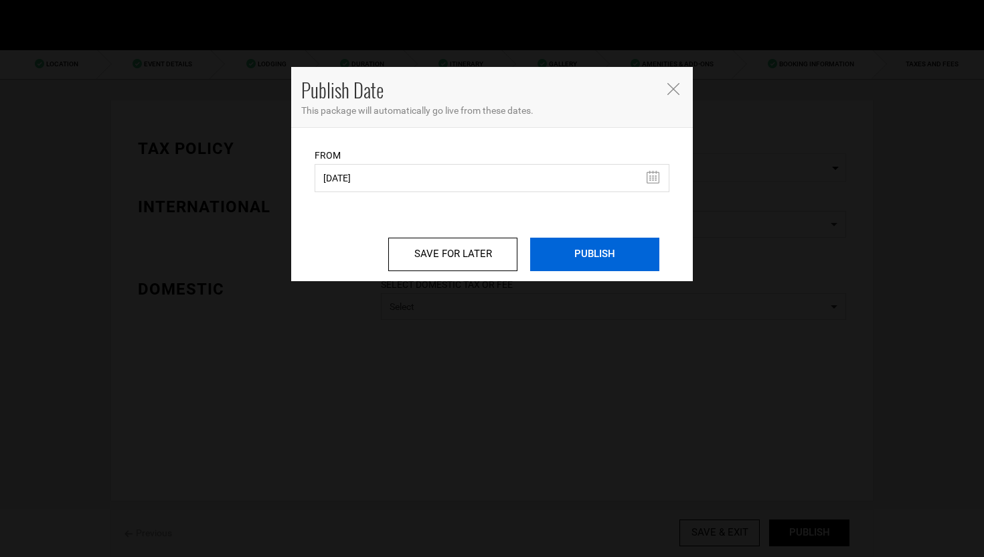
click at [593, 250] on input "PUBLISH" at bounding box center [594, 254] width 129 height 33
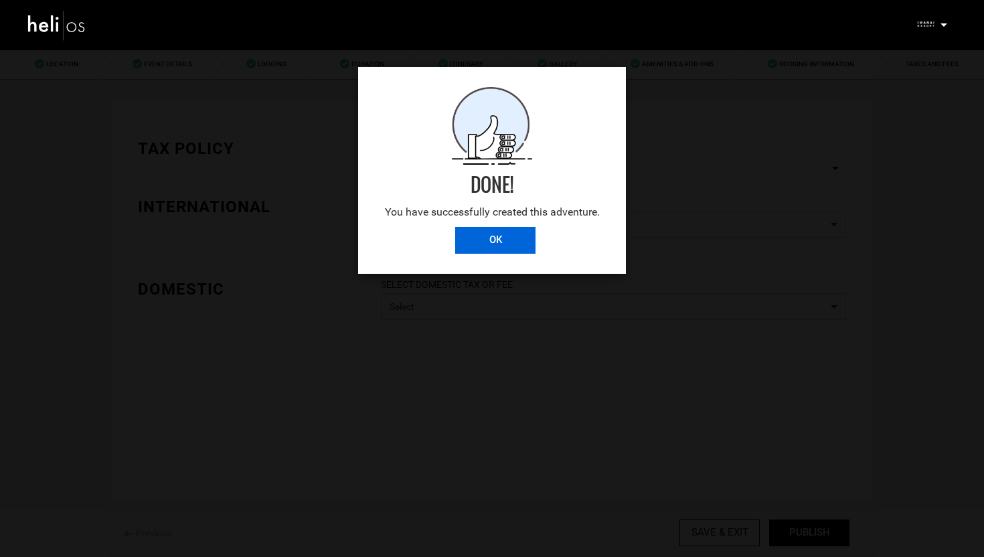
click at [515, 240] on input "OK" at bounding box center [495, 240] width 80 height 27
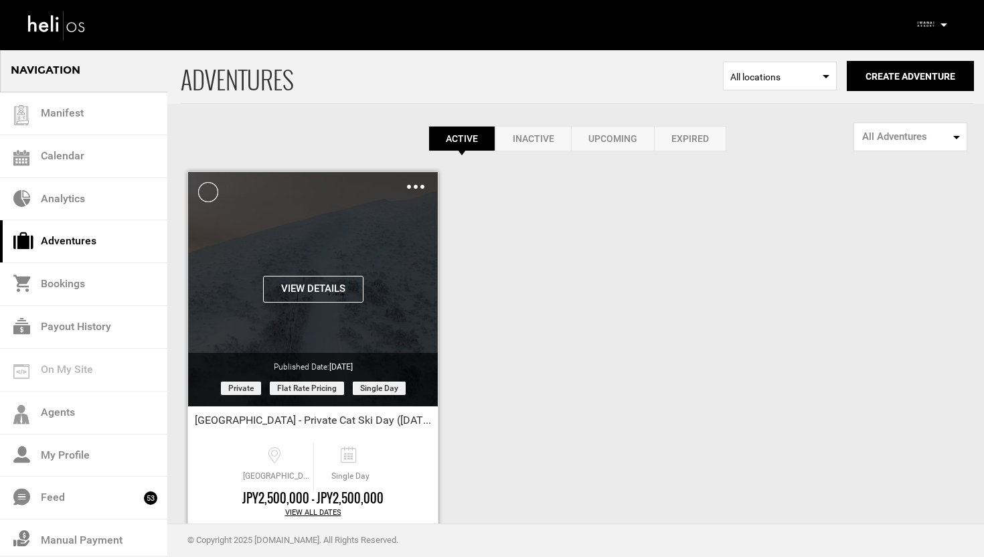
scroll to position [75, 0]
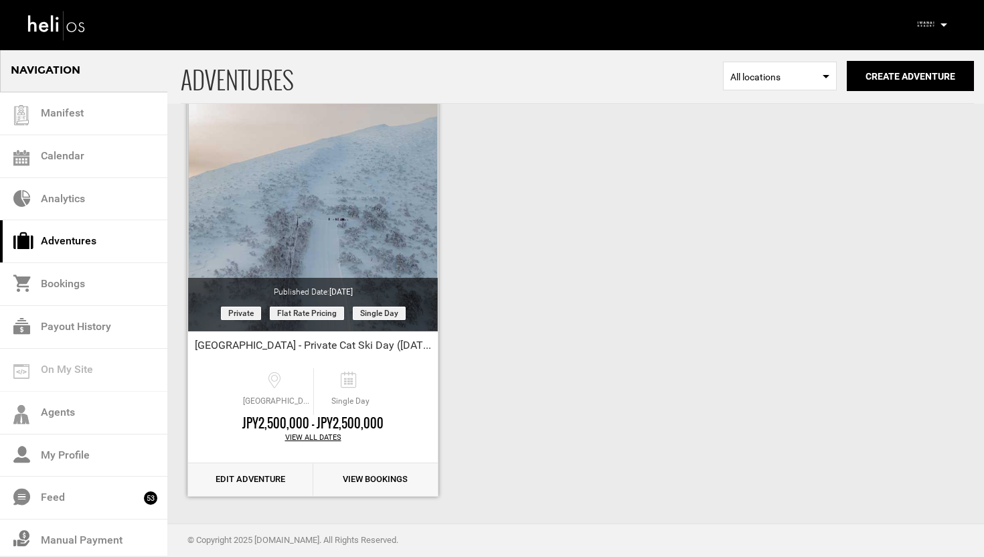
click at [245, 469] on link "Edit Adventure" at bounding box center [250, 479] width 125 height 33
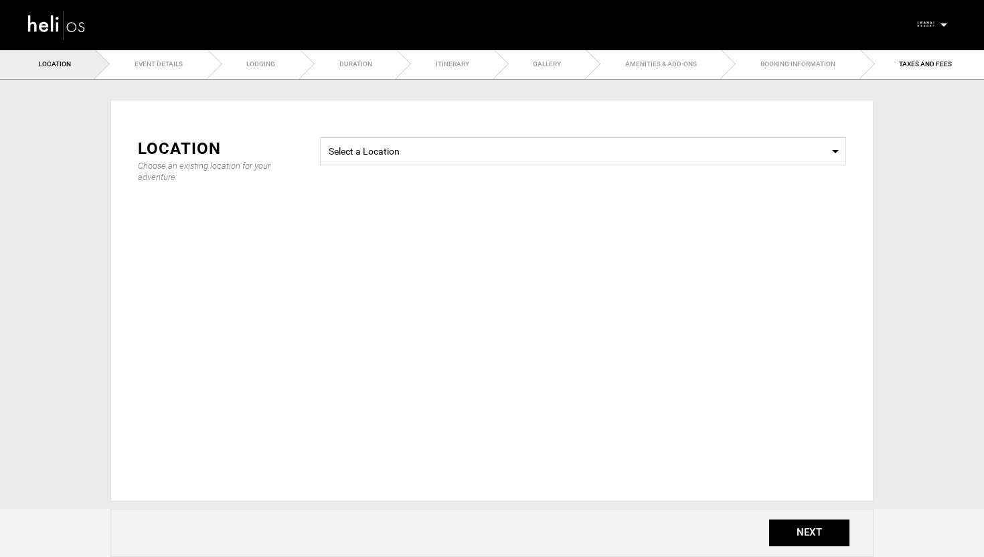
type input "Iwanai Resort - Private Cat Ski Day (DECEMBER 30th)"
checkbox input "true"
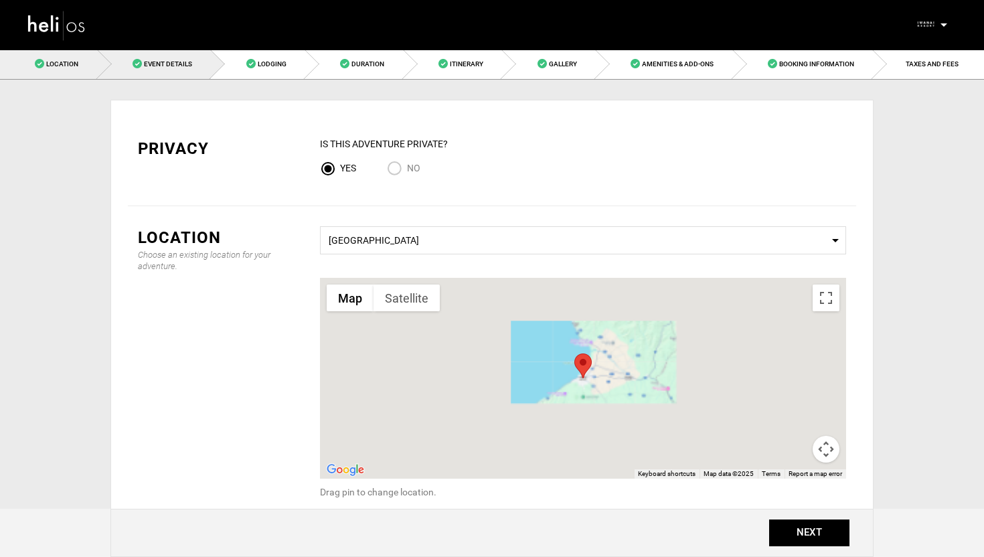
click at [185, 70] on link "Event Details" at bounding box center [155, 64] width 114 height 30
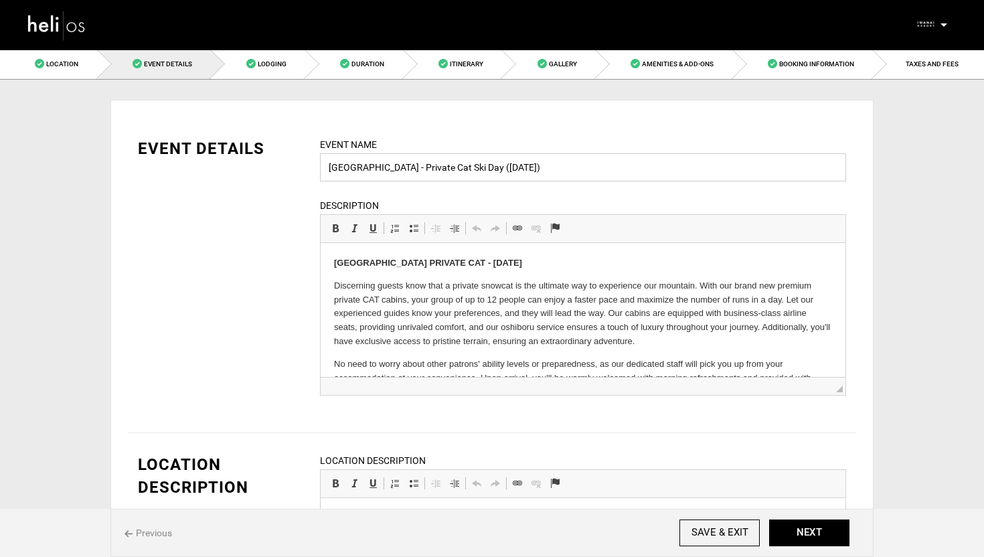
click at [525, 167] on input "Iwanai Resort - Private Cat Ski Day (DECEMBER 30th)" at bounding box center [583, 167] width 526 height 28
type input "[GEOGRAPHIC_DATA] - Private Cat Ski Day ([DATE])"
click at [938, 72] on link "TAXES AND FEES" at bounding box center [928, 64] width 111 height 30
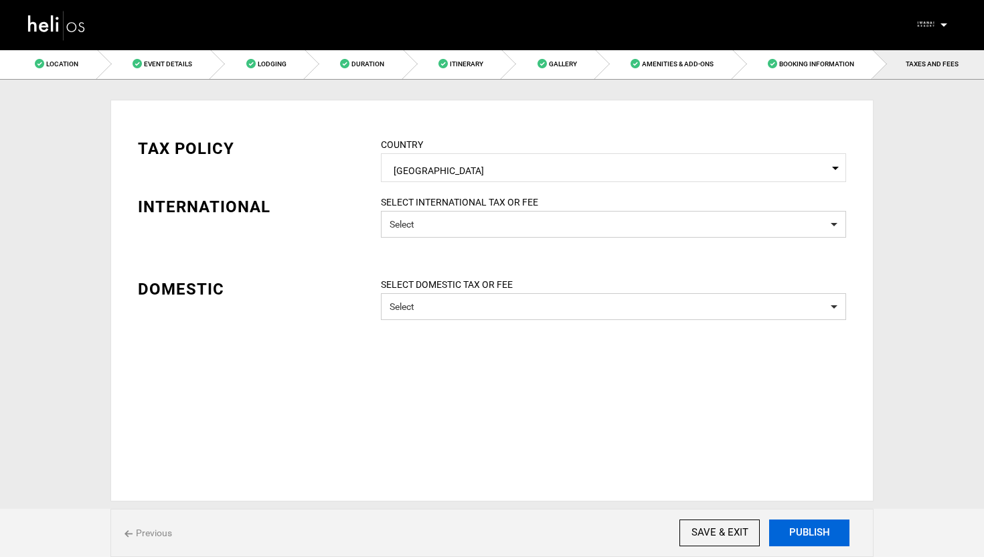
click at [796, 533] on button "PUBLISH" at bounding box center [809, 532] width 80 height 27
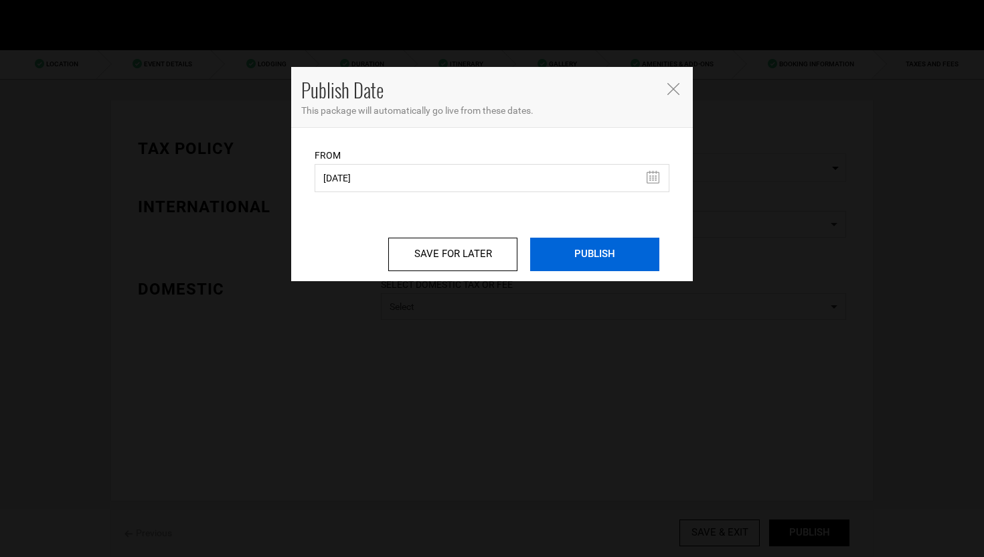
click at [612, 254] on input "PUBLISH" at bounding box center [594, 254] width 129 height 33
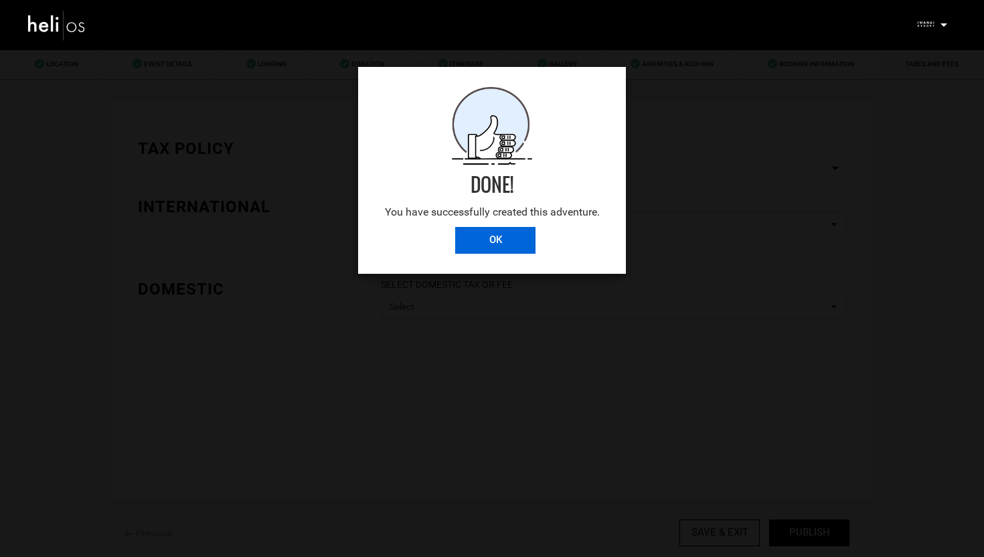
click at [512, 234] on input "OK" at bounding box center [495, 240] width 80 height 27
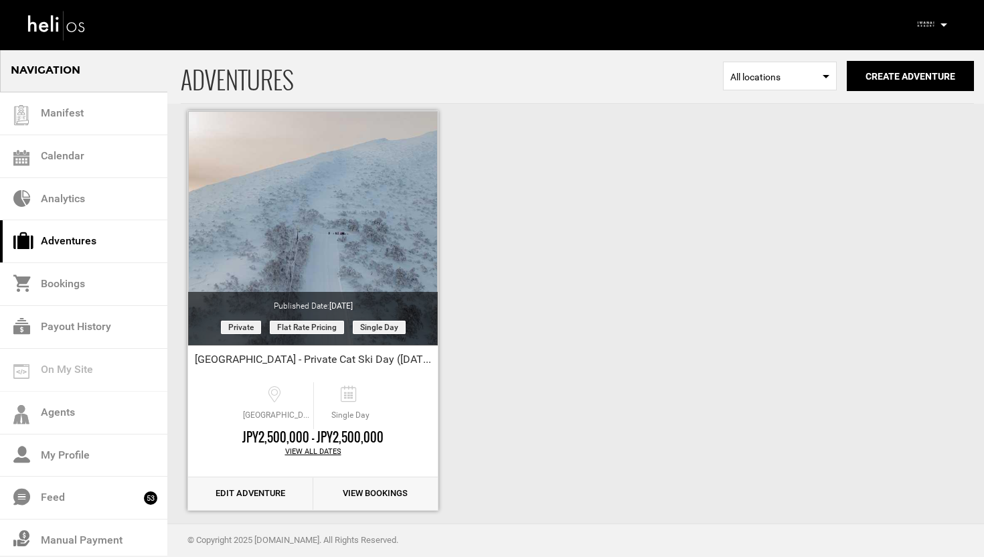
scroll to position [72, 0]
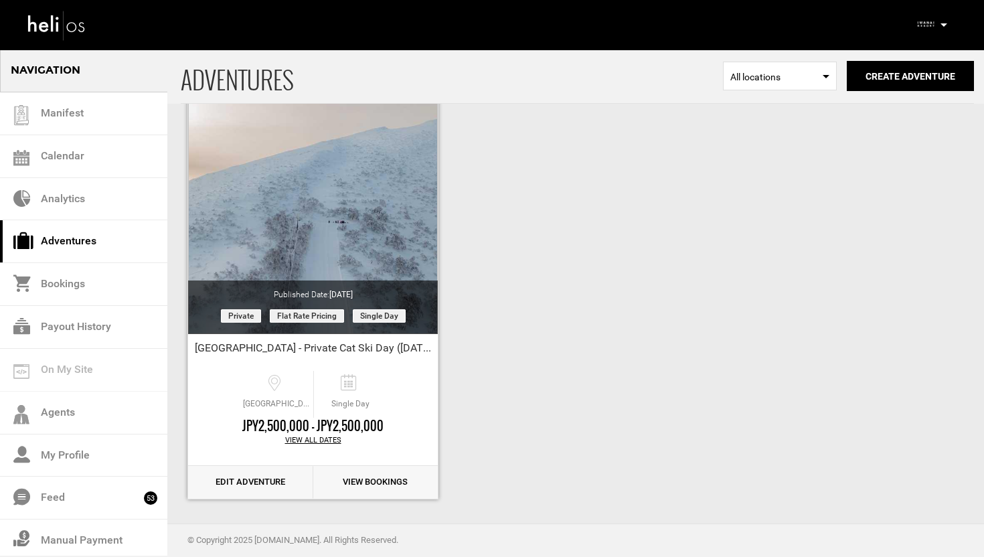
click at [239, 485] on link "Edit Adventure" at bounding box center [250, 482] width 125 height 33
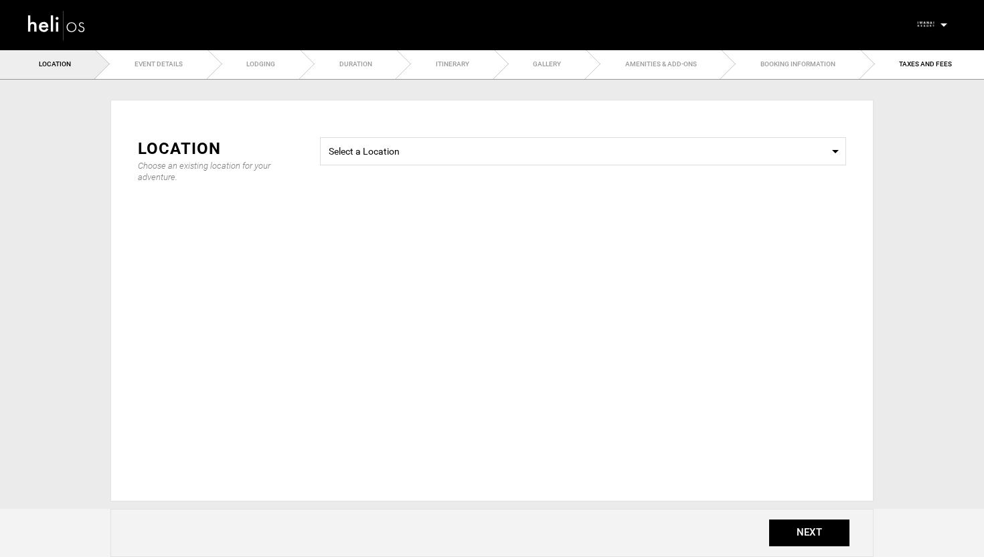
type input "[GEOGRAPHIC_DATA] - Private Cat Ski Day ([DATE])"
checkbox input "true"
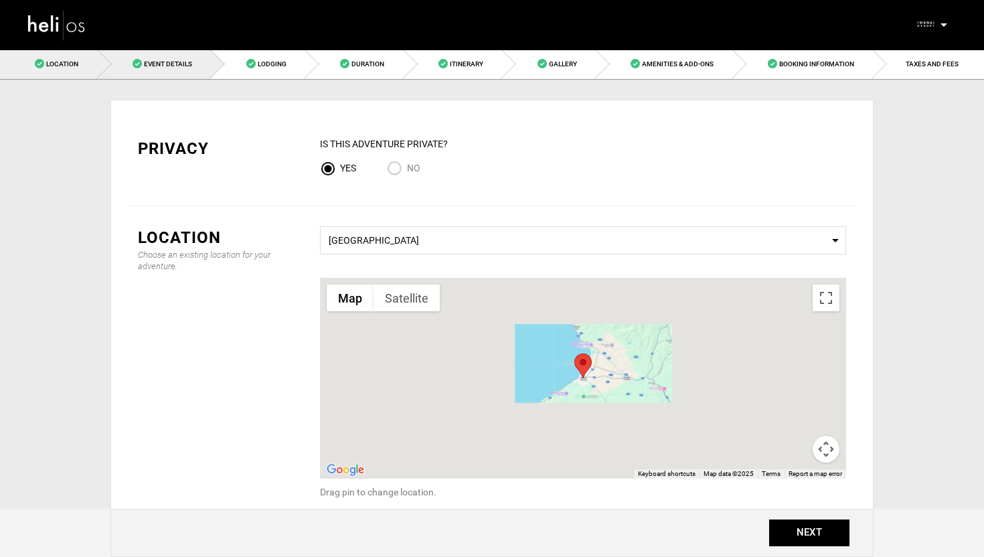
click at [197, 74] on link "Event Details" at bounding box center [155, 64] width 114 height 30
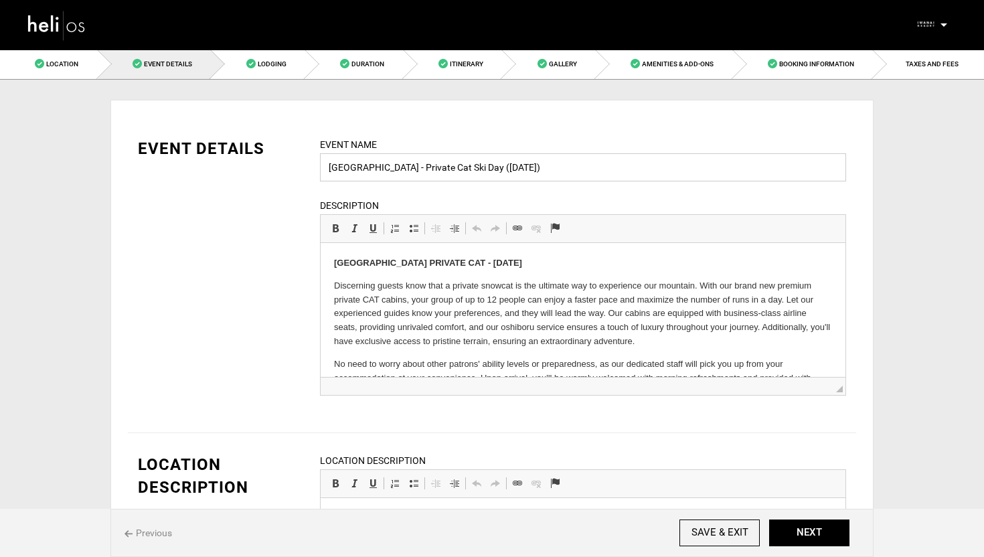
drag, startPoint x: 392, startPoint y: 172, endPoint x: 320, endPoint y: 171, distance: 72.3
click at [321, 171] on input "[GEOGRAPHIC_DATA] - Private Cat Ski Day ([DATE])" at bounding box center [583, 167] width 526 height 28
type input "Private Cat Ski Day ([DATE])"
click at [933, 56] on link "TAXES AND FEES" at bounding box center [928, 64] width 111 height 30
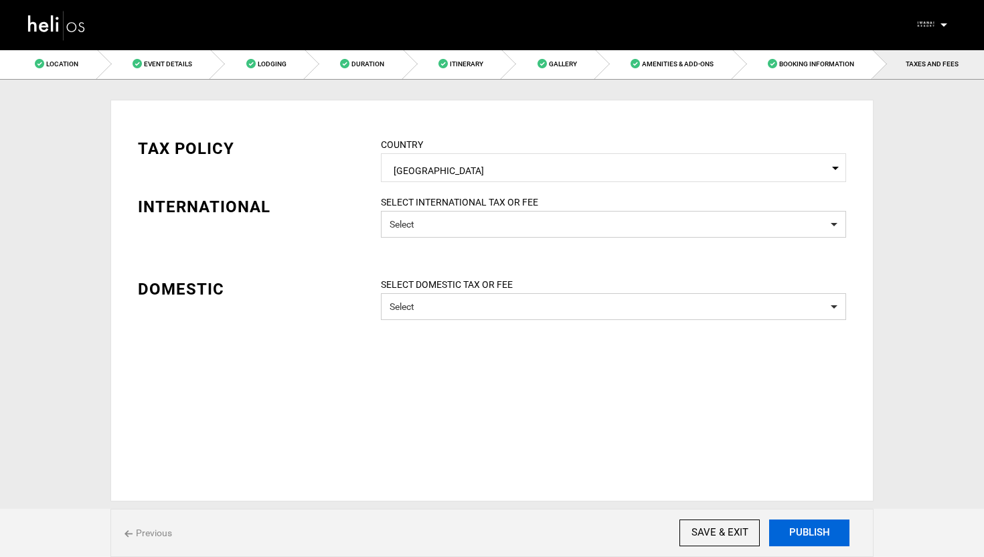
click at [810, 530] on button "PUBLISH" at bounding box center [809, 532] width 80 height 27
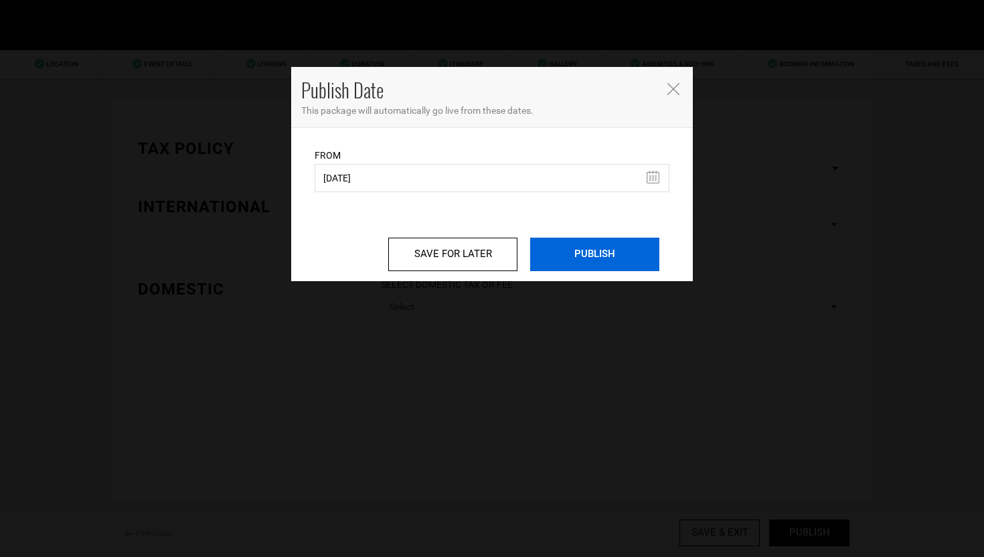
click at [578, 256] on input "PUBLISH" at bounding box center [594, 254] width 129 height 33
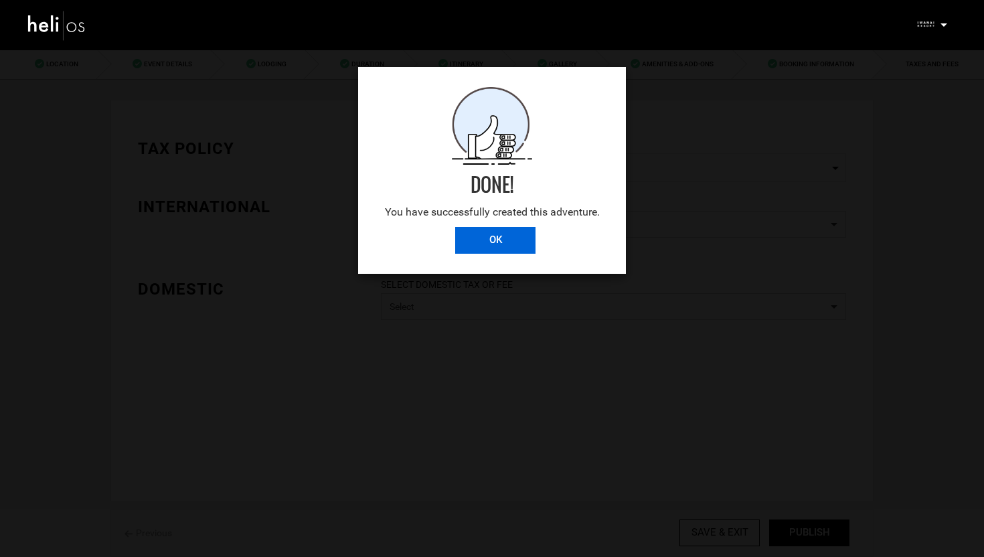
click at [503, 241] on input "OK" at bounding box center [495, 240] width 80 height 27
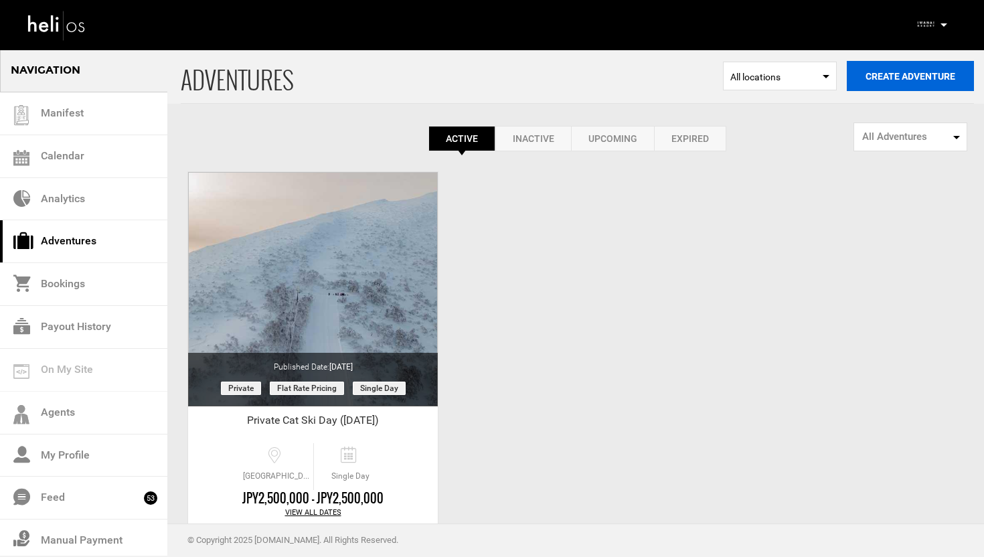
click at [901, 70] on button "Create Adventure" at bounding box center [910, 76] width 127 height 30
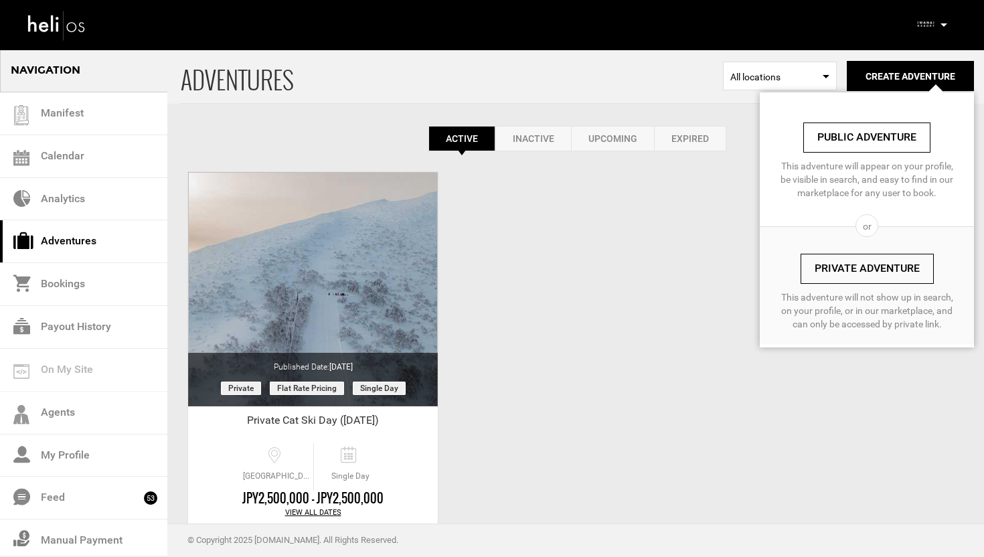
click at [892, 274] on link "Private Adventure" at bounding box center [867, 269] width 133 height 30
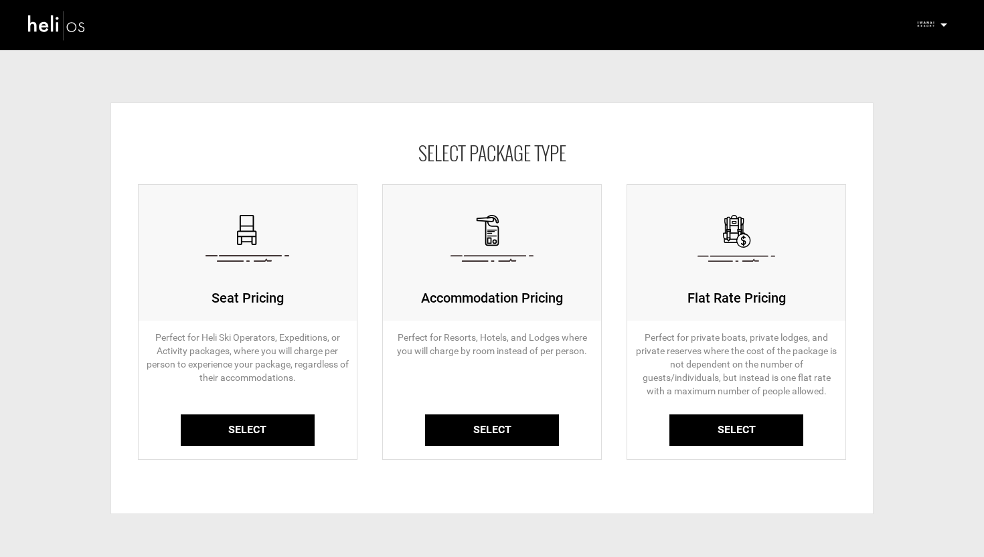
click at [719, 418] on link "Select" at bounding box center [736, 429] width 134 height 31
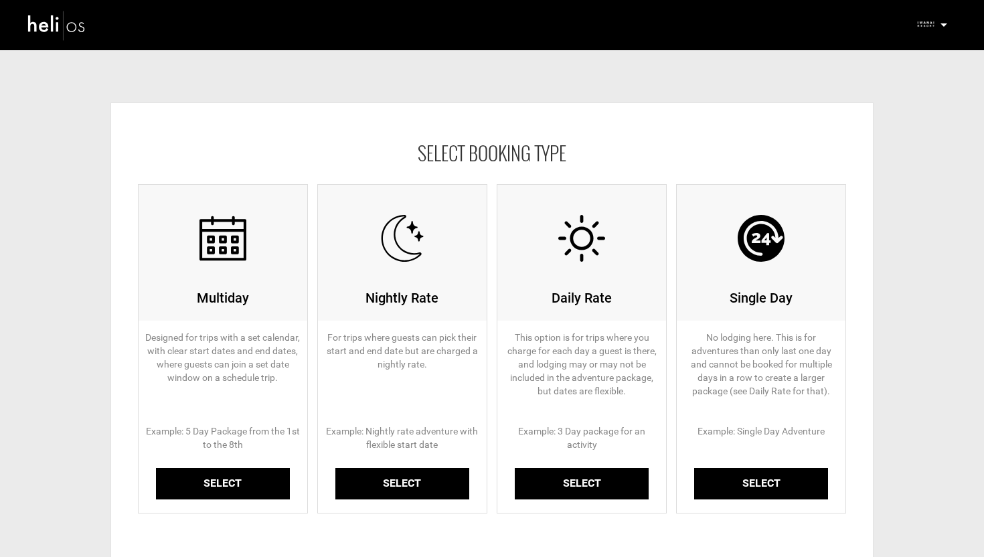
click at [60, 20] on img at bounding box center [57, 24] width 60 height 35
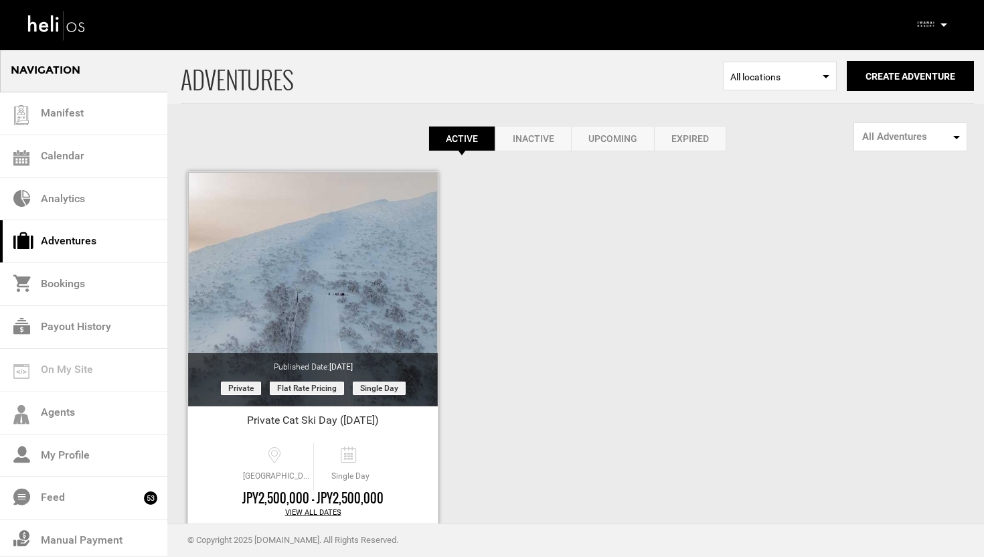
scroll to position [75, 0]
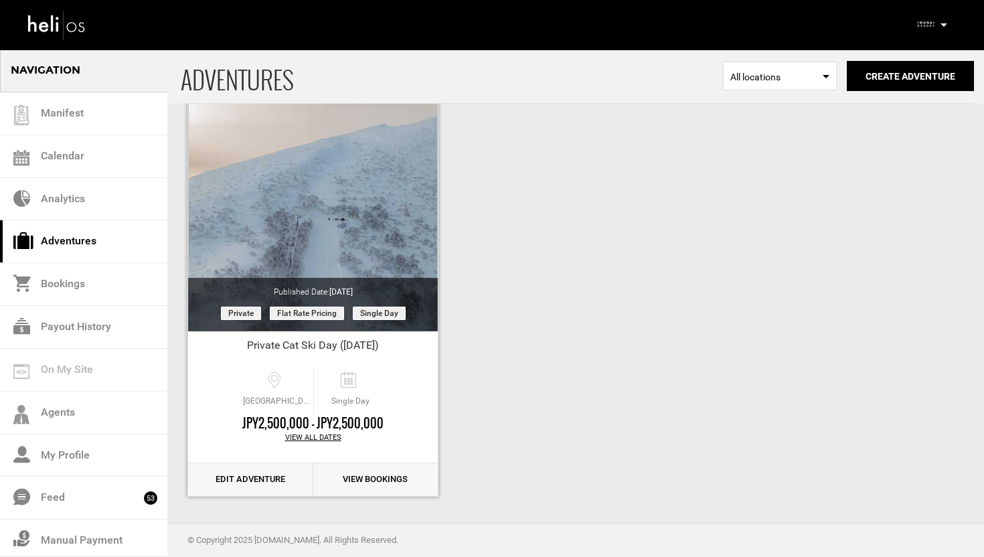
click at [260, 469] on link "Edit Adventure" at bounding box center [250, 479] width 125 height 33
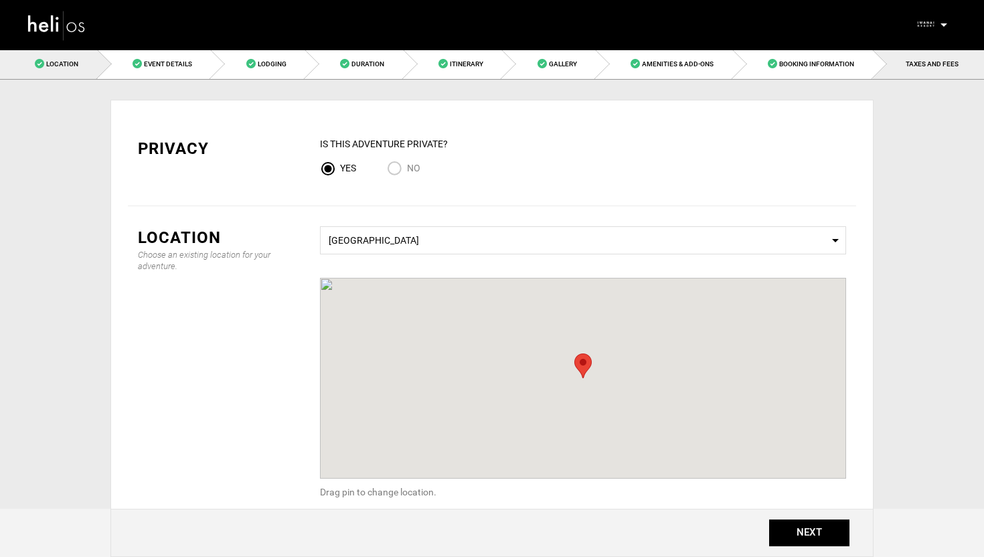
click at [926, 58] on link "TAXES AND FEES" at bounding box center [928, 64] width 111 height 30
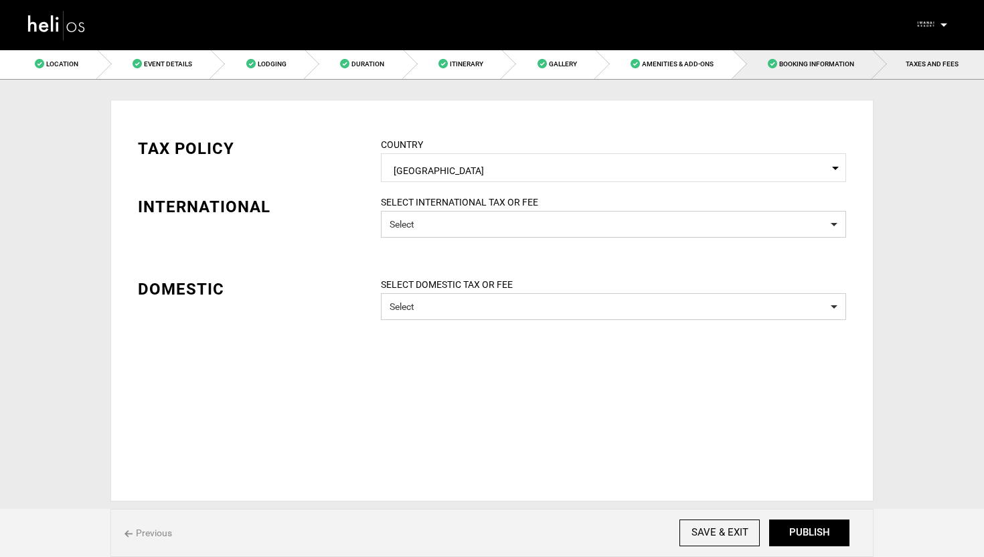
click at [819, 59] on link "Booking Information" at bounding box center [803, 64] width 141 height 30
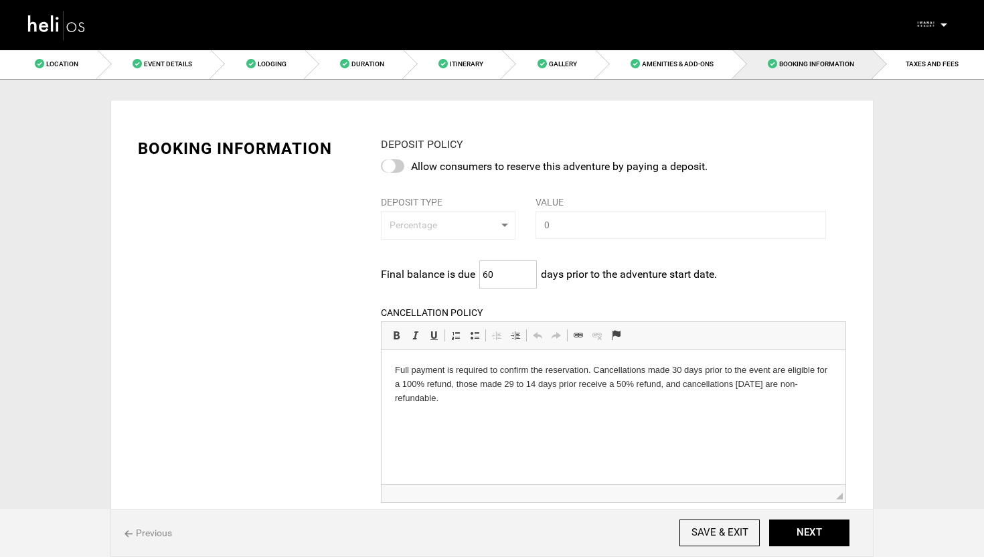
click at [512, 272] on input "60" at bounding box center [508, 274] width 58 height 28
type input "6"
type input "30"
click at [343, 345] on div "BOOKING INFORMATION DEPOSIT POLICY Allow consumers to reserve this adventure by…" at bounding box center [492, 460] width 728 height 686
click at [927, 70] on link "TAXES AND FEES" at bounding box center [928, 64] width 111 height 30
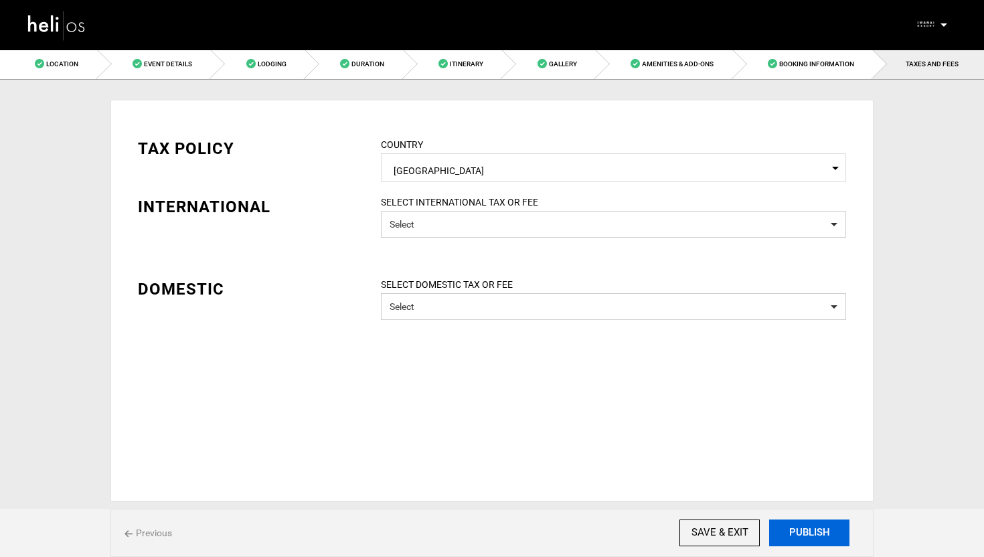
click at [803, 525] on button "PUBLISH" at bounding box center [809, 532] width 80 height 27
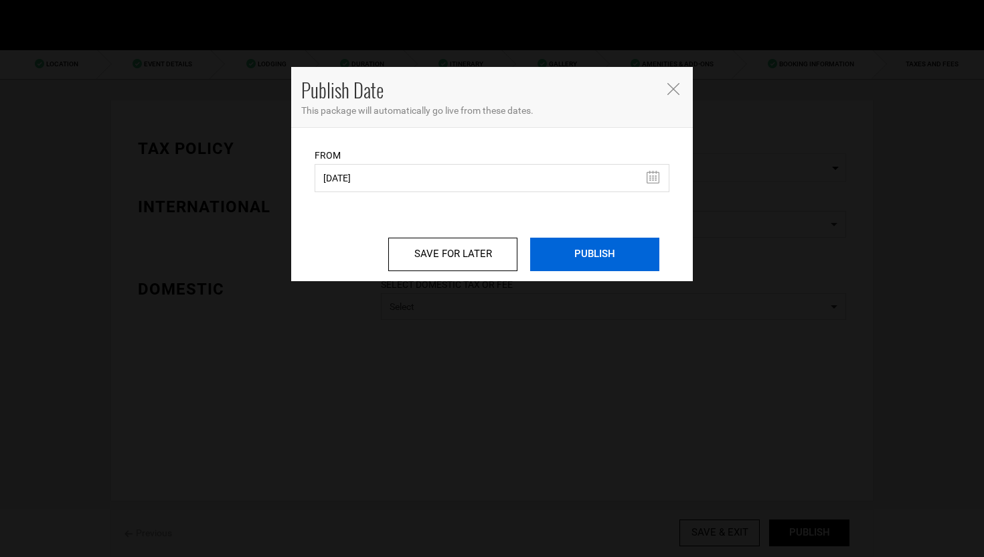
click at [549, 250] on input "PUBLISH" at bounding box center [594, 254] width 129 height 33
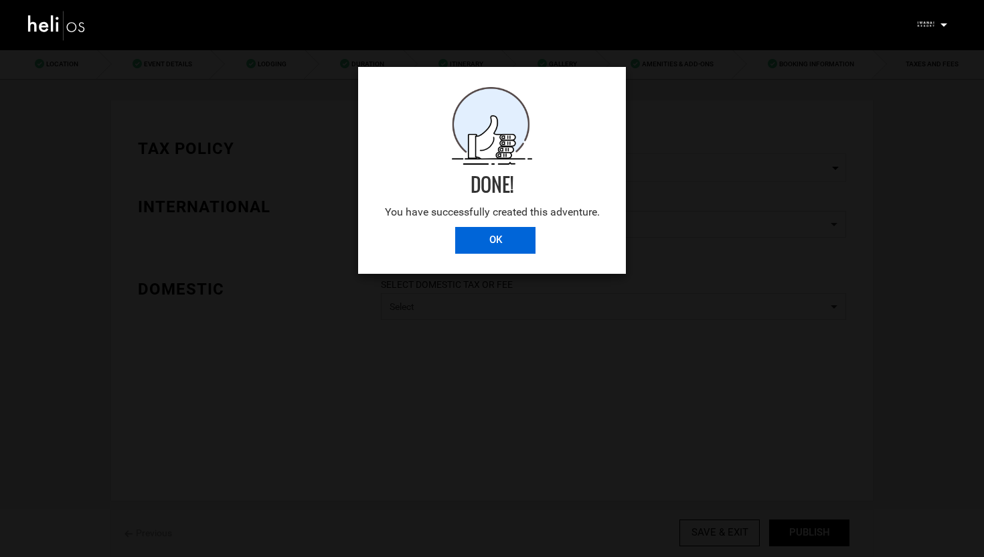
click at [524, 238] on input "OK" at bounding box center [495, 240] width 80 height 27
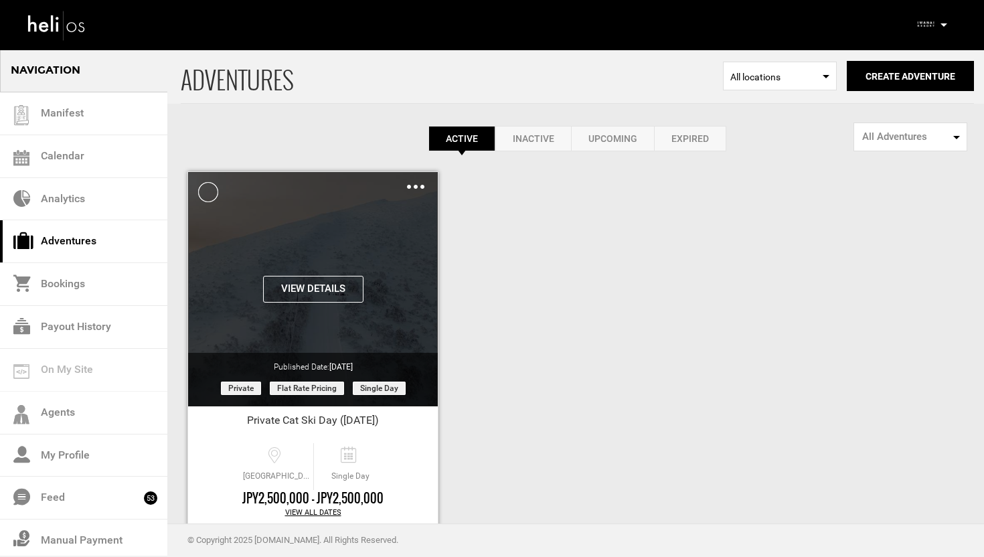
click at [416, 188] on img at bounding box center [415, 187] width 17 height 4
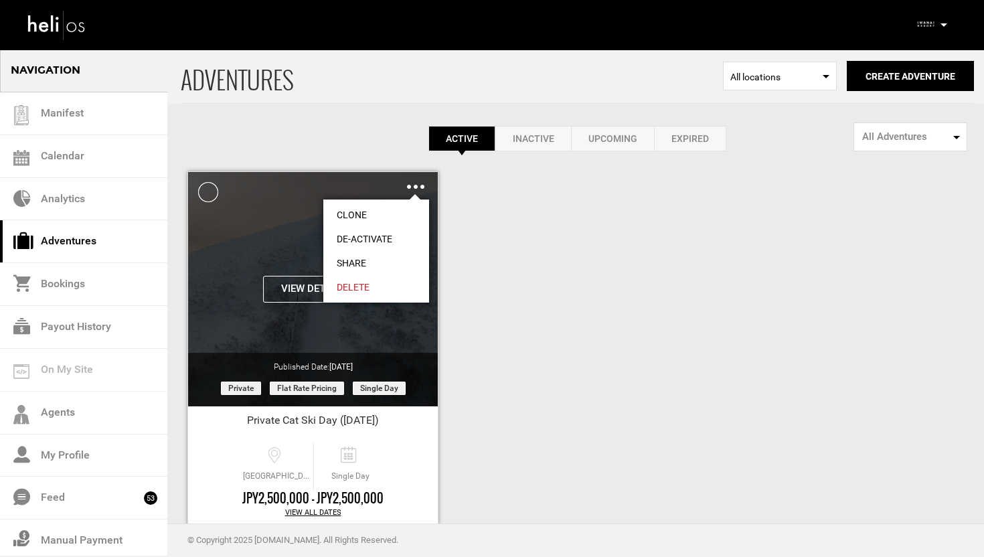
click at [371, 257] on link "Share" at bounding box center [376, 263] width 106 height 24
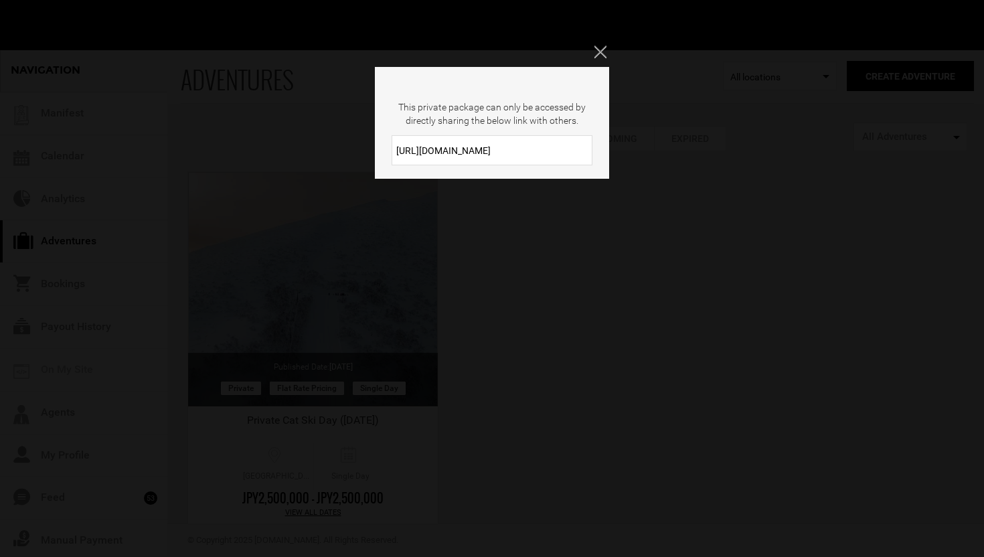
click at [501, 155] on input "https://heli.life/wTZkNh" at bounding box center [492, 150] width 201 height 30
click at [598, 52] on icon "Close" at bounding box center [600, 52] width 12 height 12
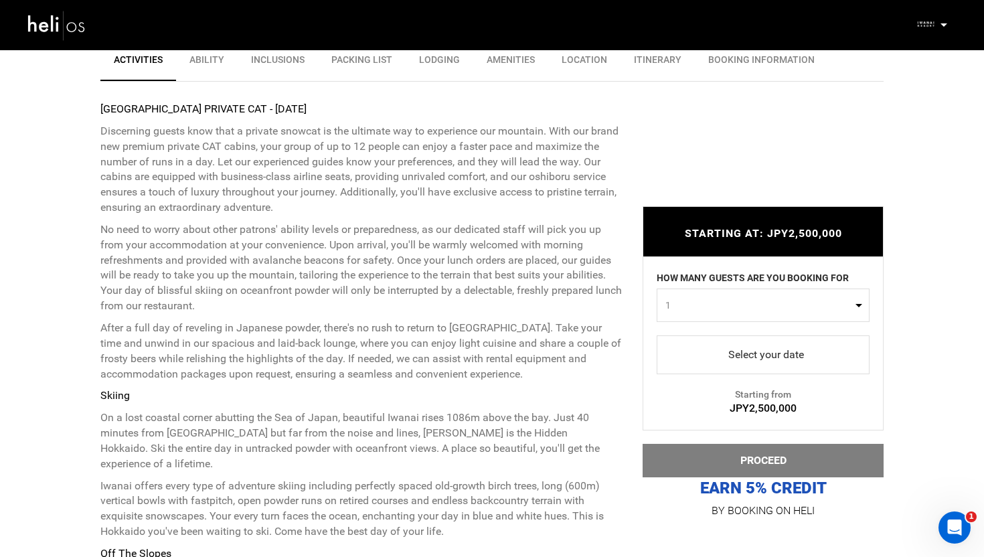
scroll to position [905, 0]
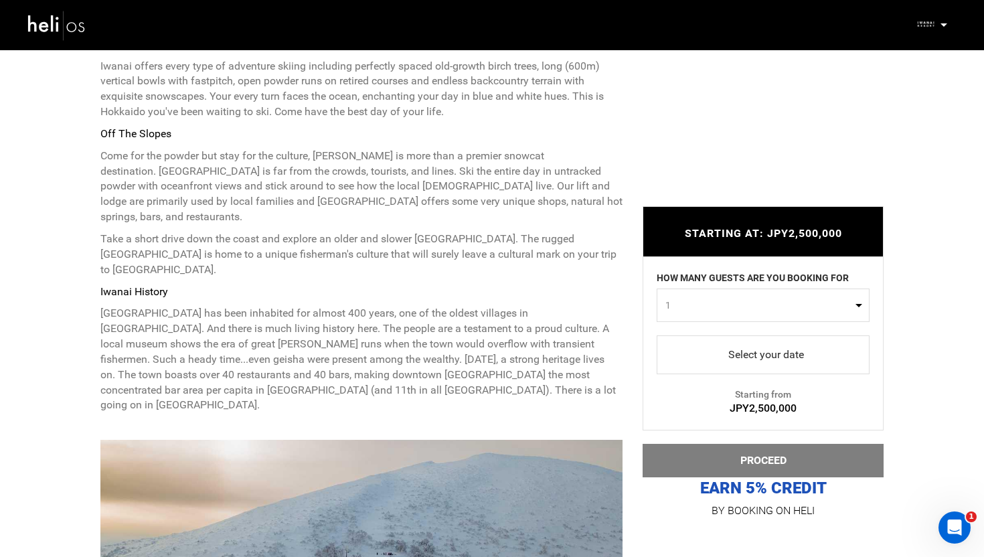
click at [713, 305] on span "1" at bounding box center [758, 305] width 187 height 13
click at [676, 408] on link "12" at bounding box center [763, 414] width 212 height 24
click at [714, 307] on span "12" at bounding box center [758, 305] width 187 height 13
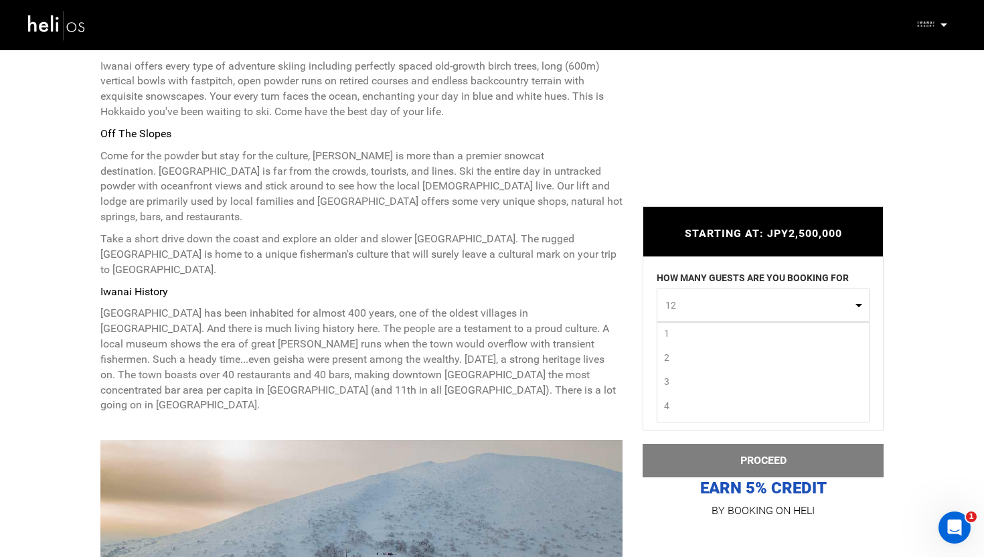
click at [681, 337] on link "1" at bounding box center [763, 333] width 212 height 24
select select "1"
click at [689, 347] on span "select" at bounding box center [762, 354] width 191 height 21
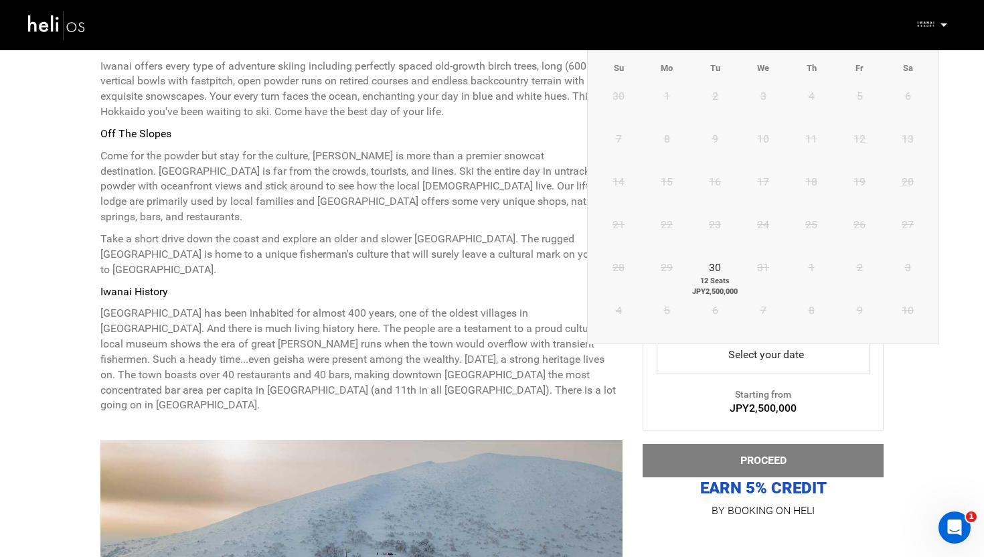
click at [556, 306] on p "[GEOGRAPHIC_DATA] has been inhabited for almost 400 years, one of the oldest vi…" at bounding box center [361, 359] width 522 height 107
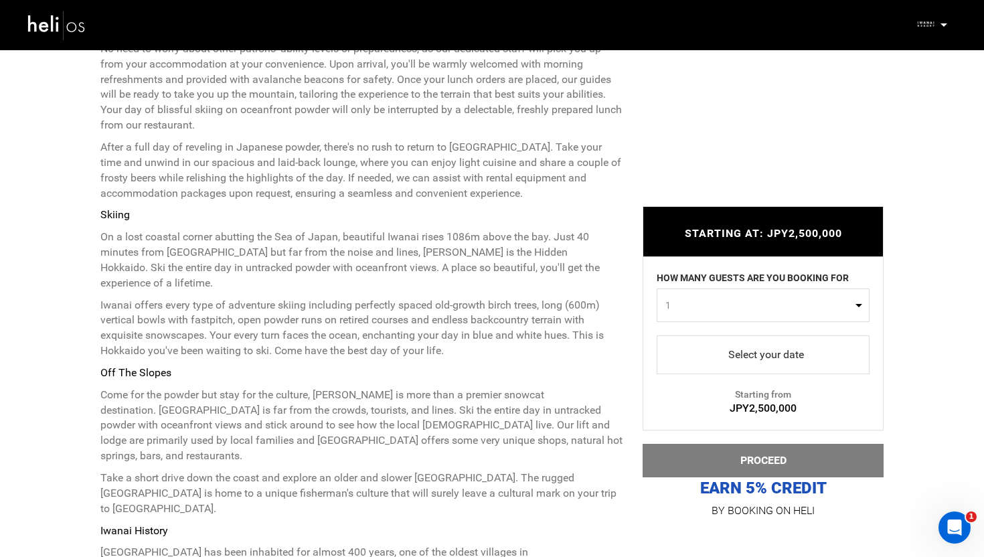
scroll to position [614, 0]
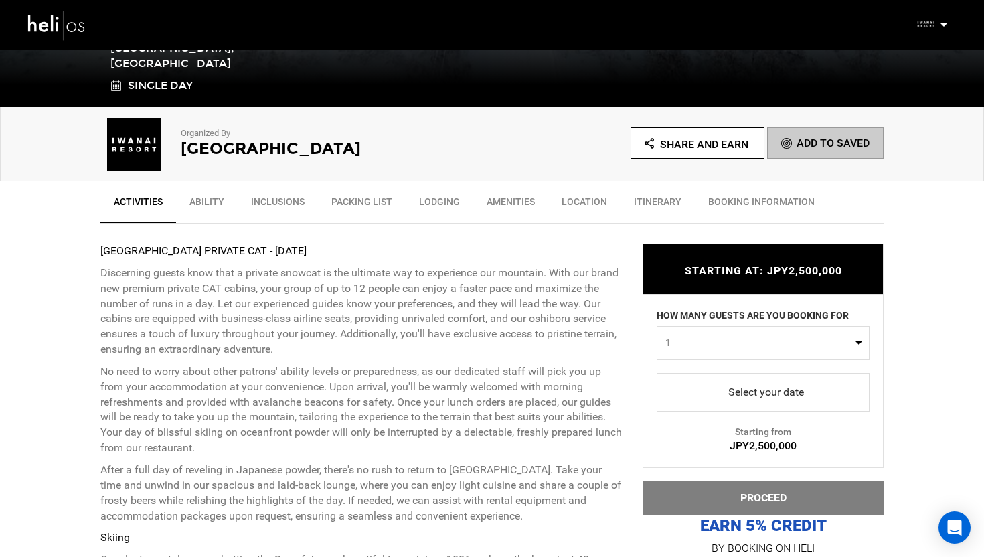
scroll to position [450, 0]
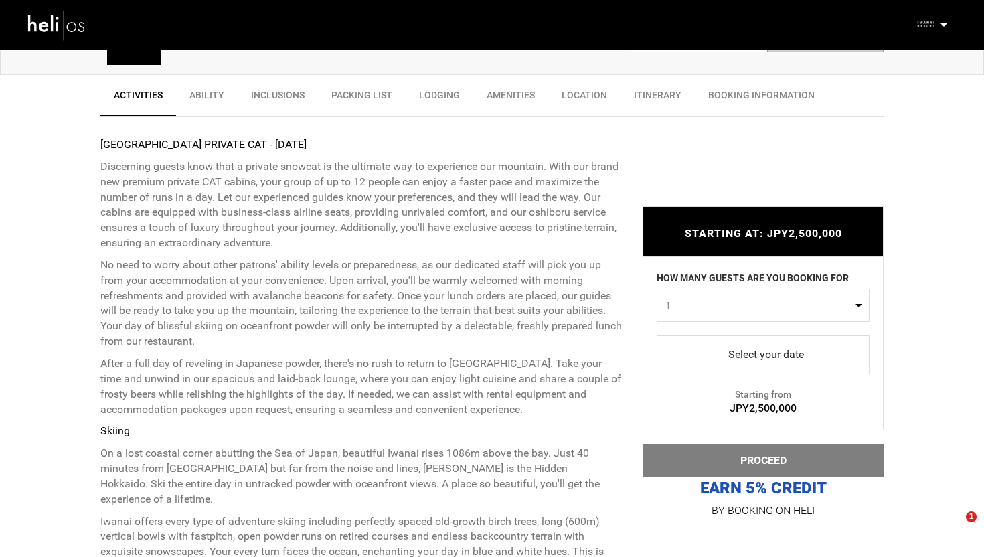
click at [752, 307] on span "1" at bounding box center [758, 305] width 187 height 13
click at [689, 404] on link "12" at bounding box center [763, 414] width 212 height 24
click at [708, 305] on span "12" at bounding box center [758, 305] width 187 height 13
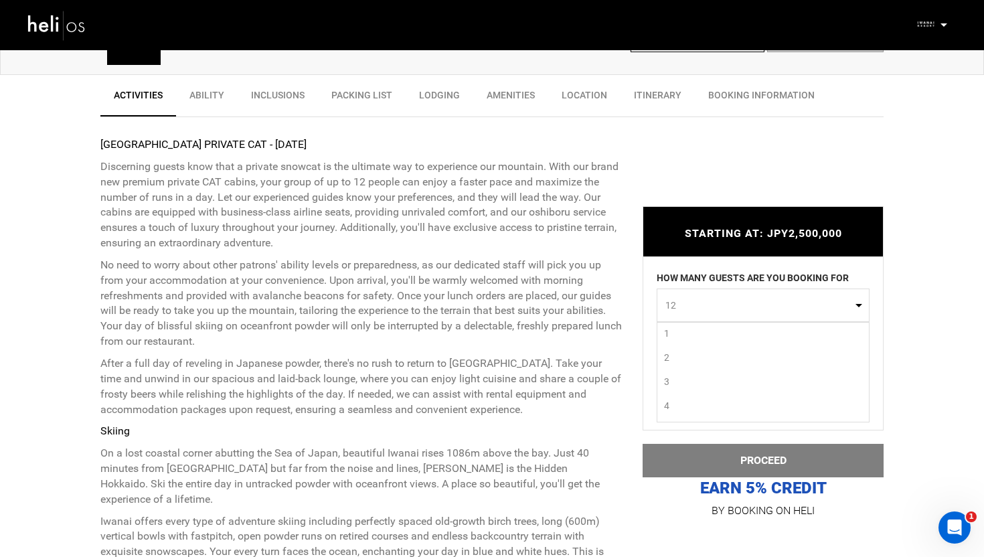
click at [694, 355] on link "2" at bounding box center [763, 357] width 212 height 24
select select "2"
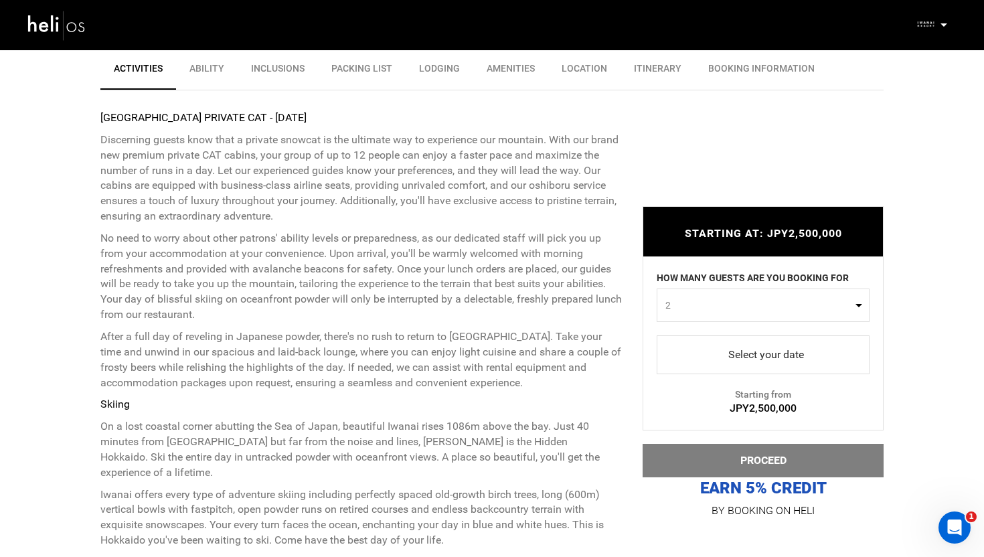
click at [736, 353] on span "select" at bounding box center [762, 354] width 191 height 21
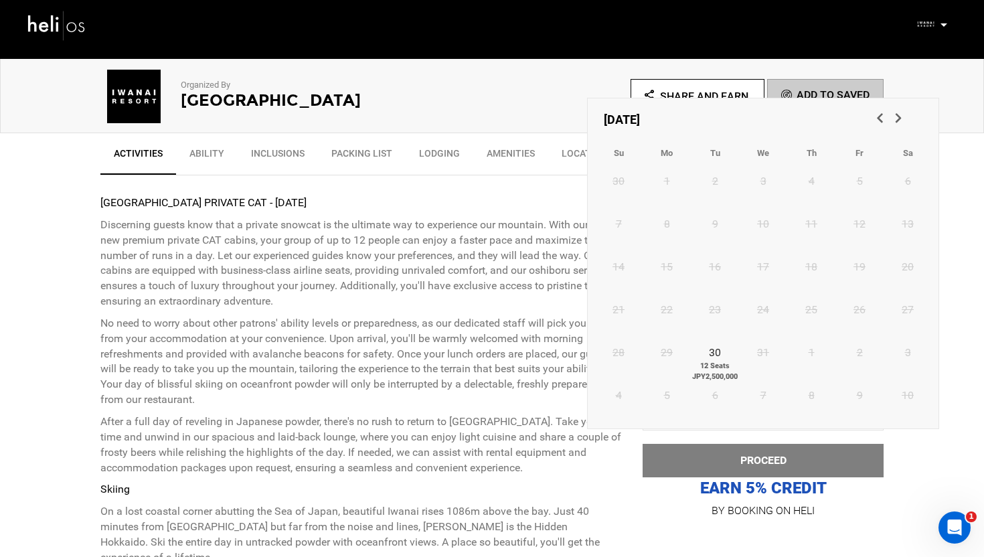
scroll to position [372, 0]
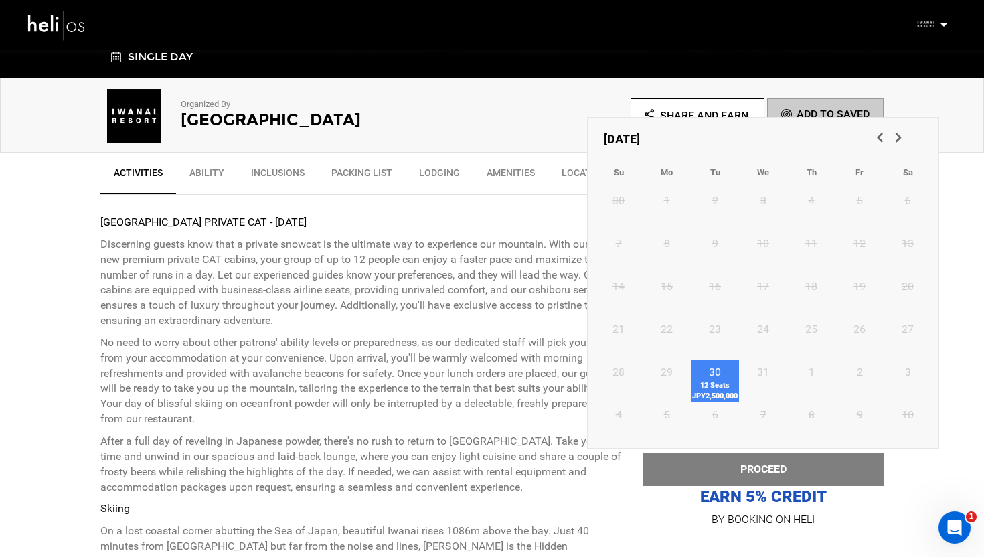
click at [721, 382] on span "12 Seats JPY2,500,000" at bounding box center [715, 390] width 48 height 21
type input "[DATE]"
